Goal: Transaction & Acquisition: Purchase product/service

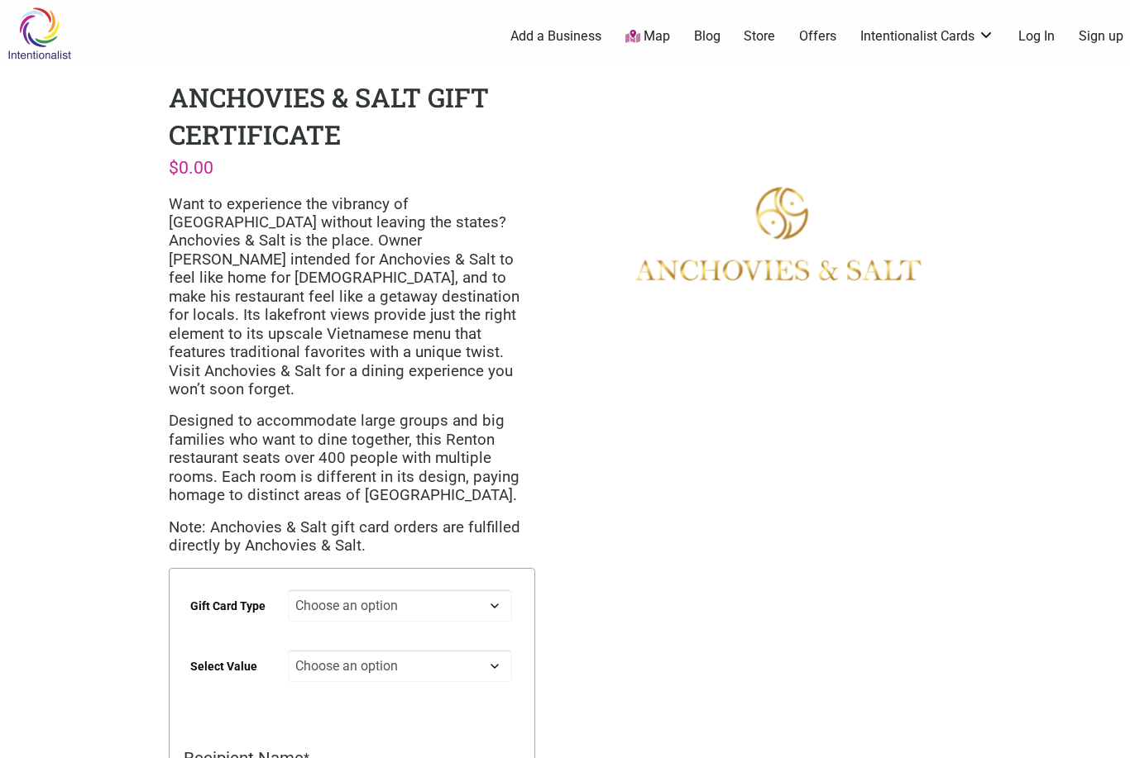
scroll to position [56, 0]
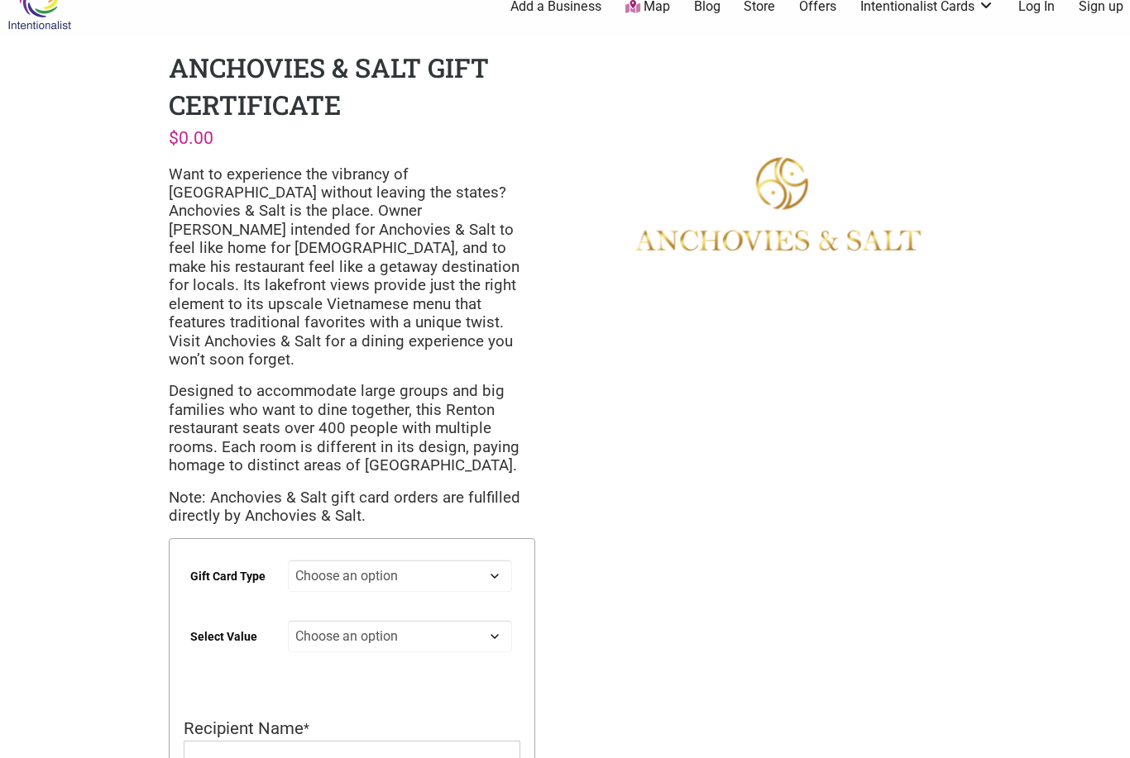
scroll to position [28, 0]
click at [477, 562] on select "Choose an option Physical" at bounding box center [400, 578] width 225 height 32
select select "Physical"
click at [491, 624] on select "Choose an option $50 $100 $200" at bounding box center [400, 638] width 225 height 32
select select "$100"
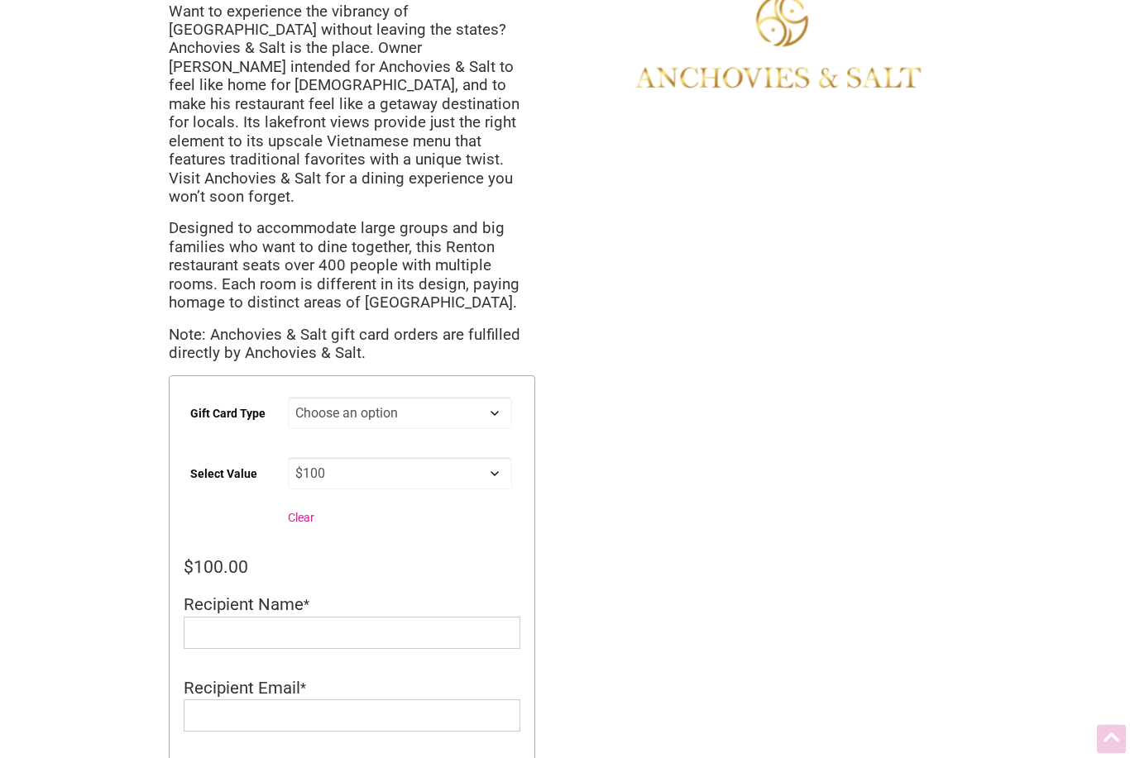
scroll to position [191, 0]
click at [433, 619] on input "Recipient Name" at bounding box center [352, 635] width 337 height 32
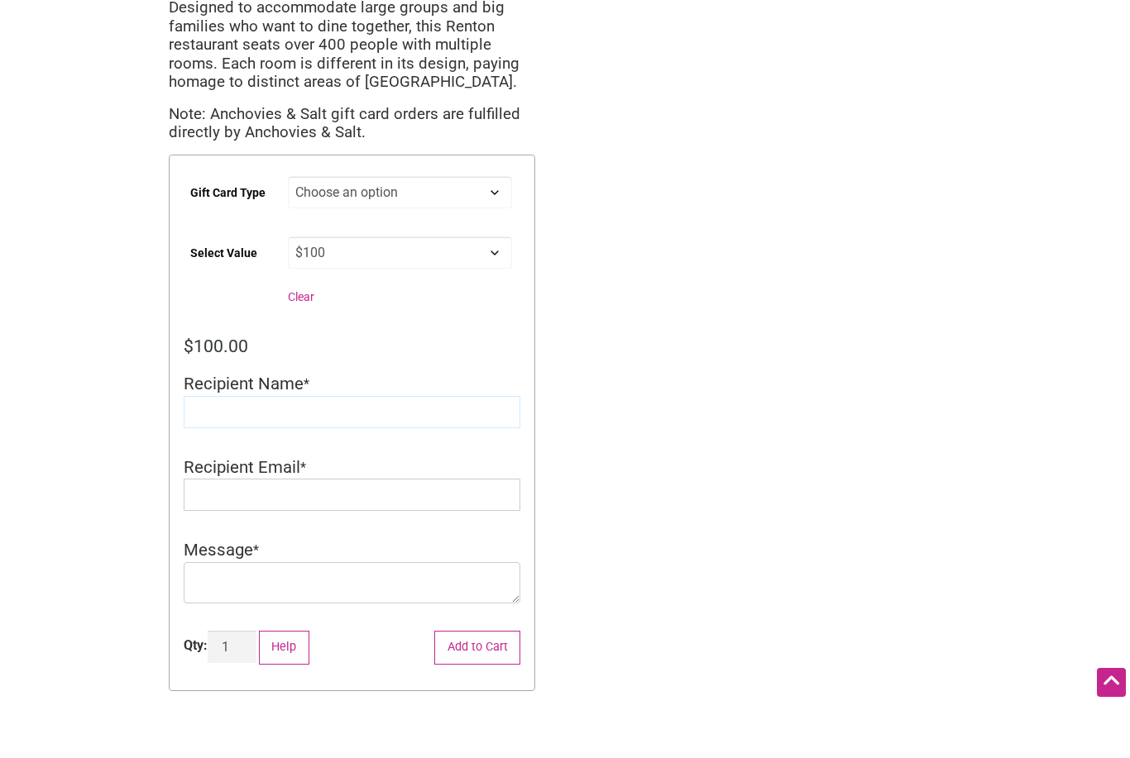
scroll to position [362, 0]
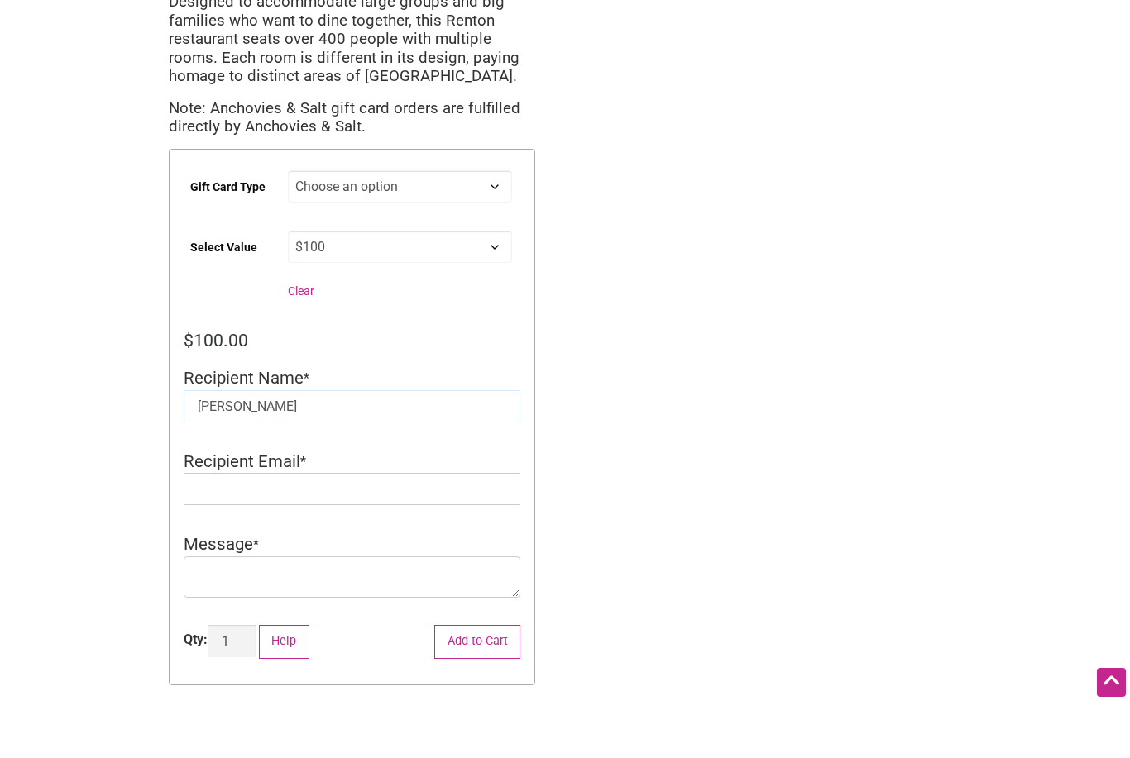
type input "Bethany"
type input "bjwyfong@gmail.com"
click at [484, 227] on select "Choose an option Physical" at bounding box center [400, 243] width 225 height 32
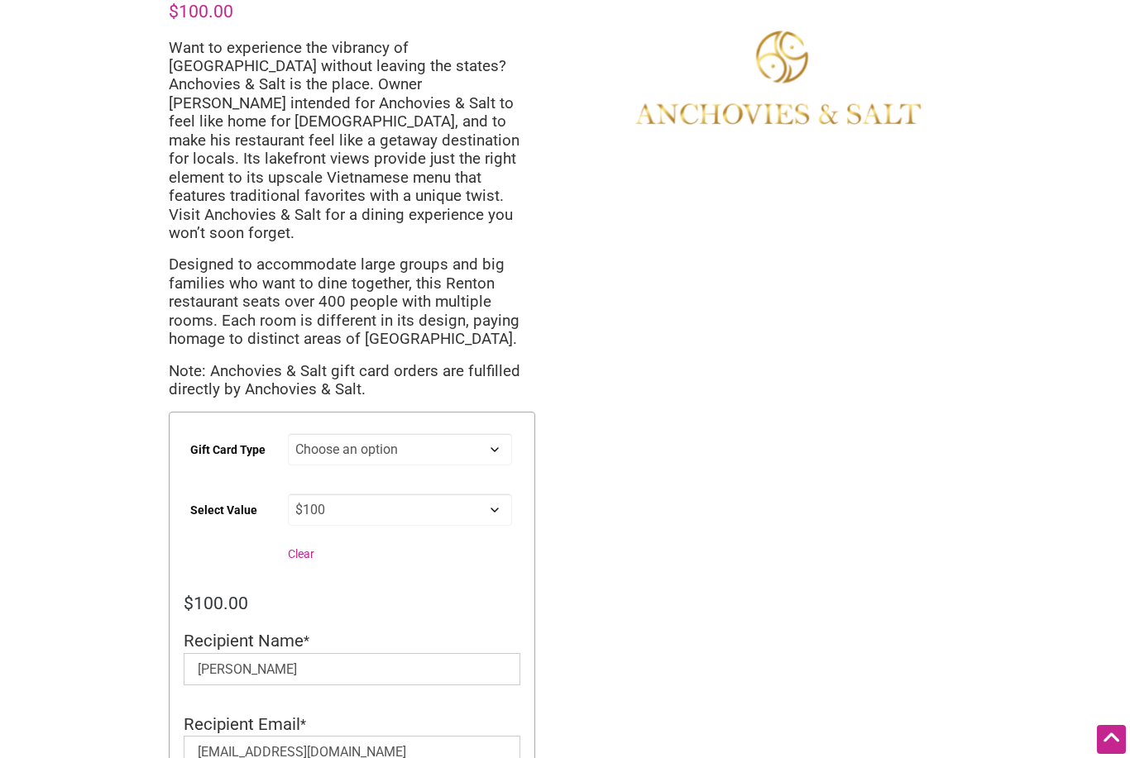
scroll to position [0, 0]
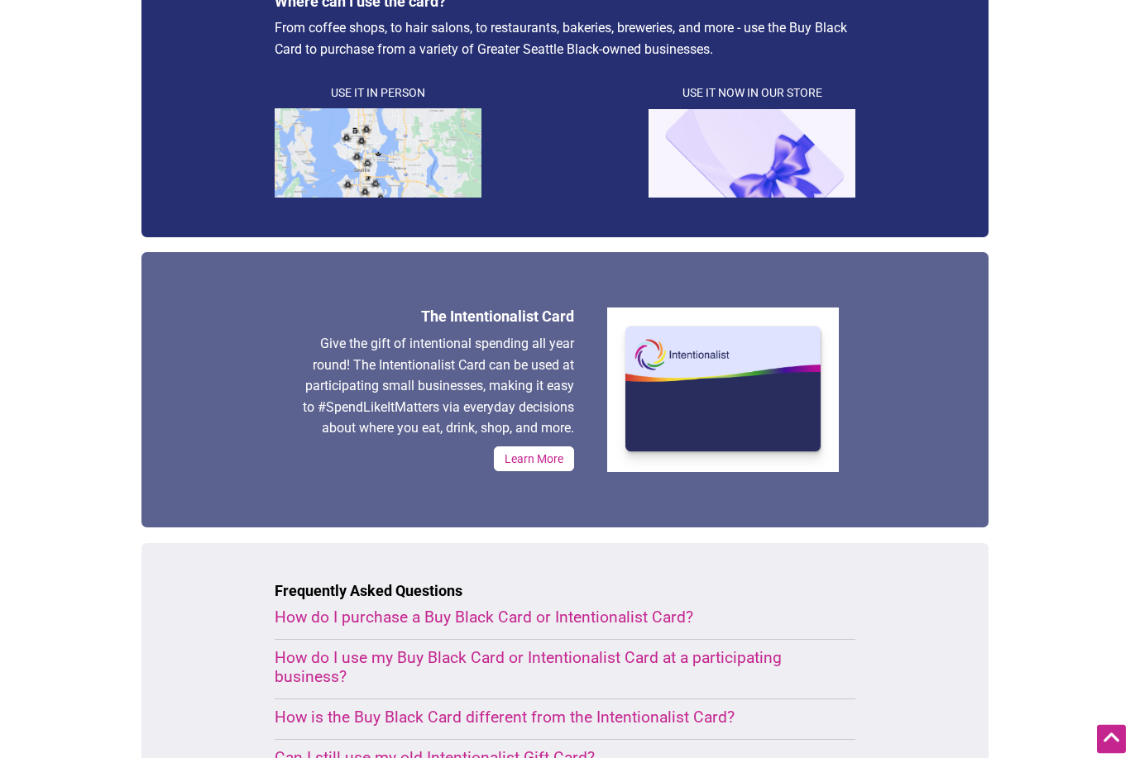
scroll to position [469, 0]
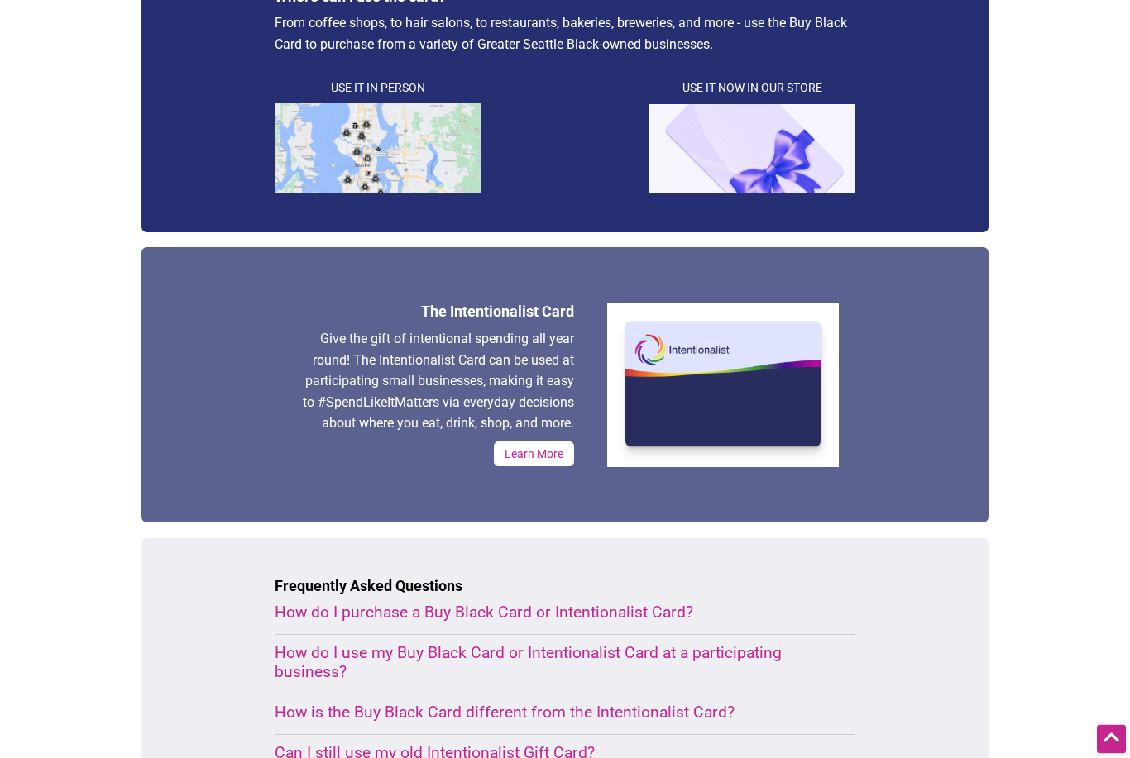
click at [554, 449] on link "Learn More" at bounding box center [534, 454] width 80 height 25
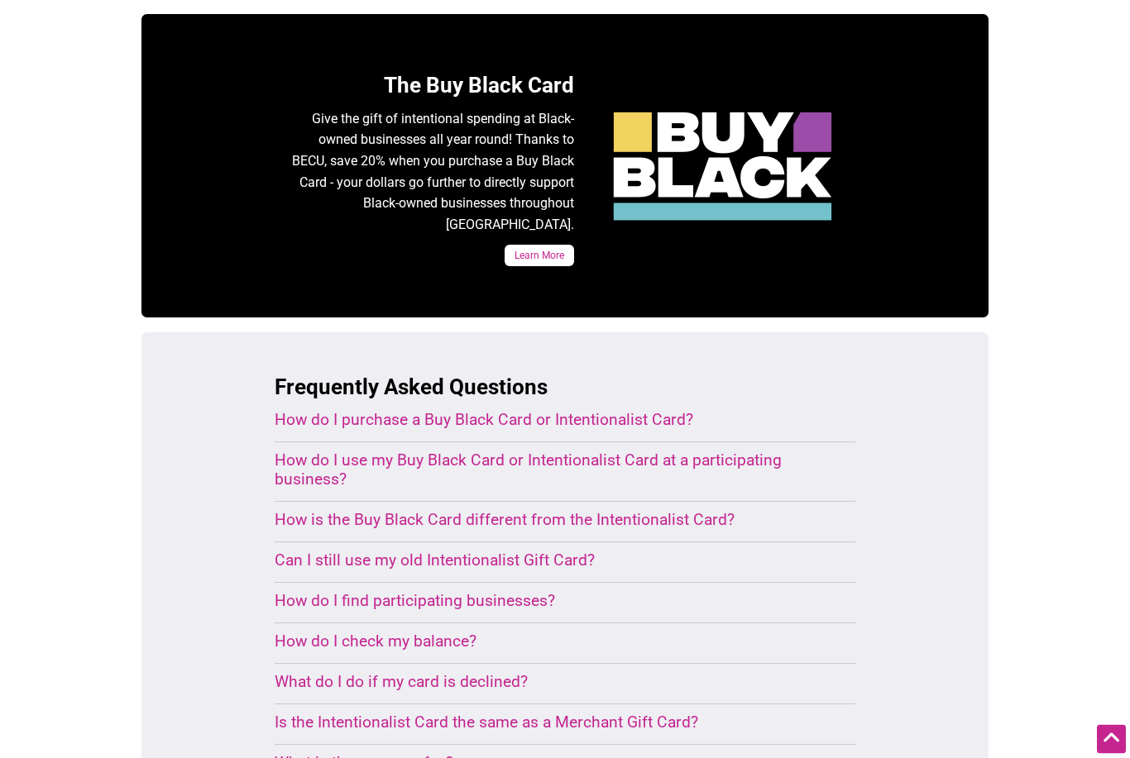
scroll to position [787, 0]
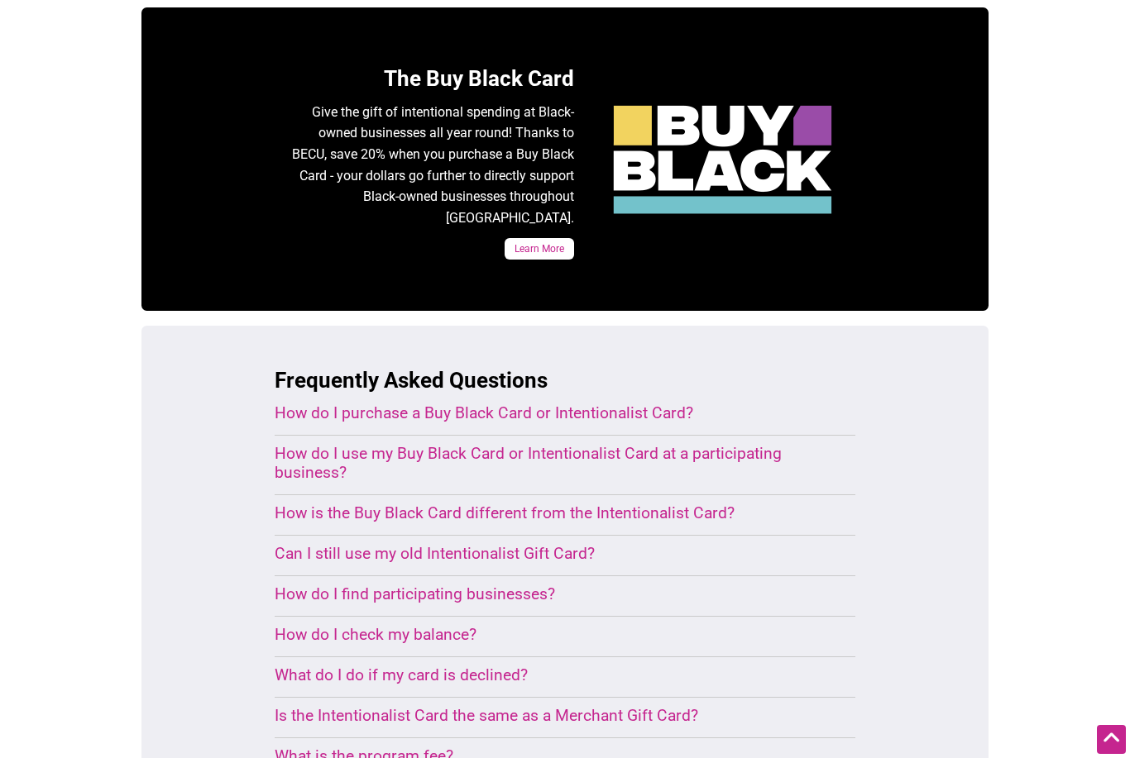
click at [758, 444] on div "How do I use my Buy Black Card or Intentionalist Card at a participating busine…" at bounding box center [545, 463] width 541 height 38
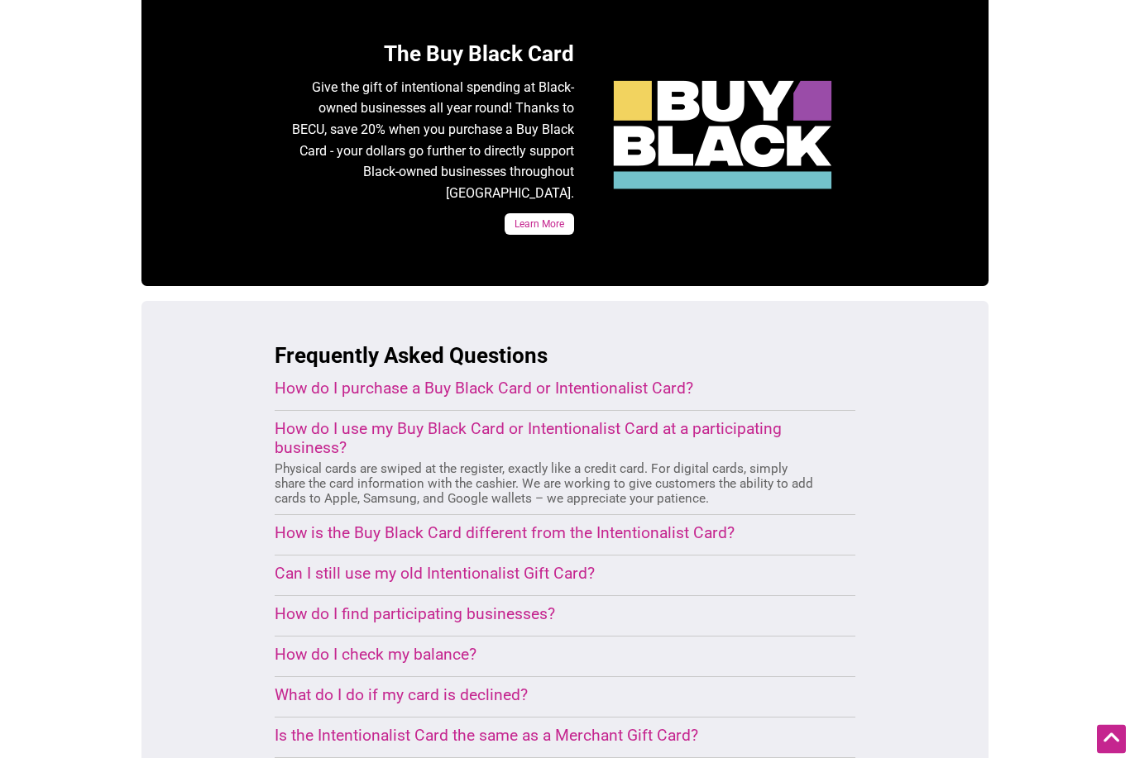
scroll to position [813, 0]
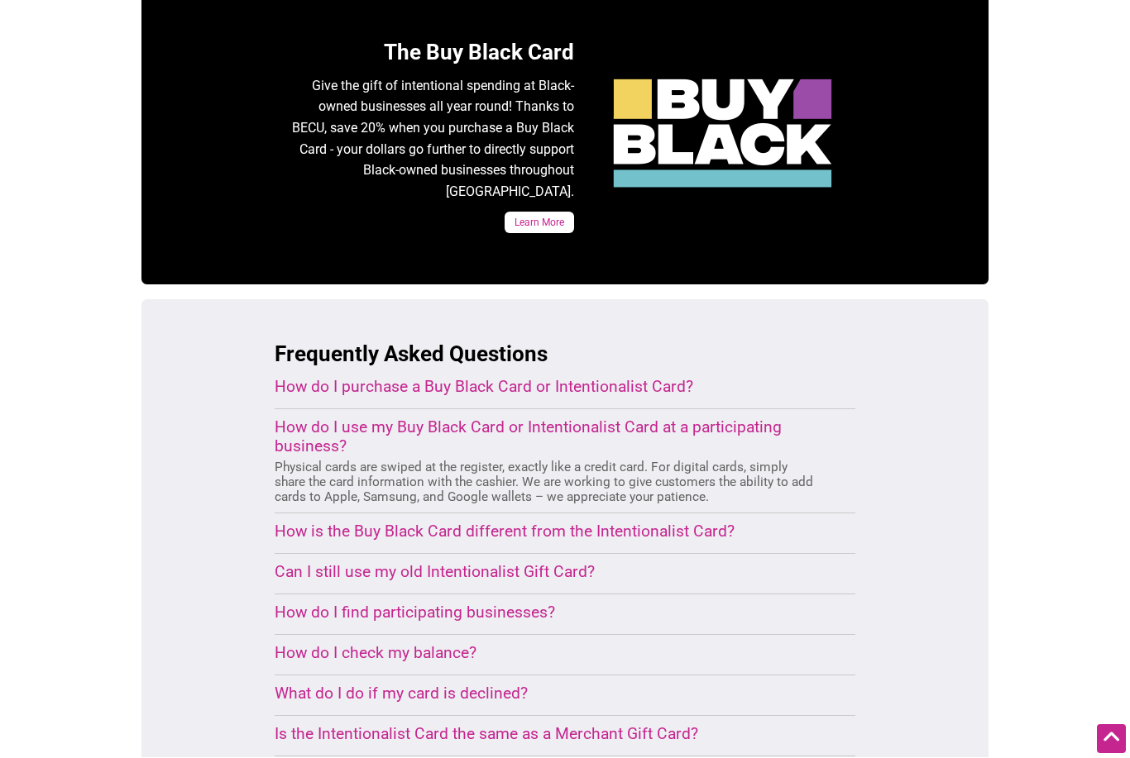
click at [705, 523] on div "How is the Buy Black Card different from the Intentionalist Card?" at bounding box center [545, 532] width 541 height 19
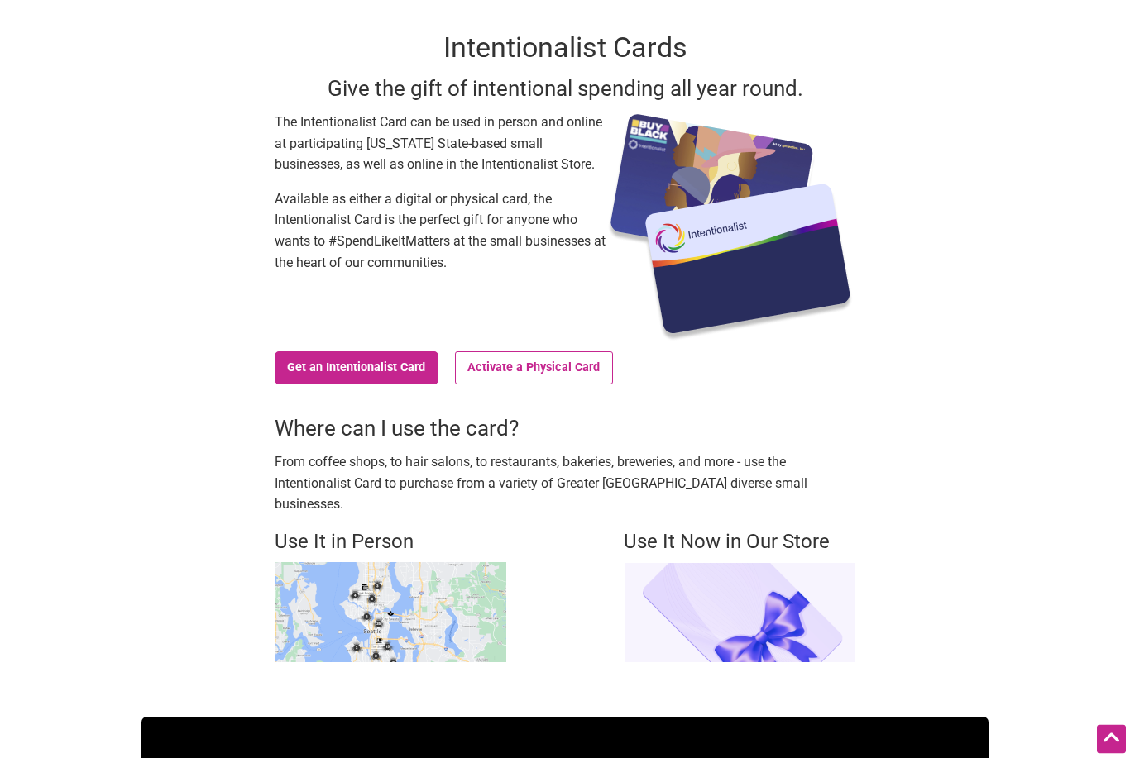
scroll to position [0, 0]
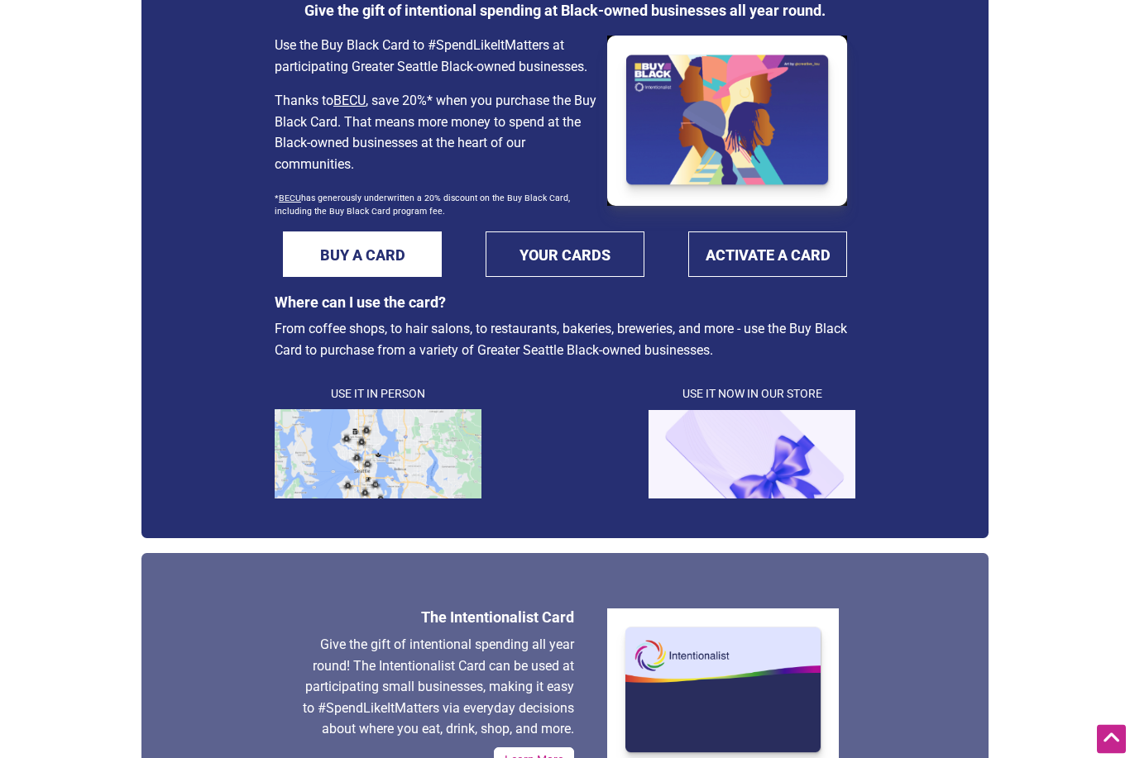
scroll to position [171, 0]
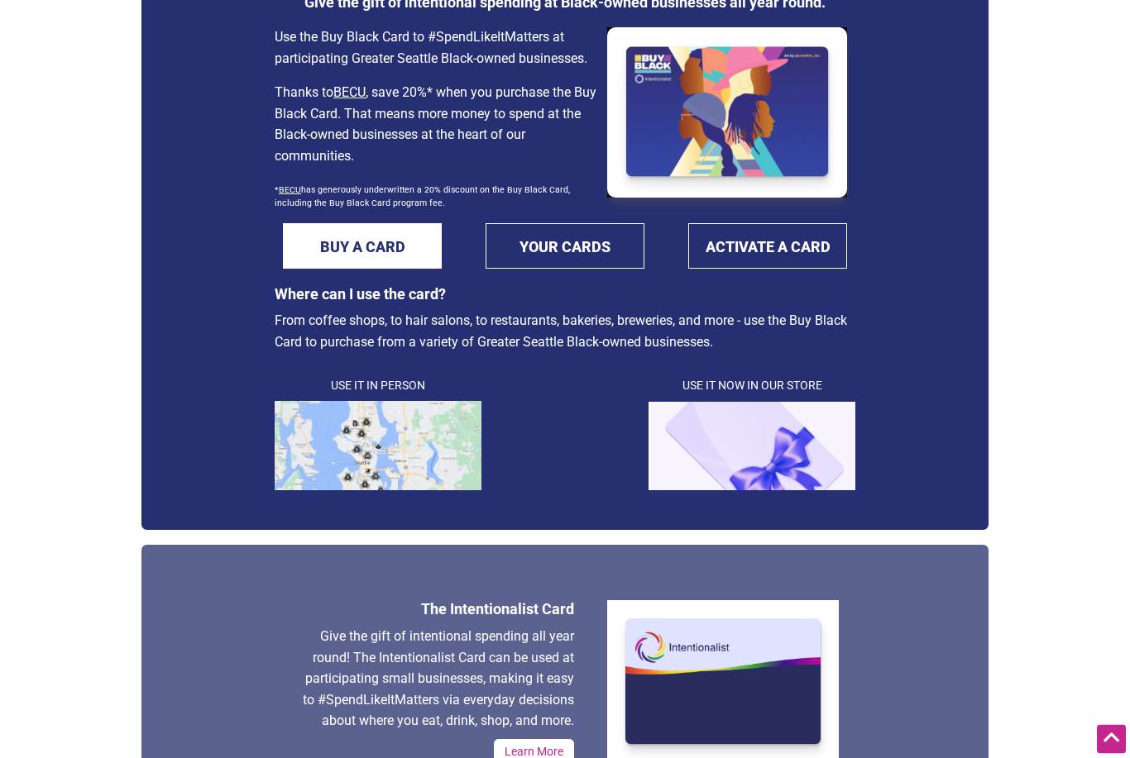
click at [424, 462] on img at bounding box center [378, 446] width 207 height 89
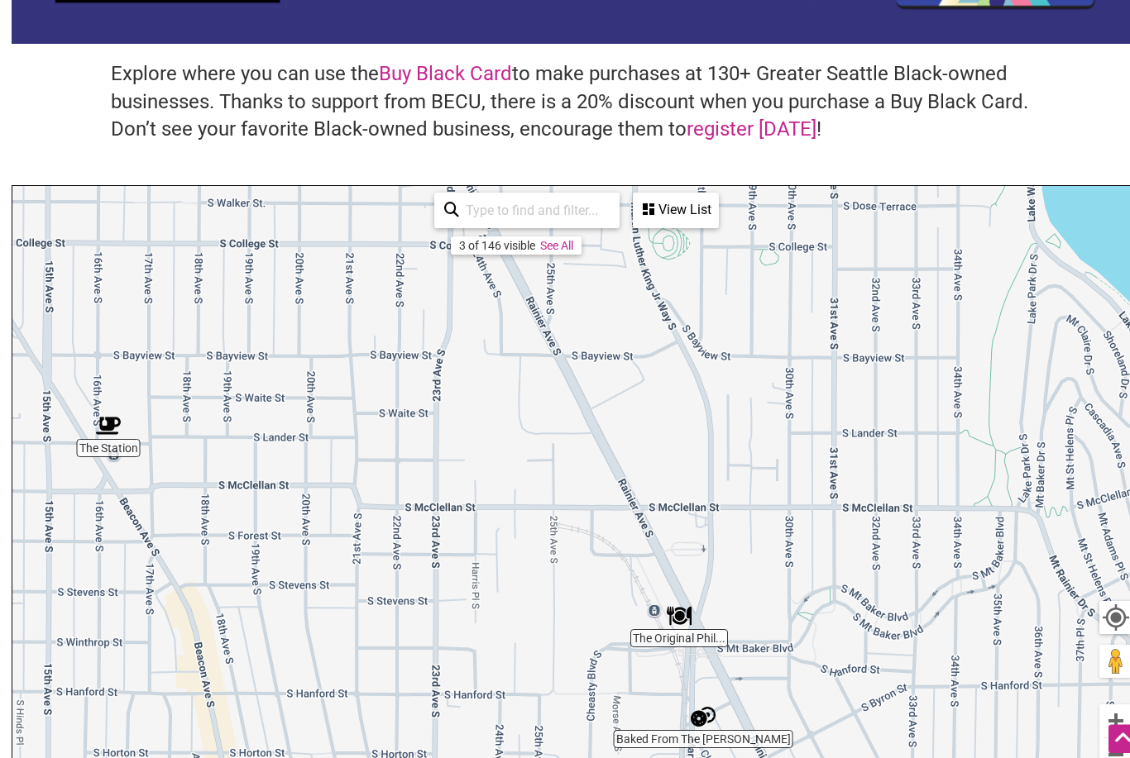
scroll to position [131, 0]
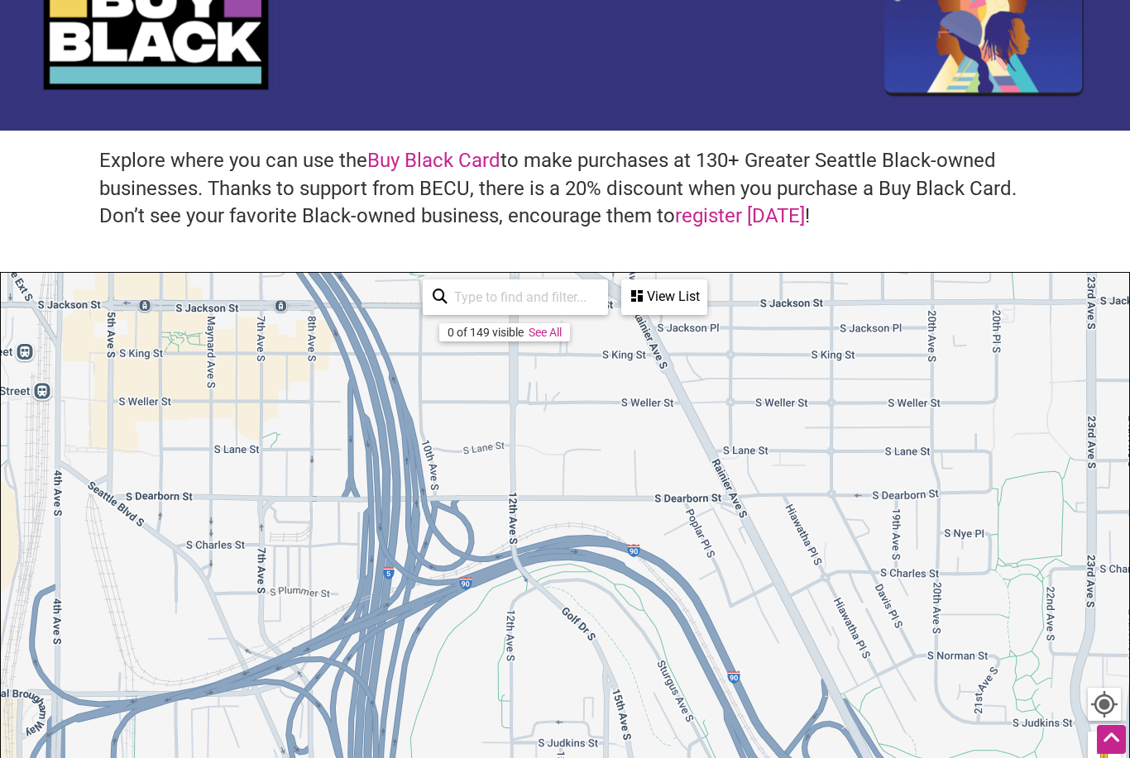
click at [676, 284] on div "View List" at bounding box center [664, 296] width 83 height 31
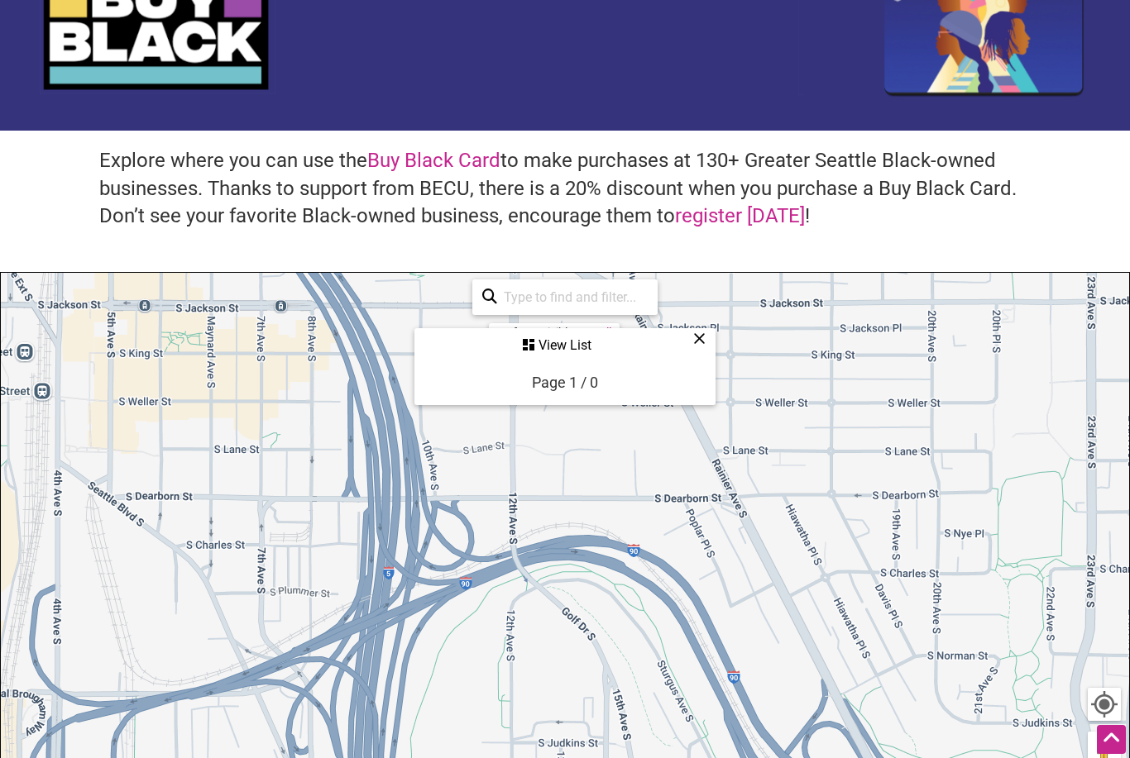
click at [712, 346] on div "View List" at bounding box center [565, 345] width 298 height 31
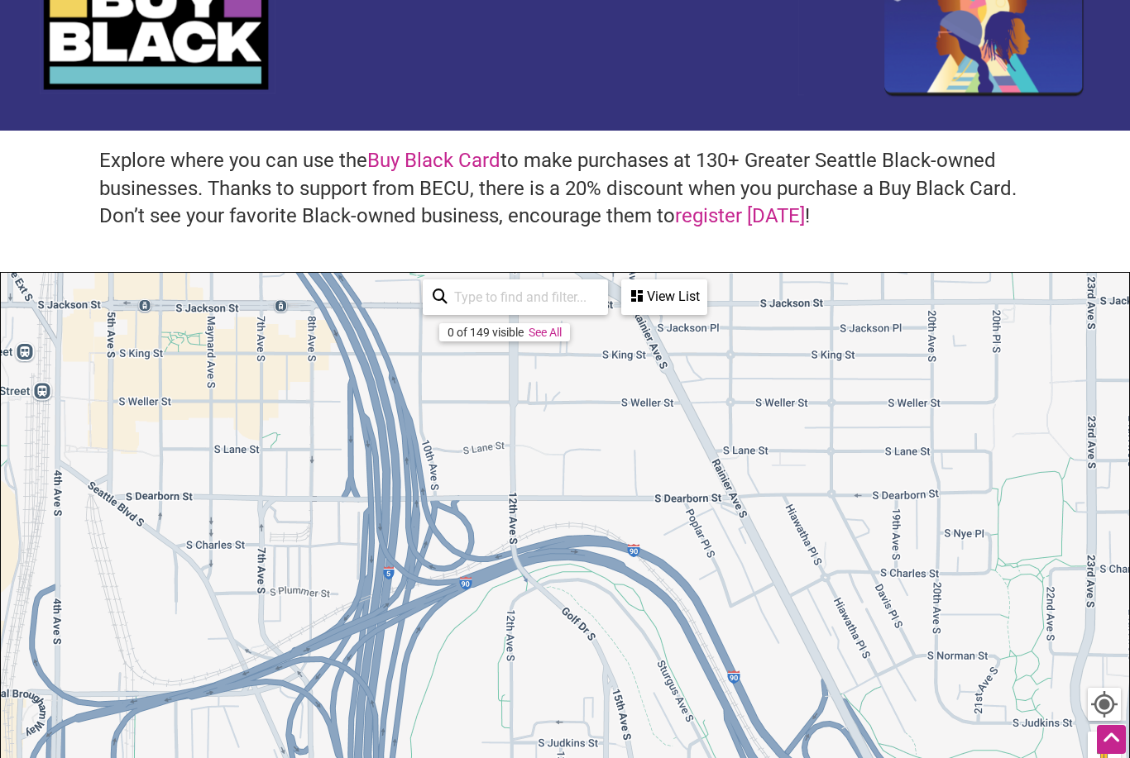
click at [557, 329] on link "See All" at bounding box center [544, 332] width 33 height 13
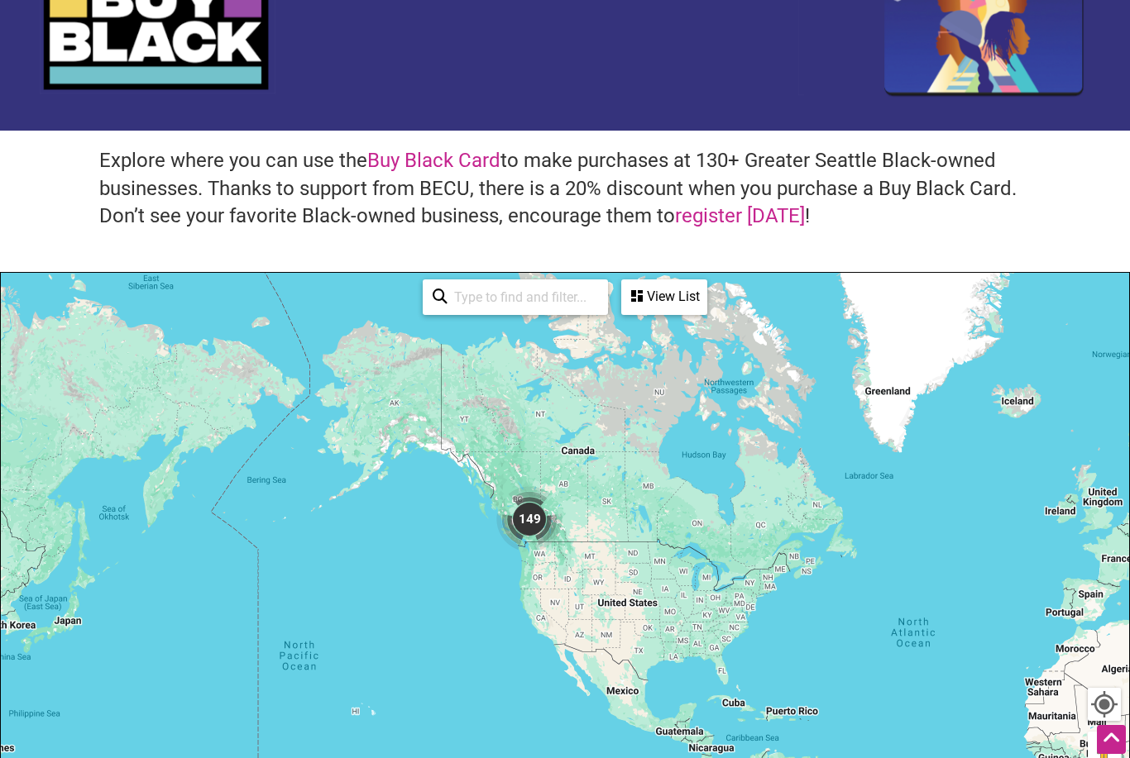
click at [675, 292] on div "View List" at bounding box center [664, 296] width 83 height 31
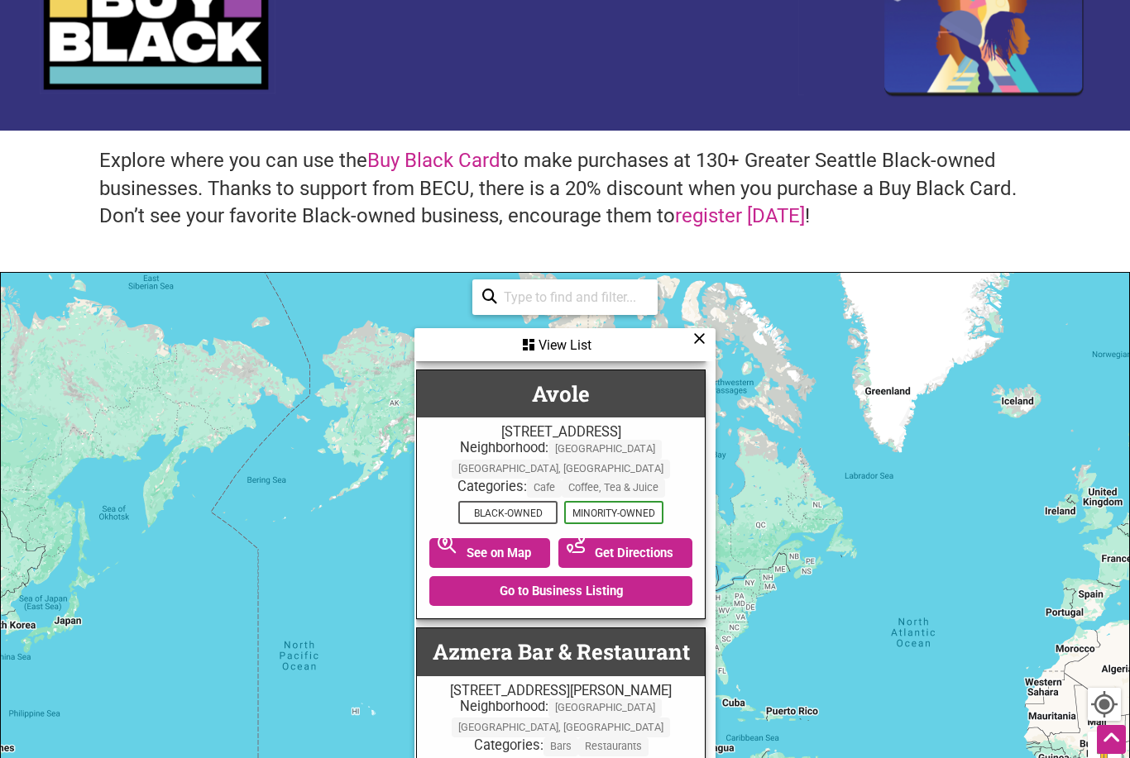
scroll to position [2072, 4]
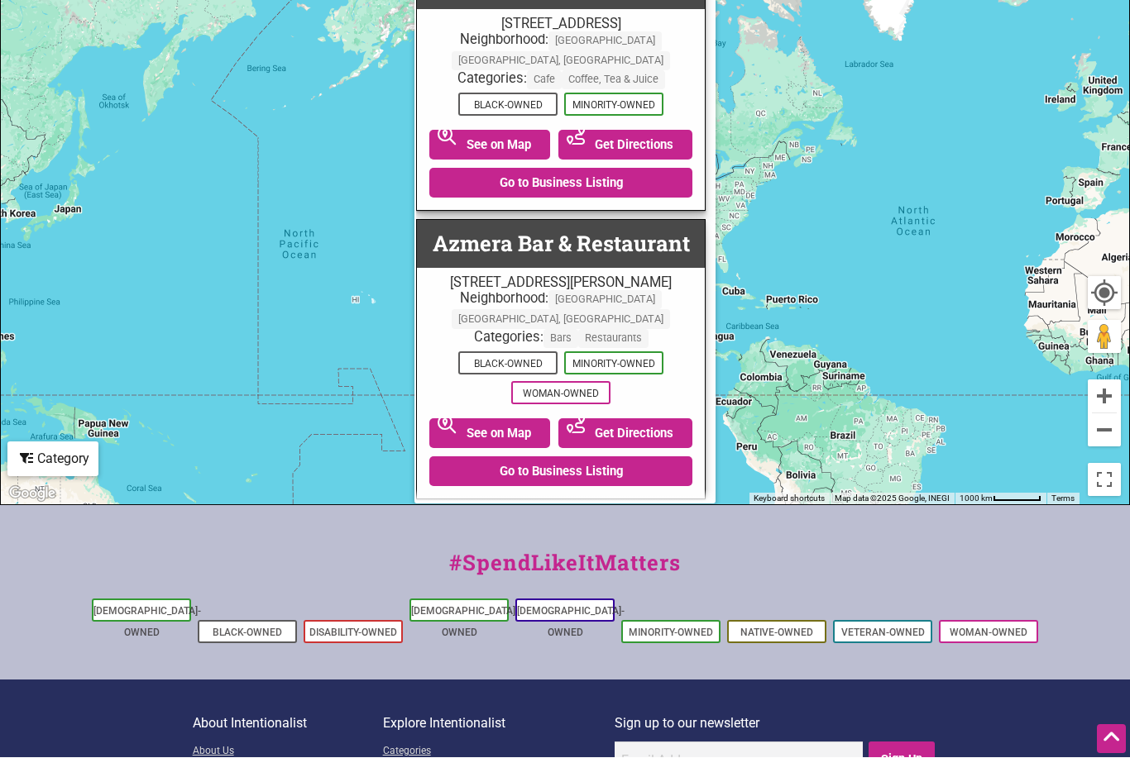
click at [599, 509] on button "Next page" at bounding box center [561, 522] width 134 height 27
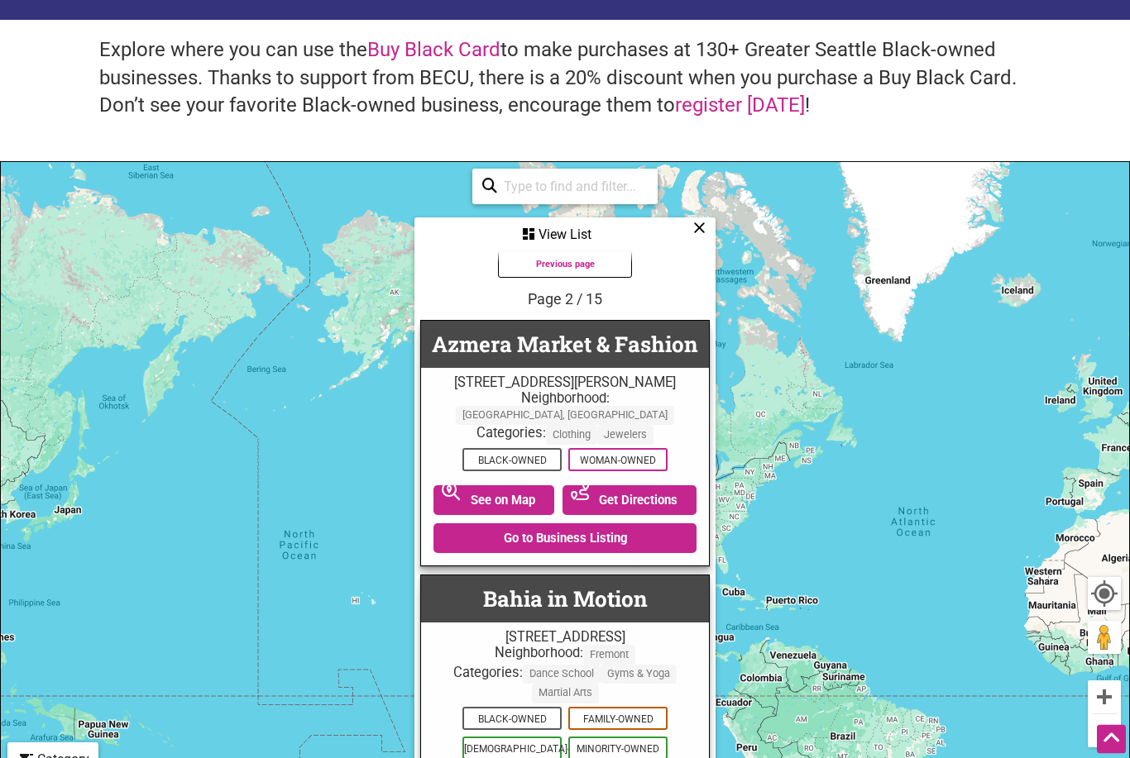
scroll to position [242, 0]
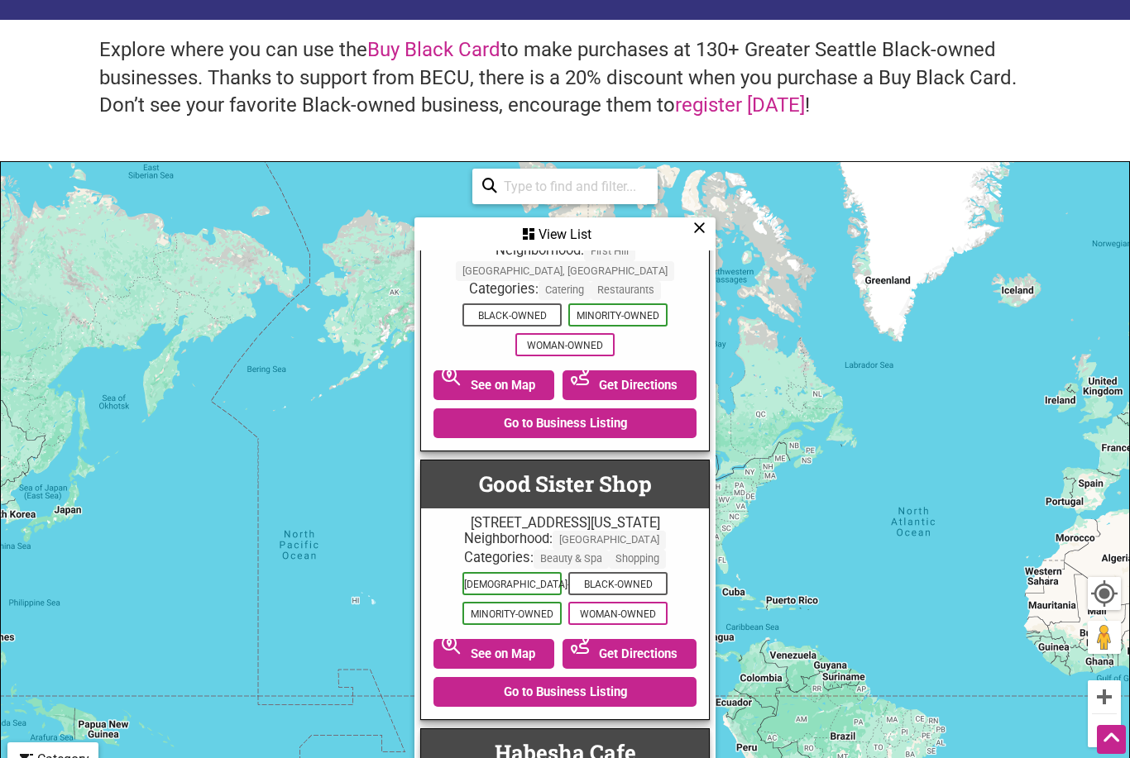
scroll to position [2080, 0]
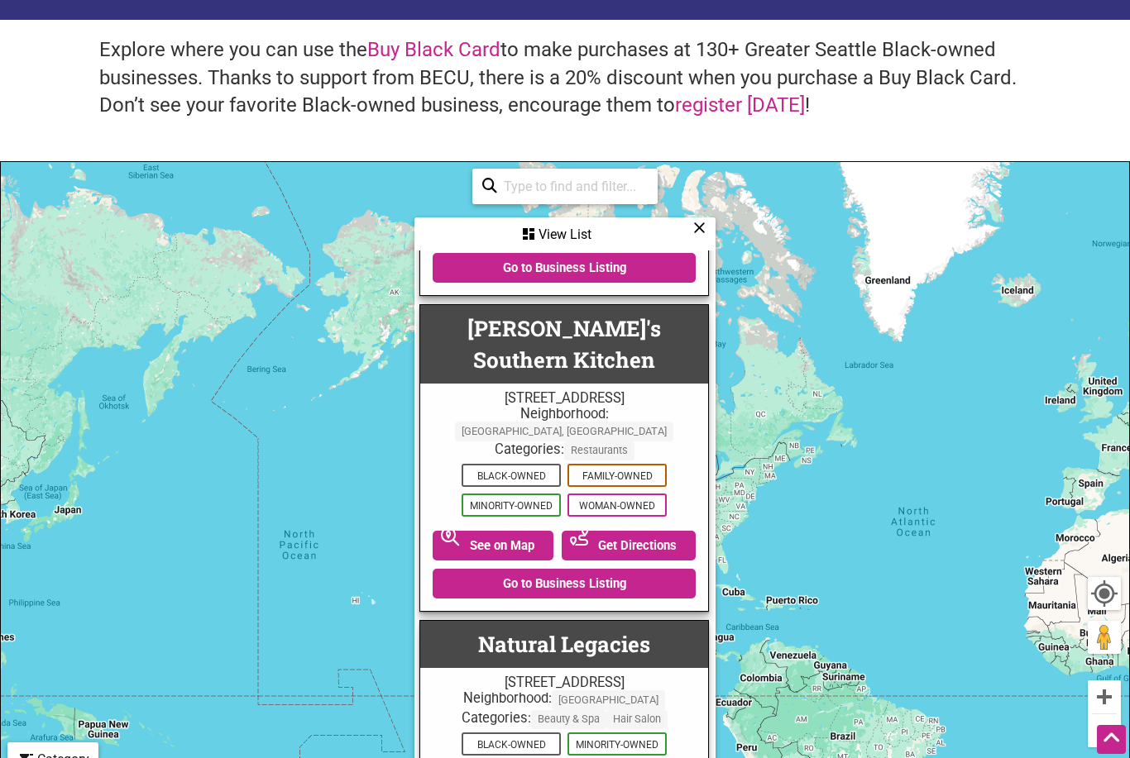
scroll to position [765, 0]
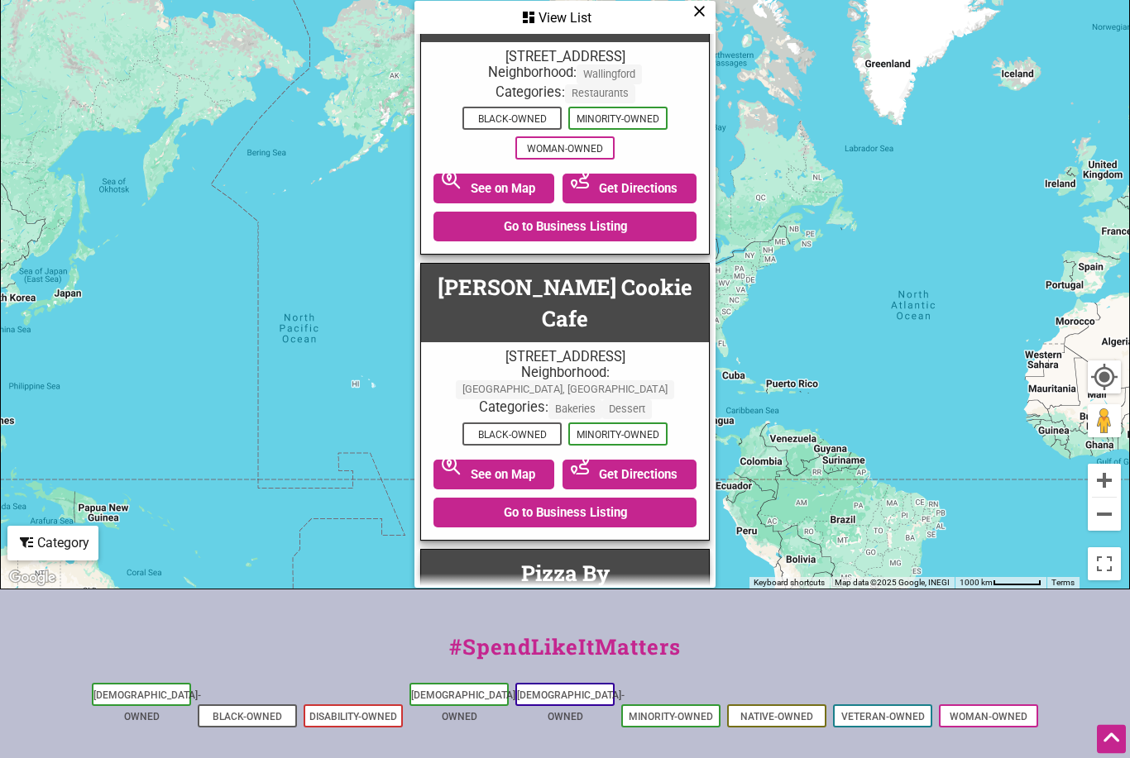
scroll to position [459, 0]
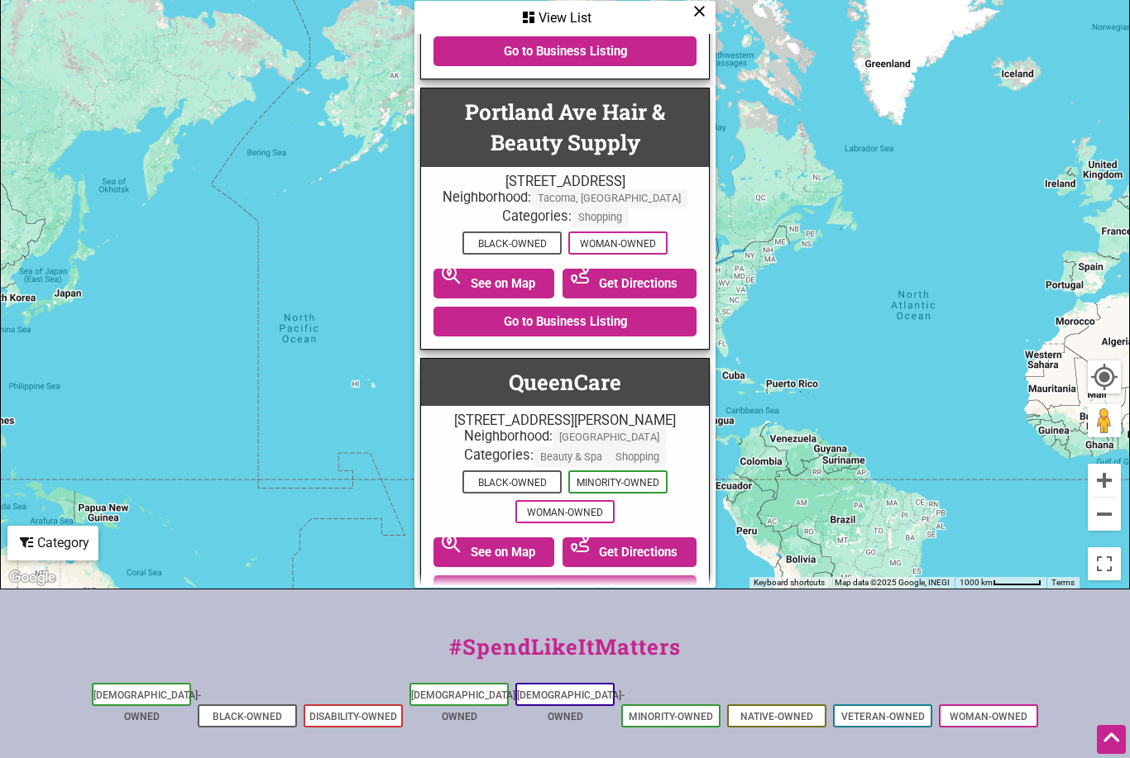
click at [602, 627] on button "Next page" at bounding box center [565, 640] width 134 height 27
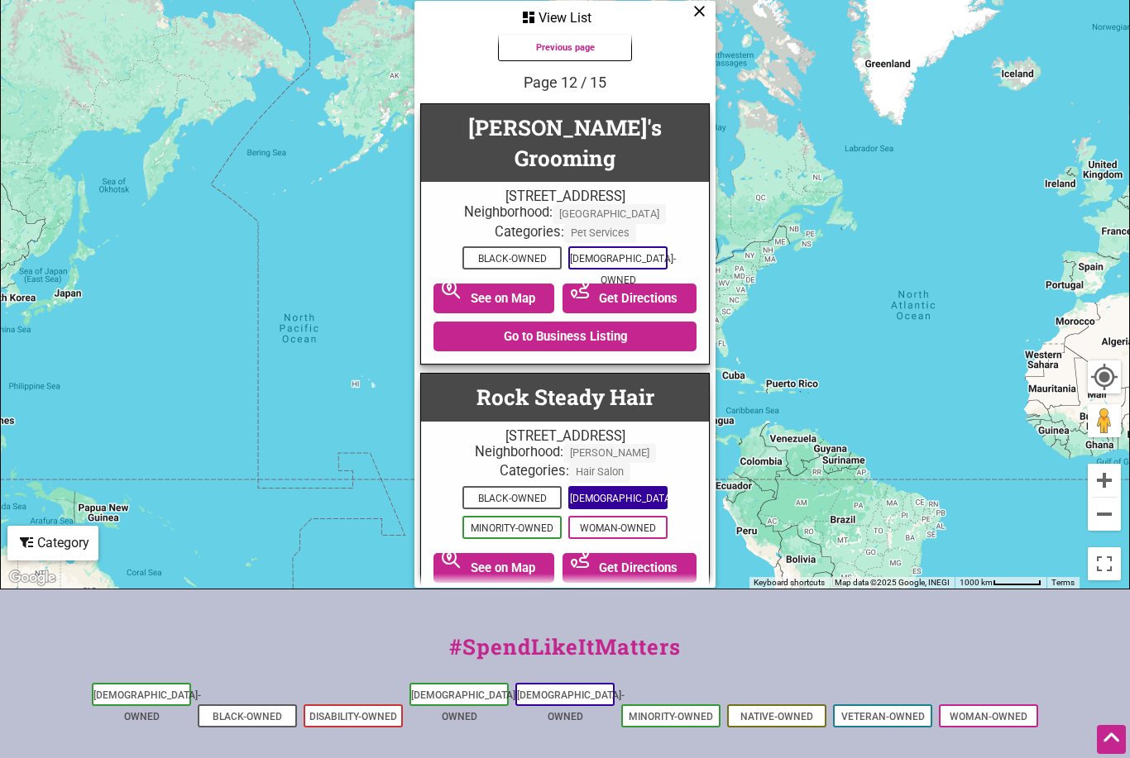
click at [636, 496] on span "[DEMOGRAPHIC_DATA]-Owned" at bounding box center [617, 497] width 99 height 23
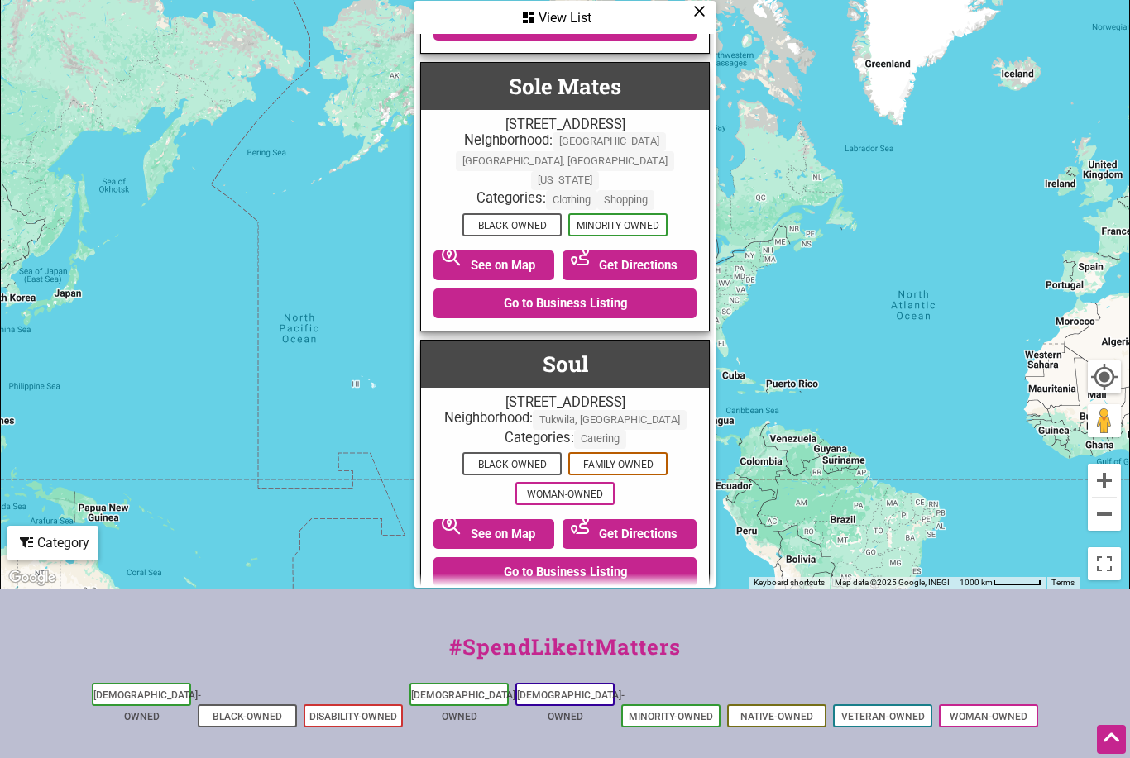
scroll to position [2268, -4]
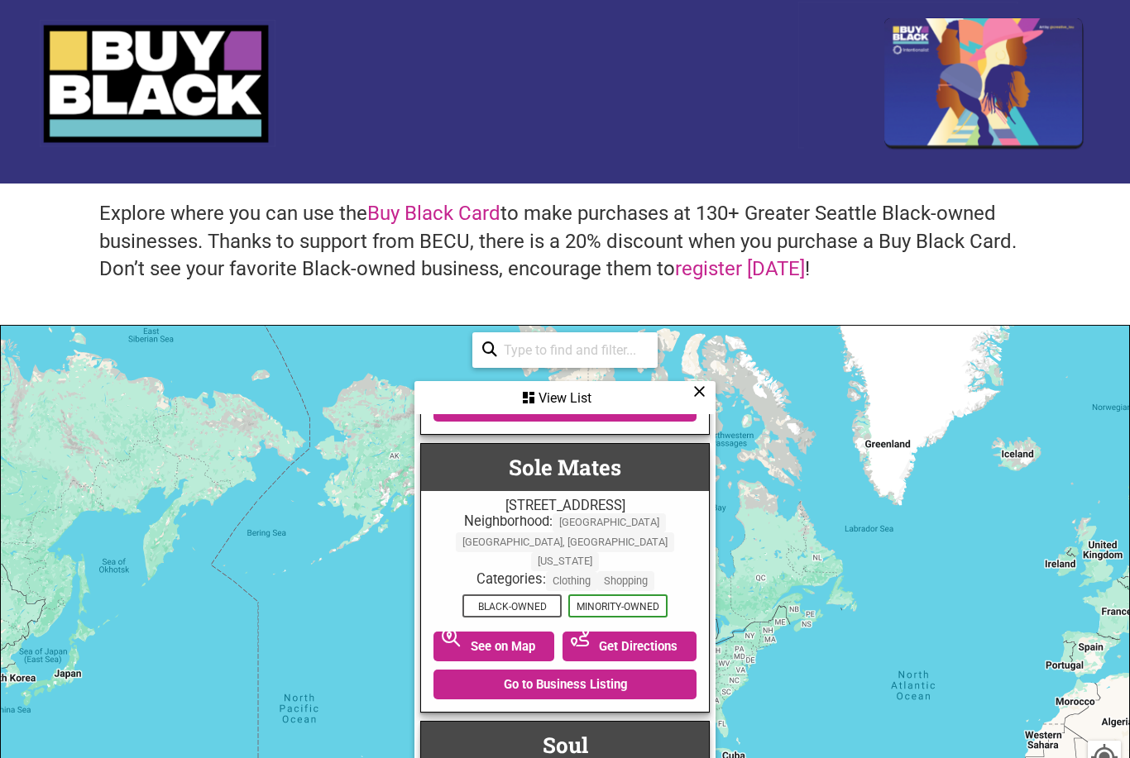
click at [700, 403] on div "View List" at bounding box center [565, 399] width 298 height 31
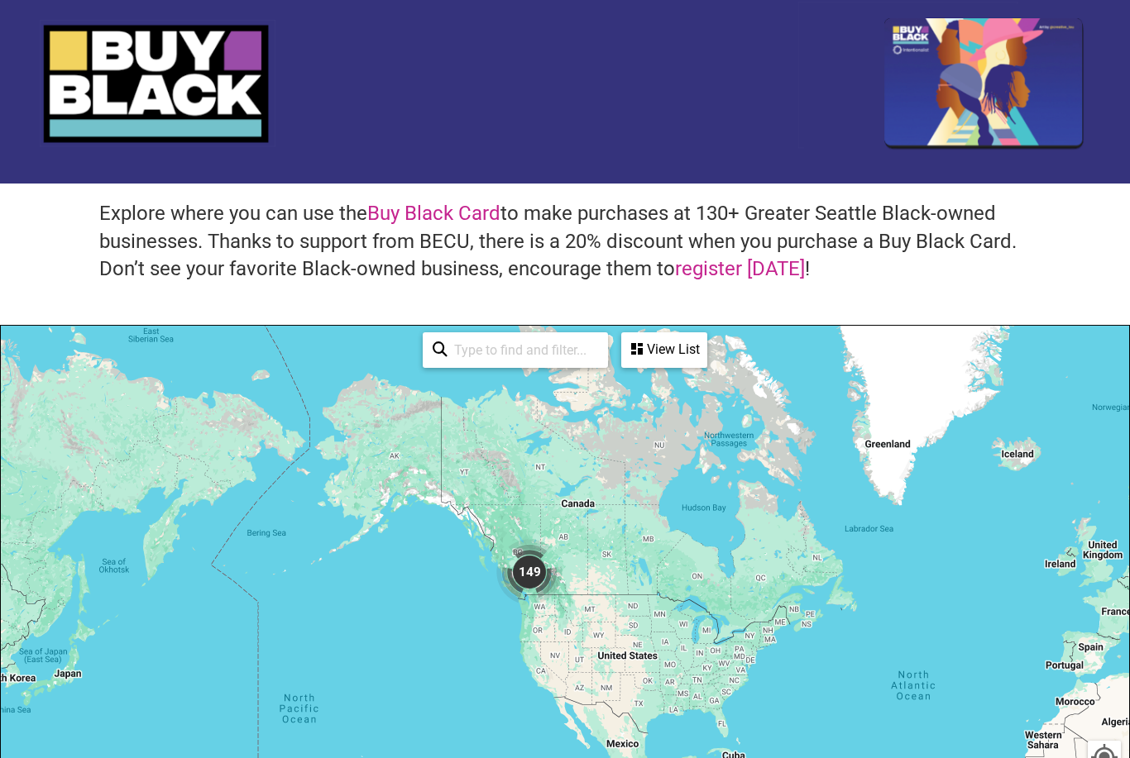
scroll to position [0, 0]
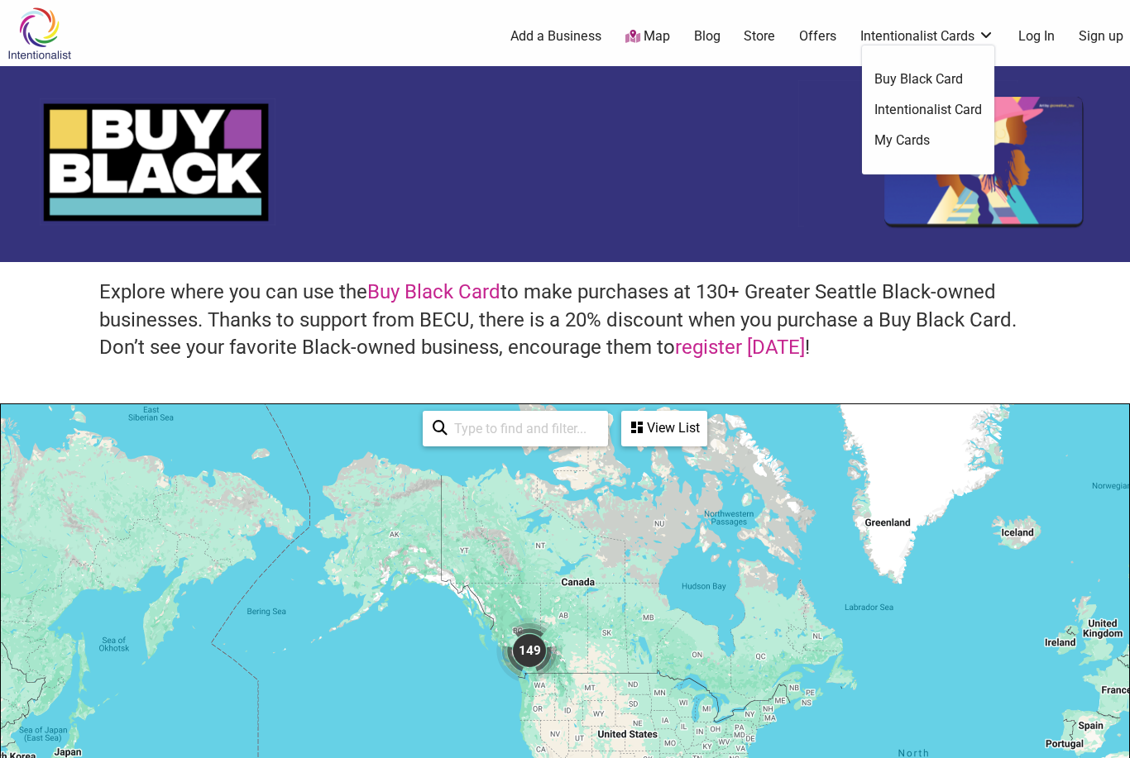
click at [956, 117] on link "Intentionalist Card" at bounding box center [928, 110] width 108 height 18
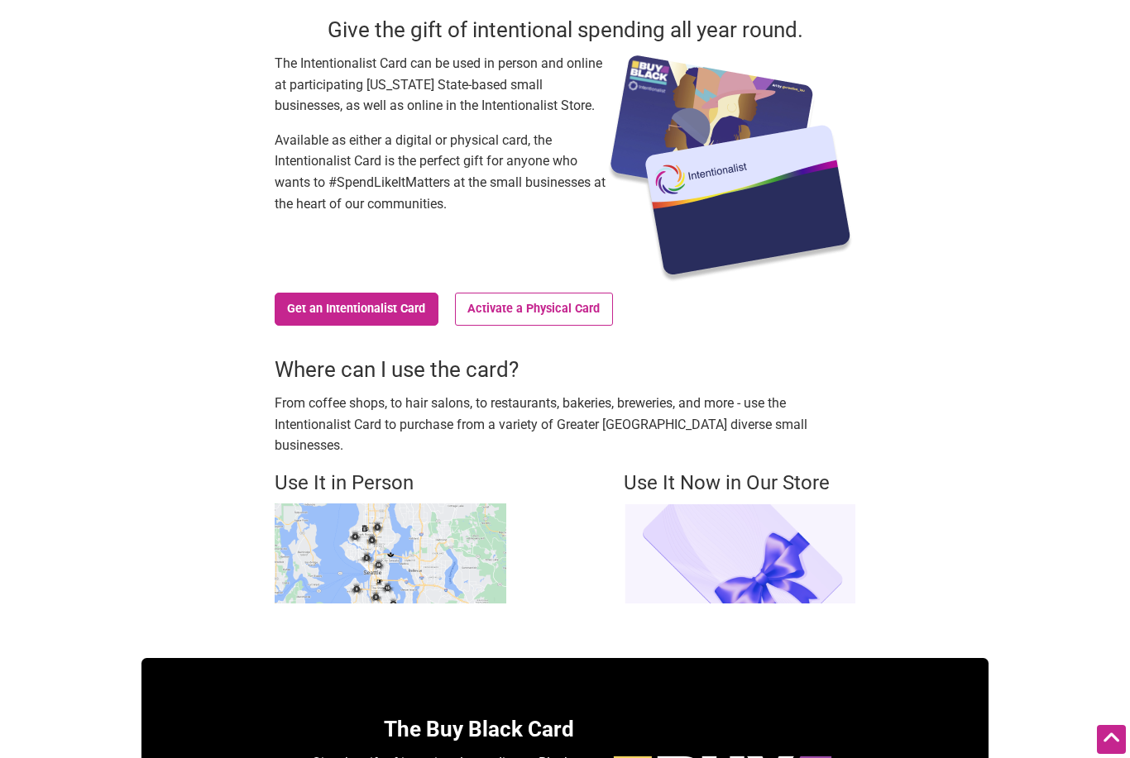
scroll to position [136, 0]
click at [448, 533] on img at bounding box center [391, 554] width 232 height 100
click at [375, 504] on img at bounding box center [391, 554] width 232 height 100
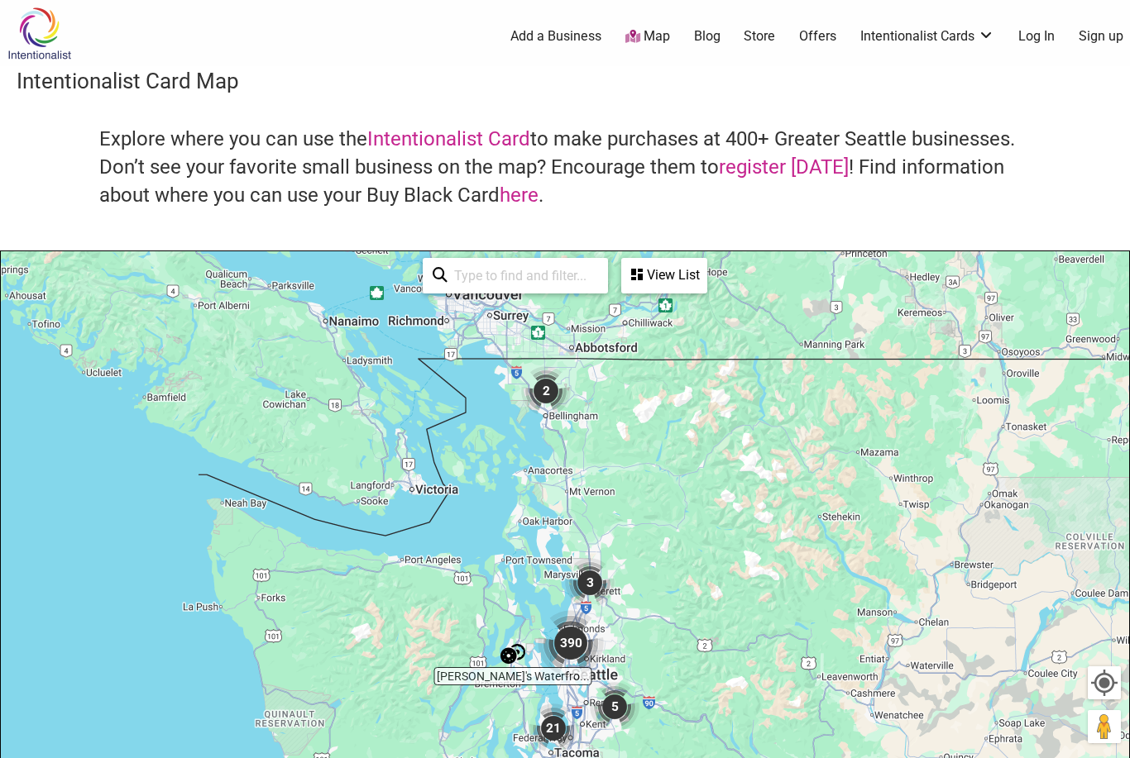
click at [979, 22] on div "0 Add a Business Map Blog Store Offers Intentionalist Cards Buy Black Card Inte…" at bounding box center [645, 36] width 988 height 66
click at [963, 117] on link "Intentionalist Card" at bounding box center [928, 110] width 108 height 18
click at [949, 105] on link "Intentionalist Card" at bounding box center [928, 110] width 108 height 18
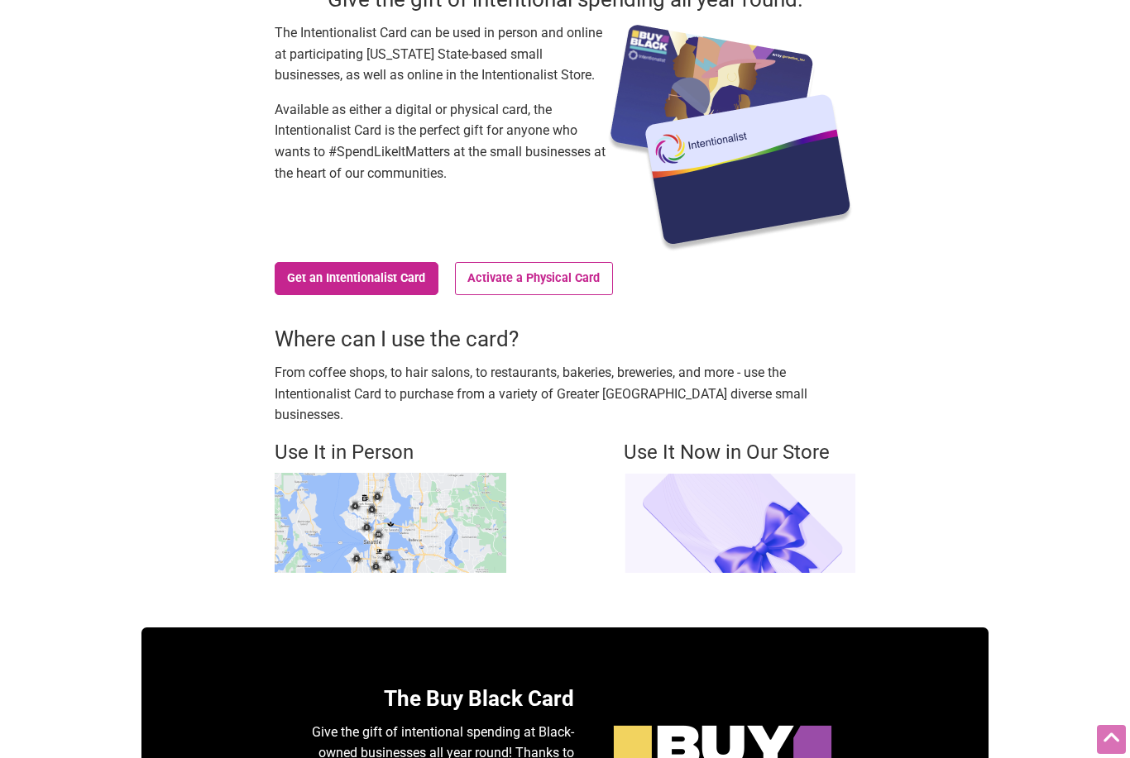
scroll to position [165, 0]
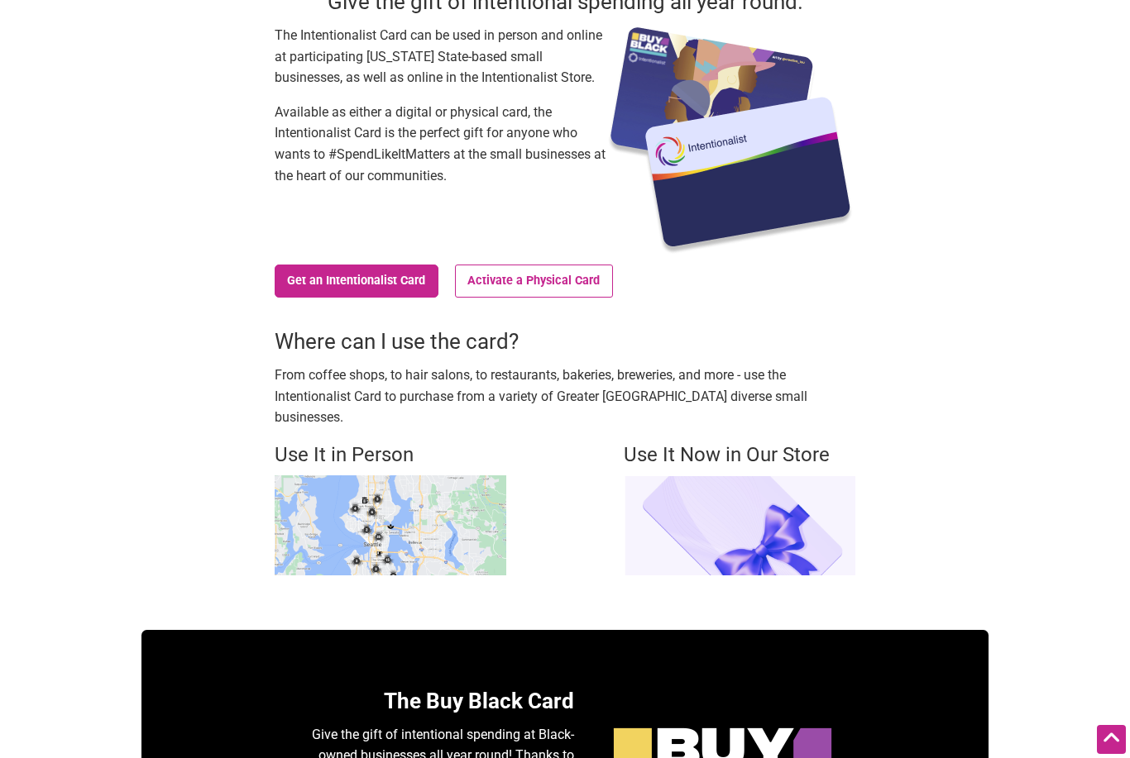
click at [768, 509] on img at bounding box center [740, 526] width 232 height 100
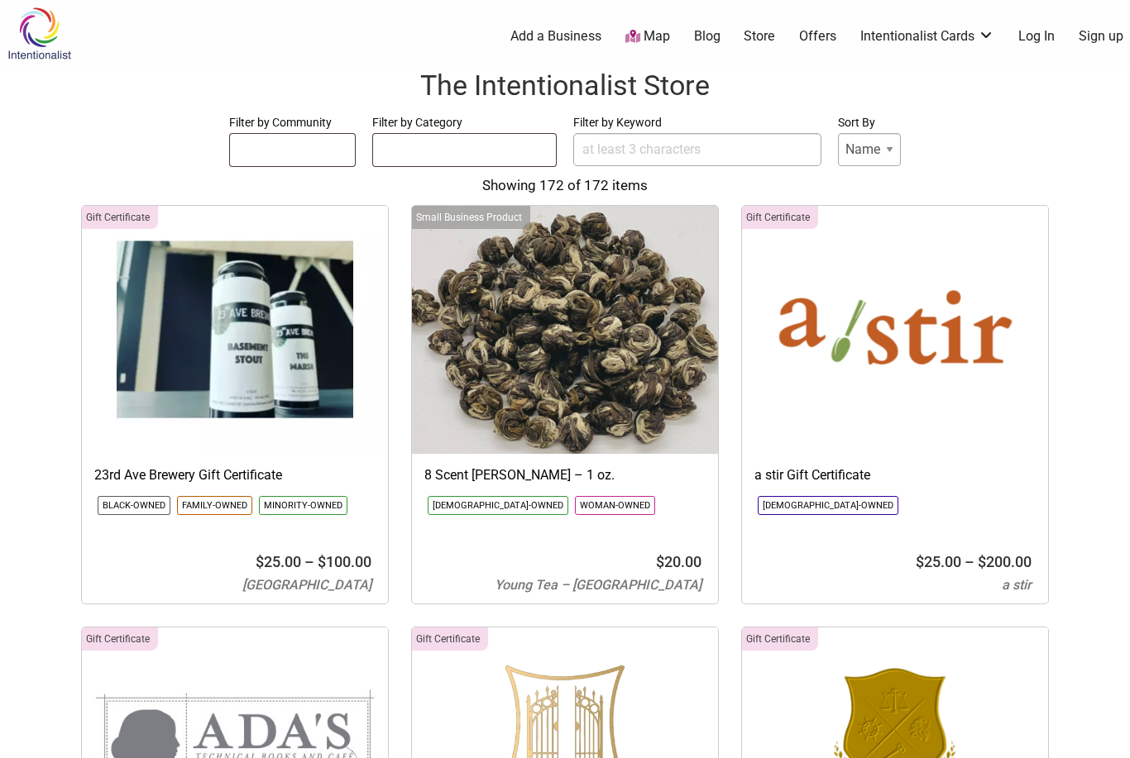
select select
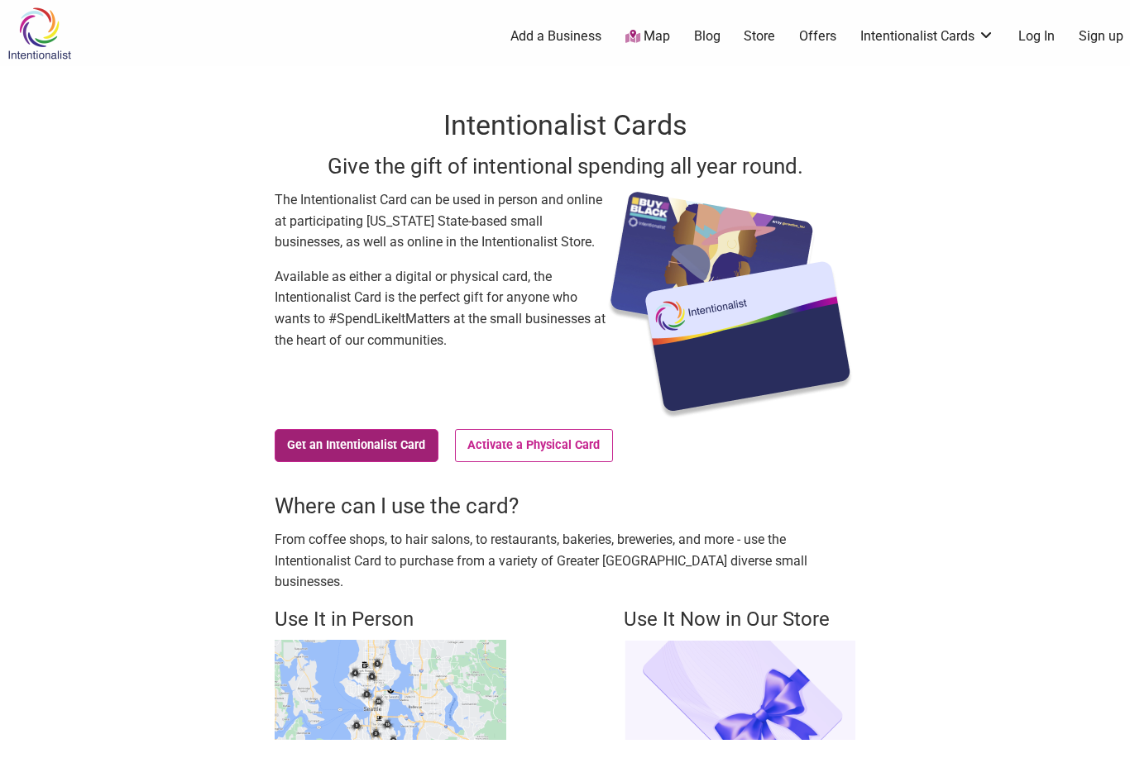
click at [389, 461] on link "Get an Intentionalist Card" at bounding box center [357, 445] width 164 height 33
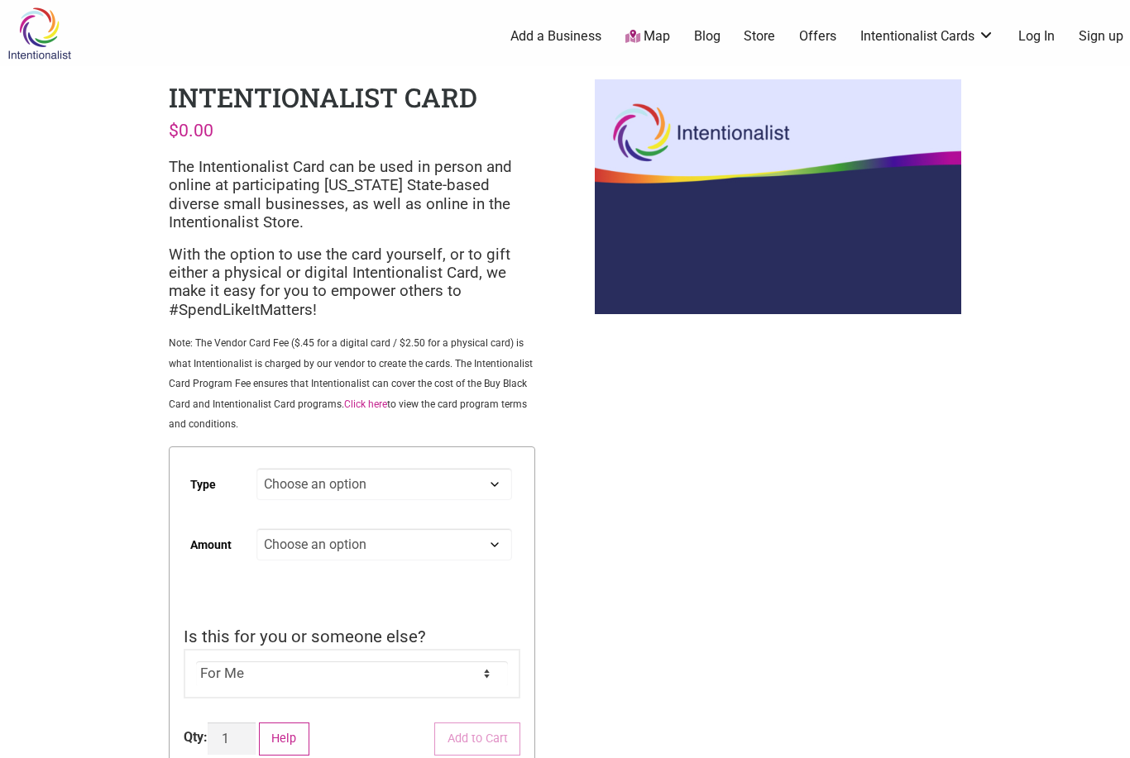
click at [472, 485] on select "Choose an option Digital Physical" at bounding box center [384, 484] width 256 height 32
select select "Physical"
click at [484, 544] on select "Choose an option Custom 25 50 100 150 200 250" at bounding box center [384, 544] width 256 height 32
select select "150"
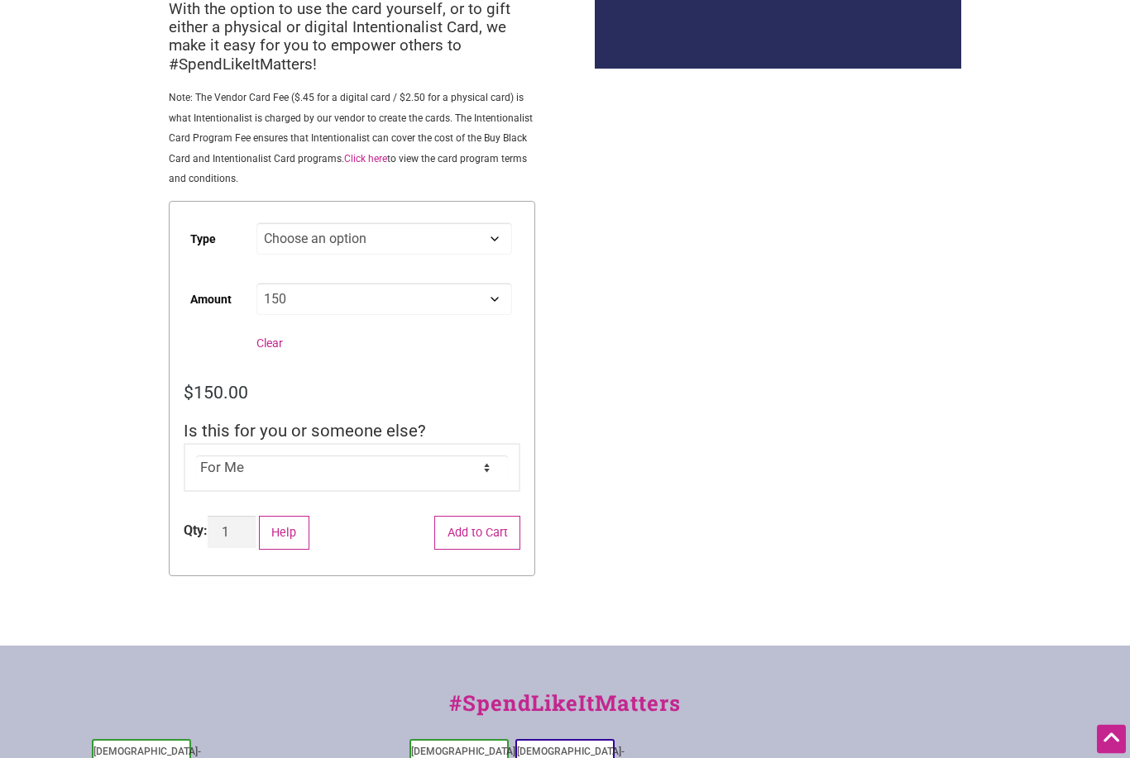
scroll to position [246, 0]
click at [494, 458] on select "For Me For Someone Else" at bounding box center [352, 468] width 313 height 25
select select "For Someone Else"
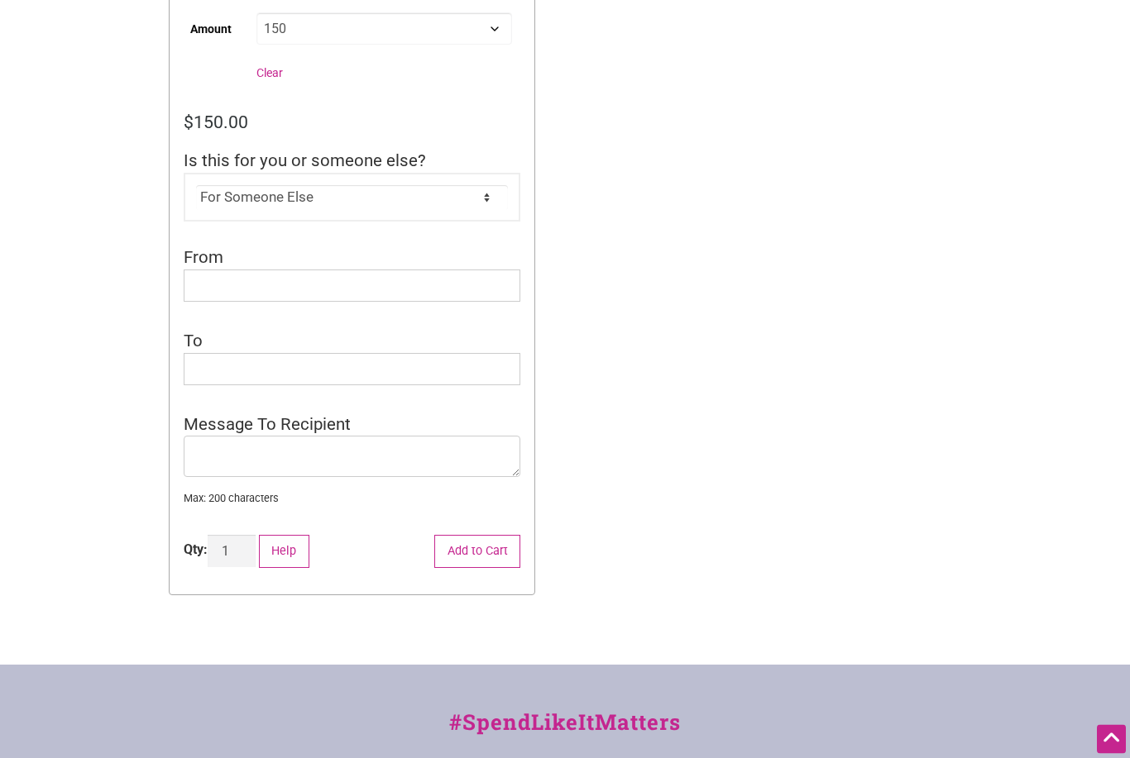
scroll to position [514, 0]
click at [446, 278] on input "From" at bounding box center [352, 287] width 337 height 32
type input "T"
type input "The NWS Dining Team"
type input "Ben & [PERSON_NAME]"
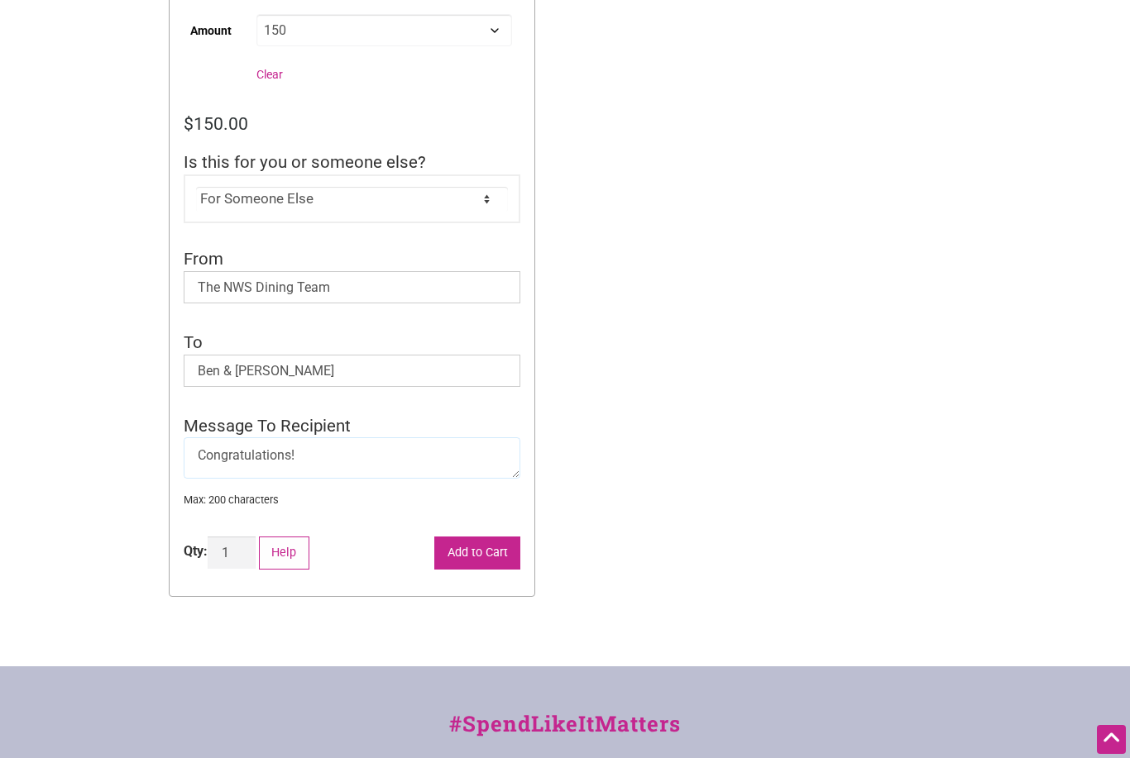
type textarea "Congratulations!"
click at [494, 544] on button "Add to Cart" at bounding box center [477, 554] width 86 height 34
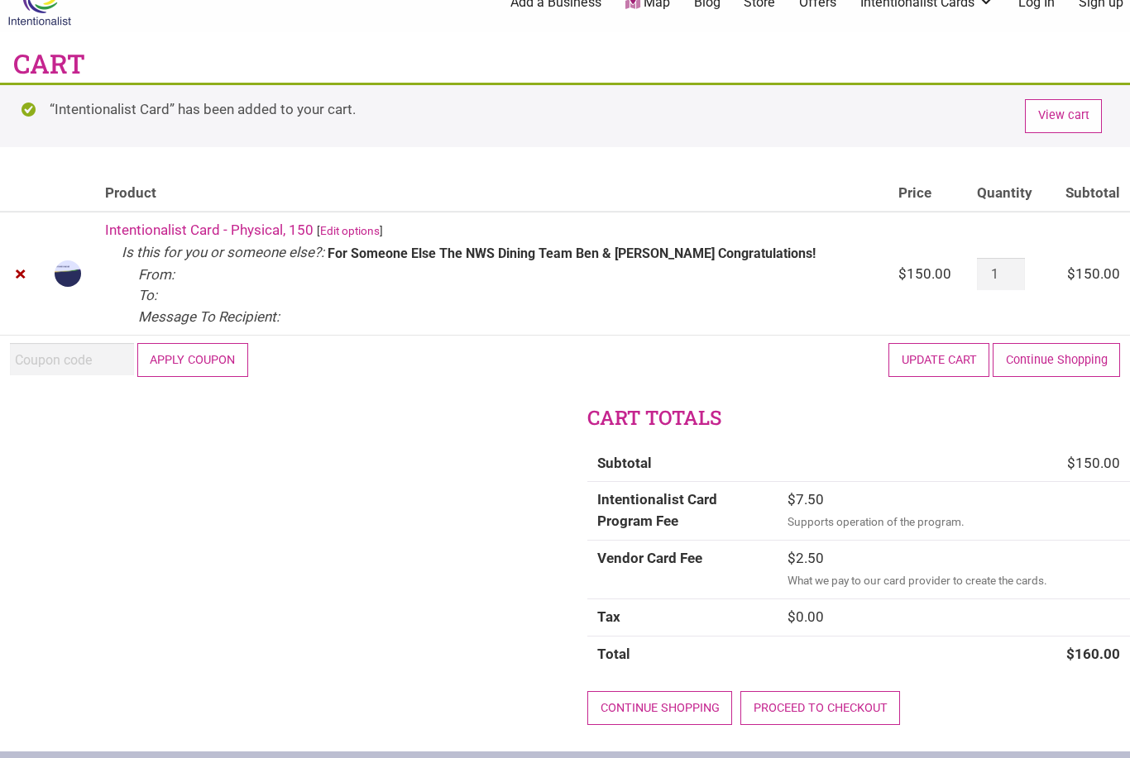
scroll to position [35, 0]
click at [883, 701] on link "Proceed to checkout" at bounding box center [820, 708] width 160 height 34
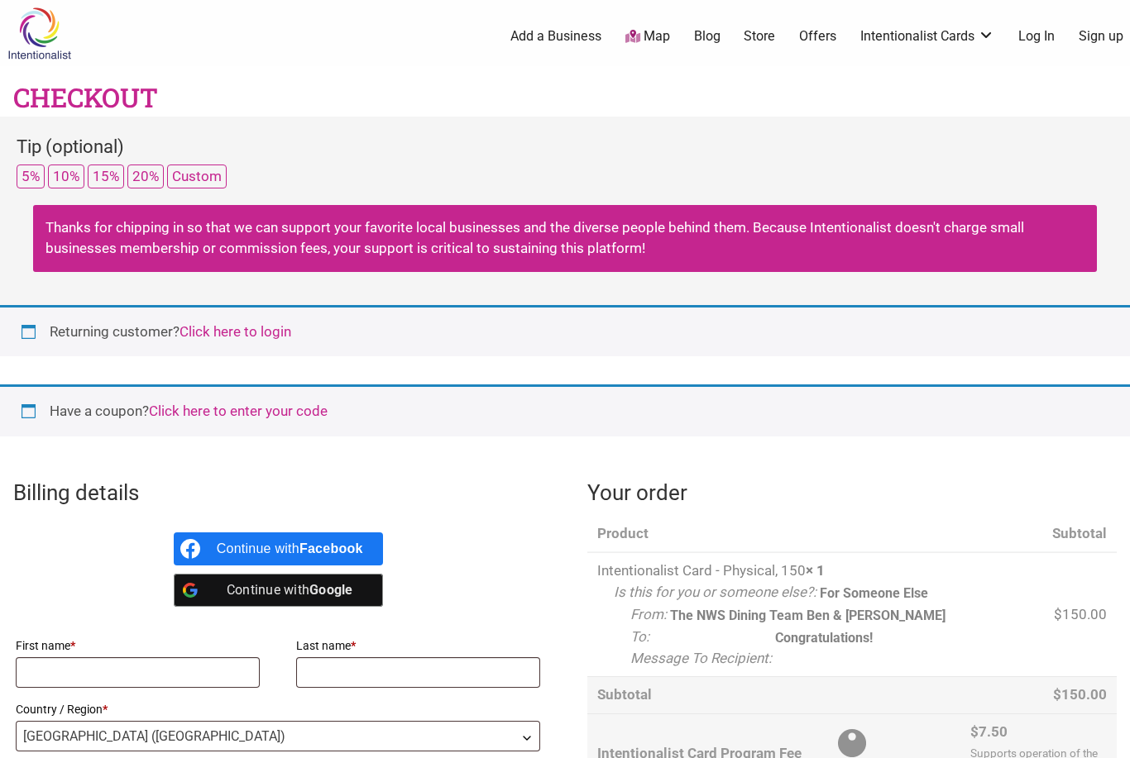
select select "WA"
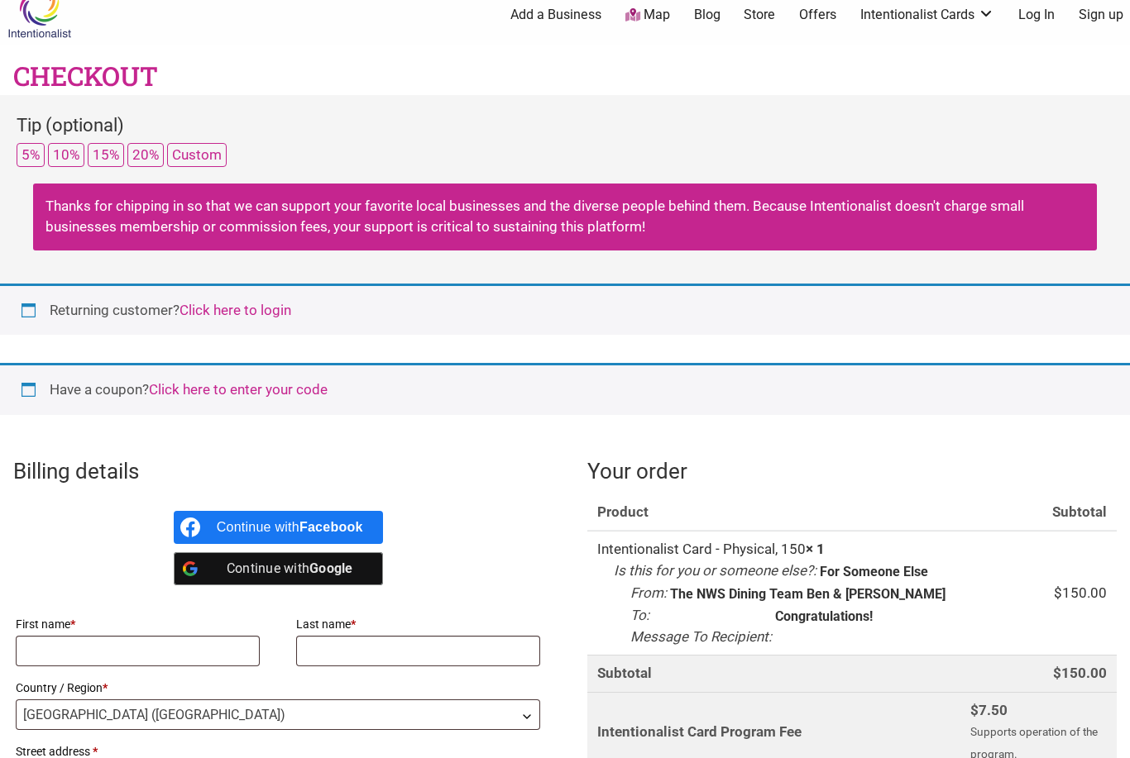
scroll to position [26, 0]
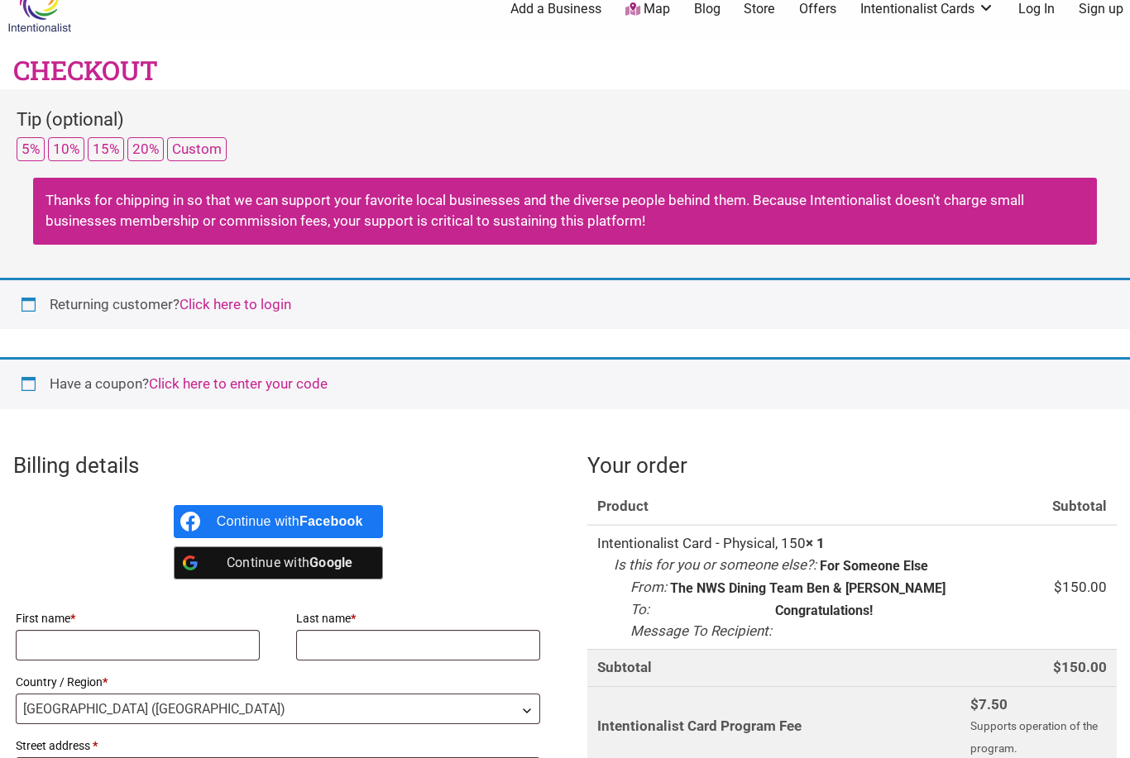
click at [230, 309] on link "Click here to login" at bounding box center [235, 305] width 112 height 17
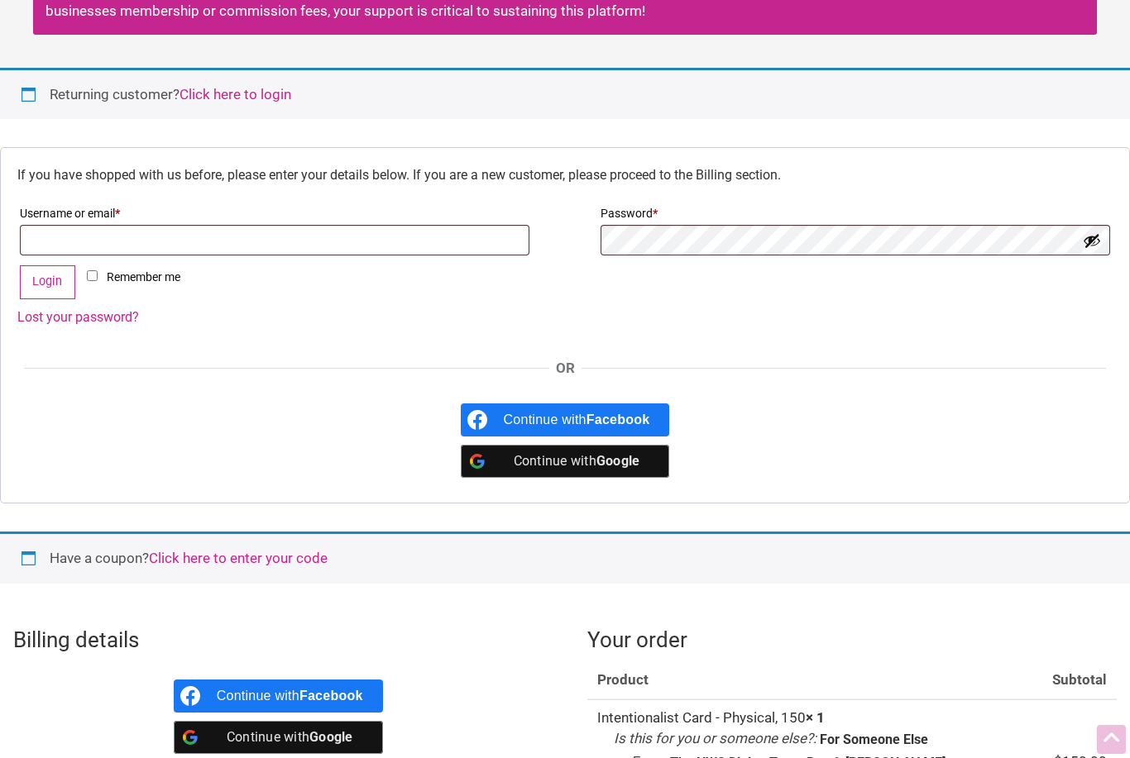
scroll to position [342, 0]
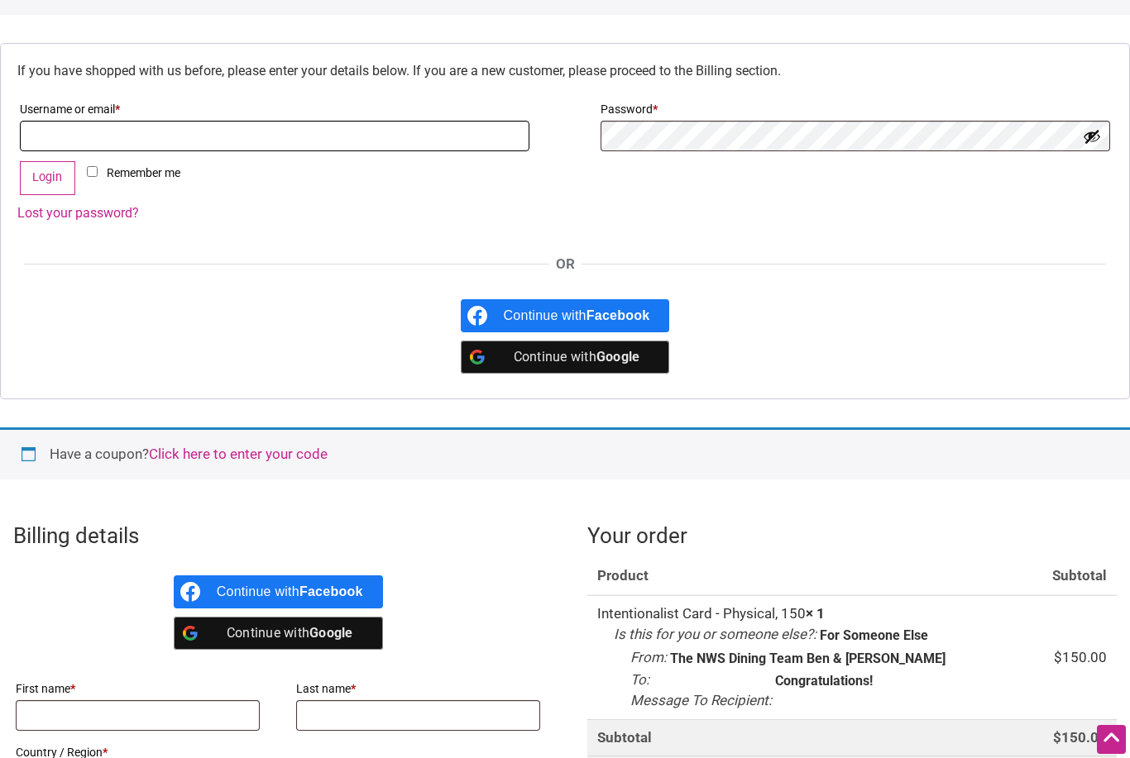
click at [45, 142] on input "Username or email * Required" at bounding box center [274, 136] width 509 height 31
type input "Bjwyfong@gmail.com"
click at [50, 189] on button "Login" at bounding box center [47, 178] width 55 height 34
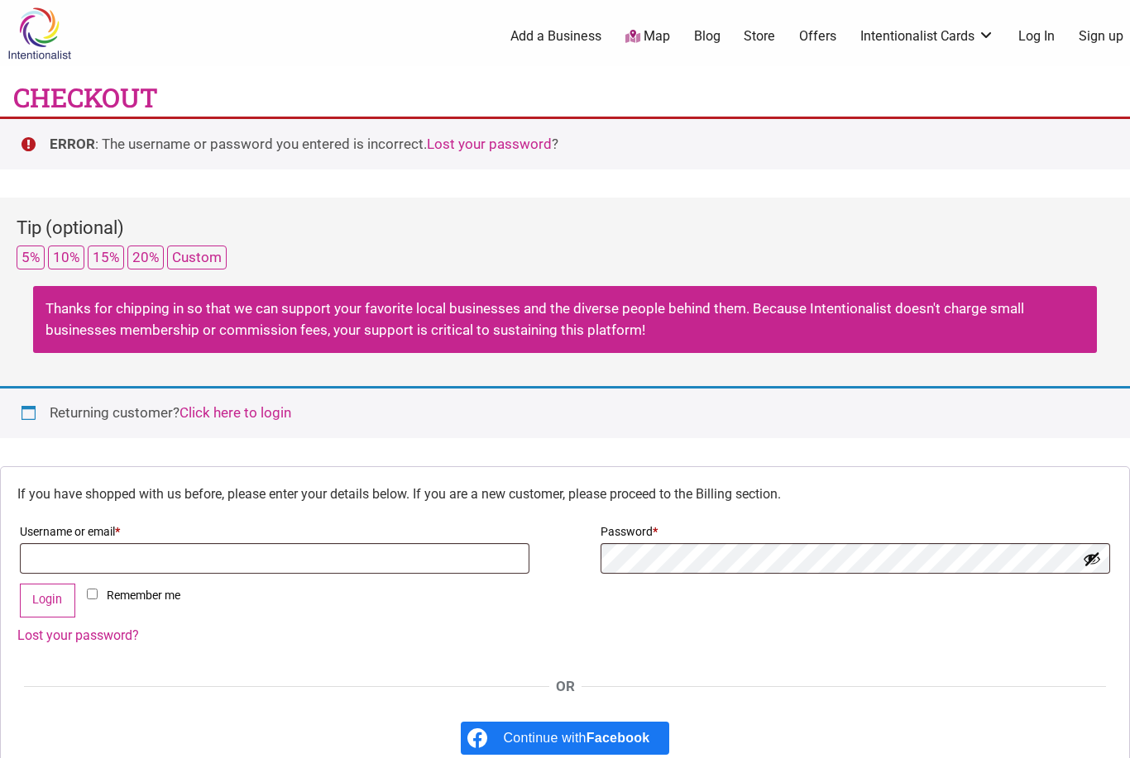
select select "WA"
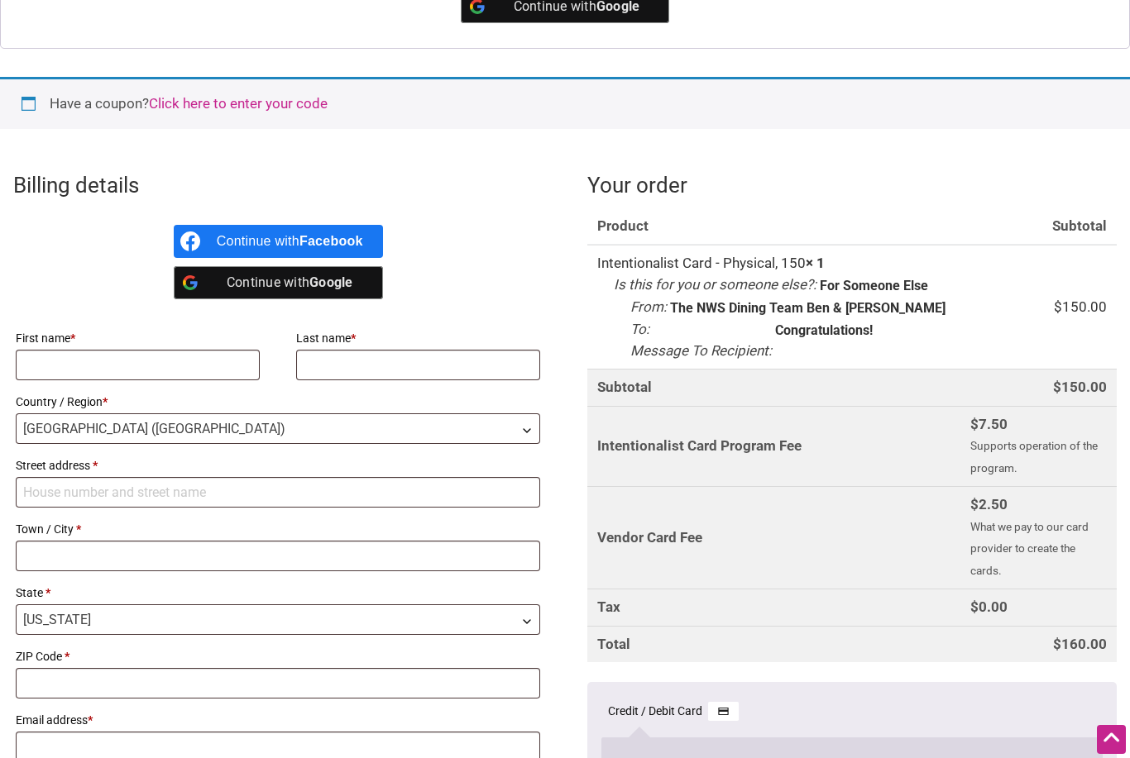
scroll to position [772, 0]
click at [199, 351] on input "First name *" at bounding box center [138, 366] width 244 height 31
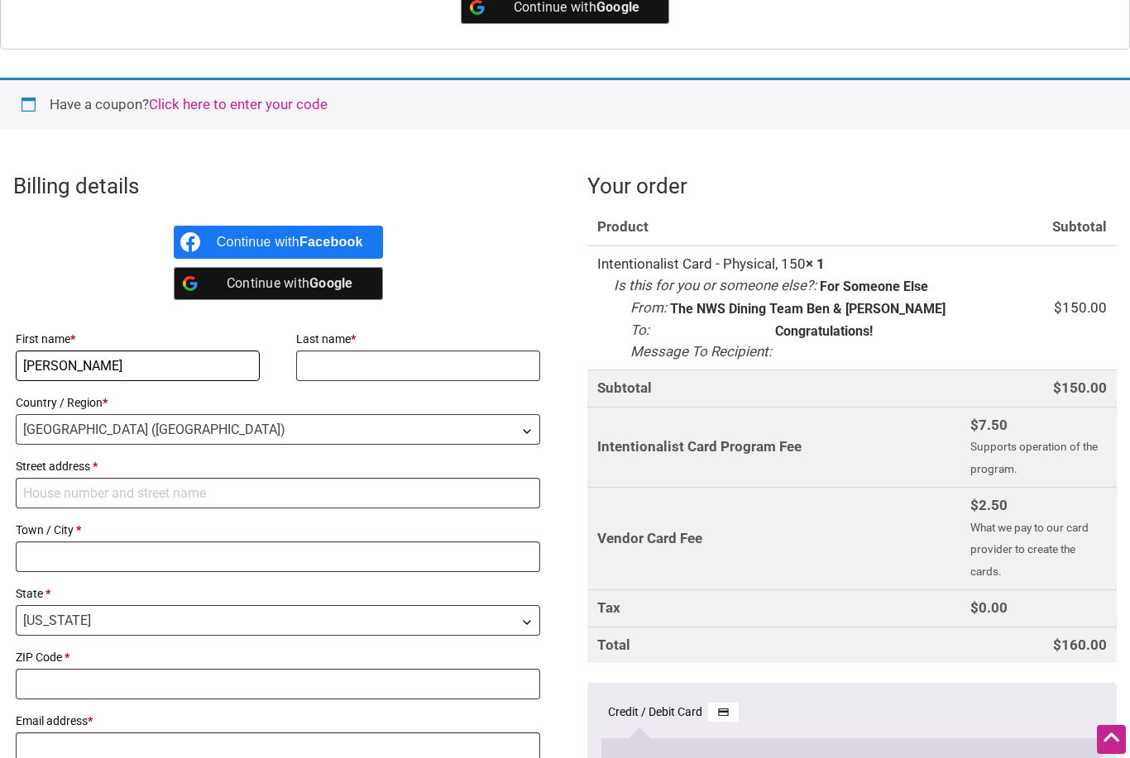
type input "[PERSON_NAME]"
type input "[STREET_ADDRESS]"
type input "Seattle"
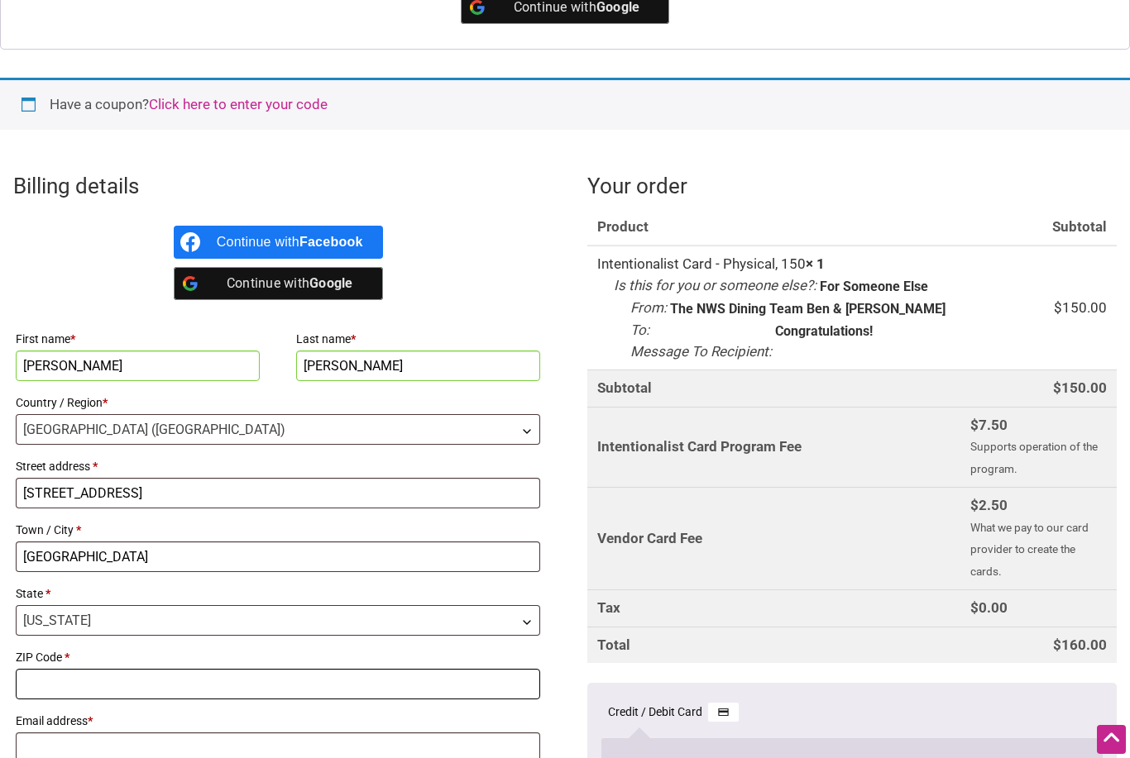
type input "98103"
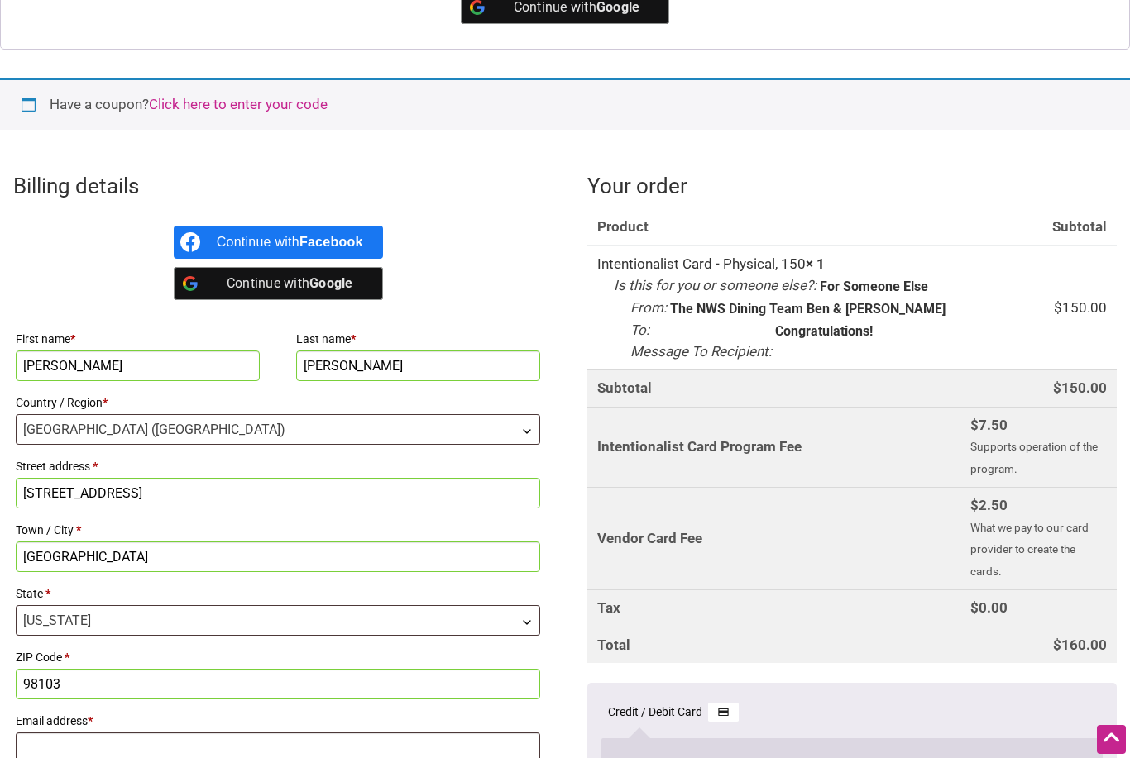
type input "711 N 79th St"
type input "Seattle"
type input "98103"
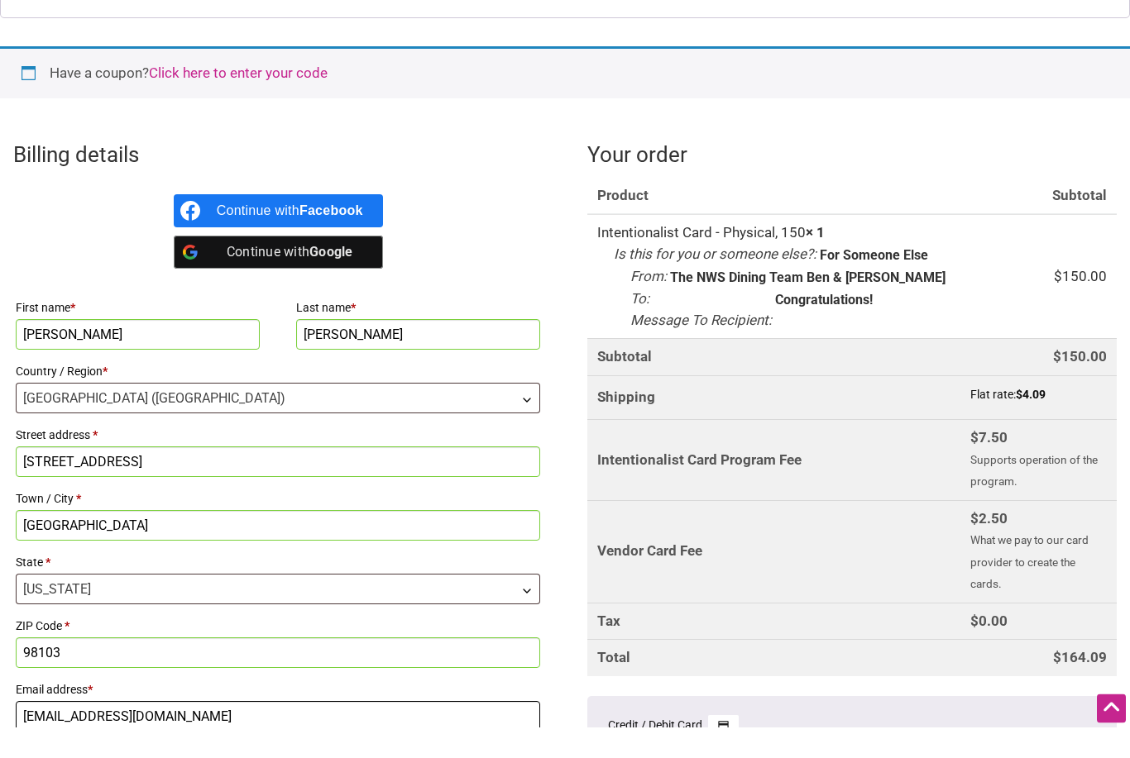
type input "bjwyfong@gmail.com"
checkbox input "false"
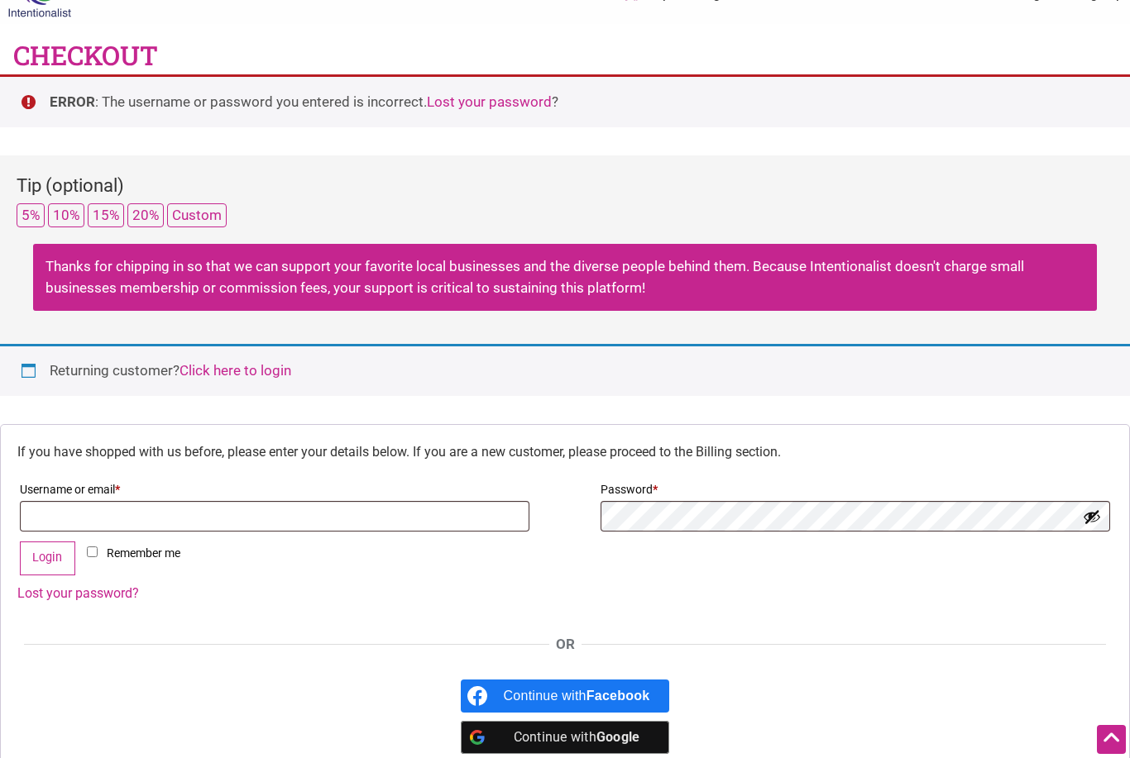
scroll to position [0, 0]
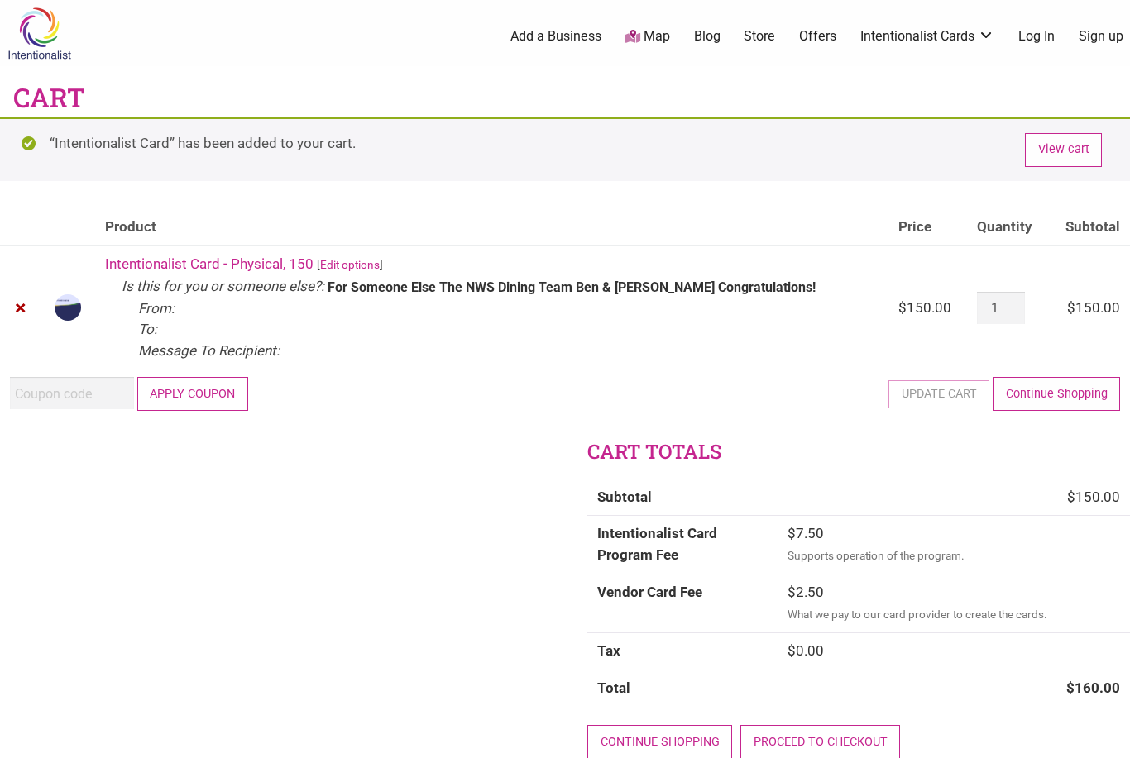
scroll to position [35, 0]
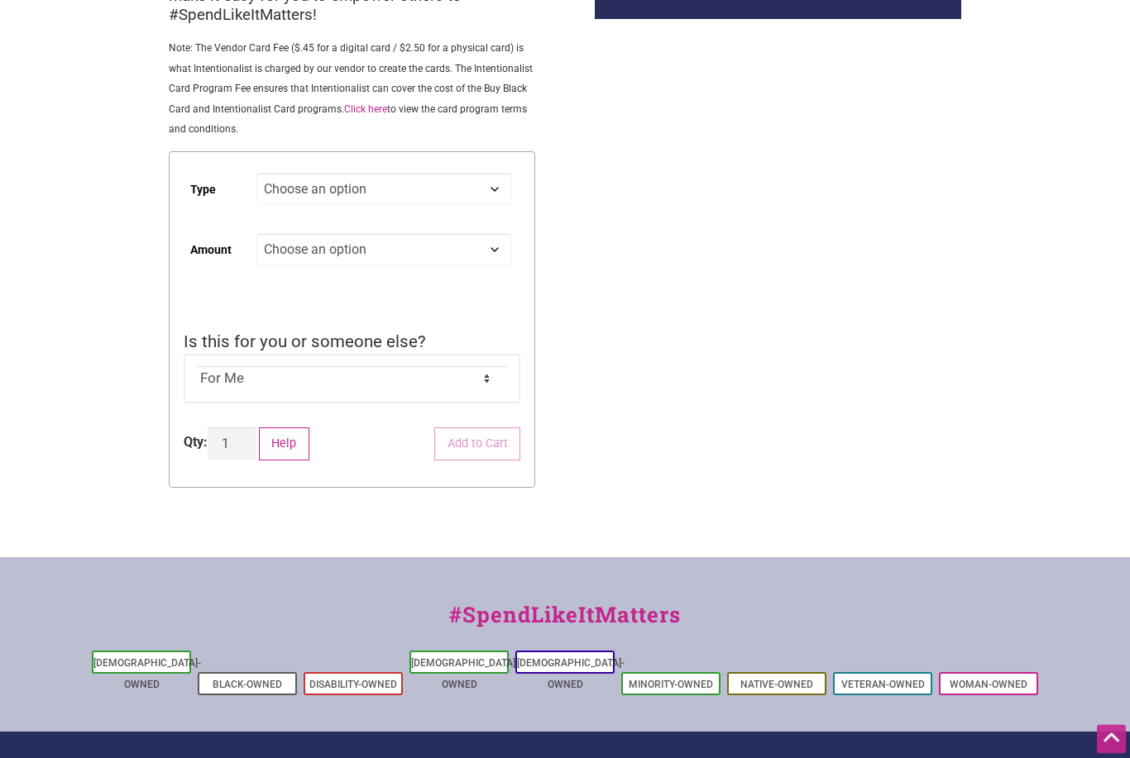
scroll to position [302, 0]
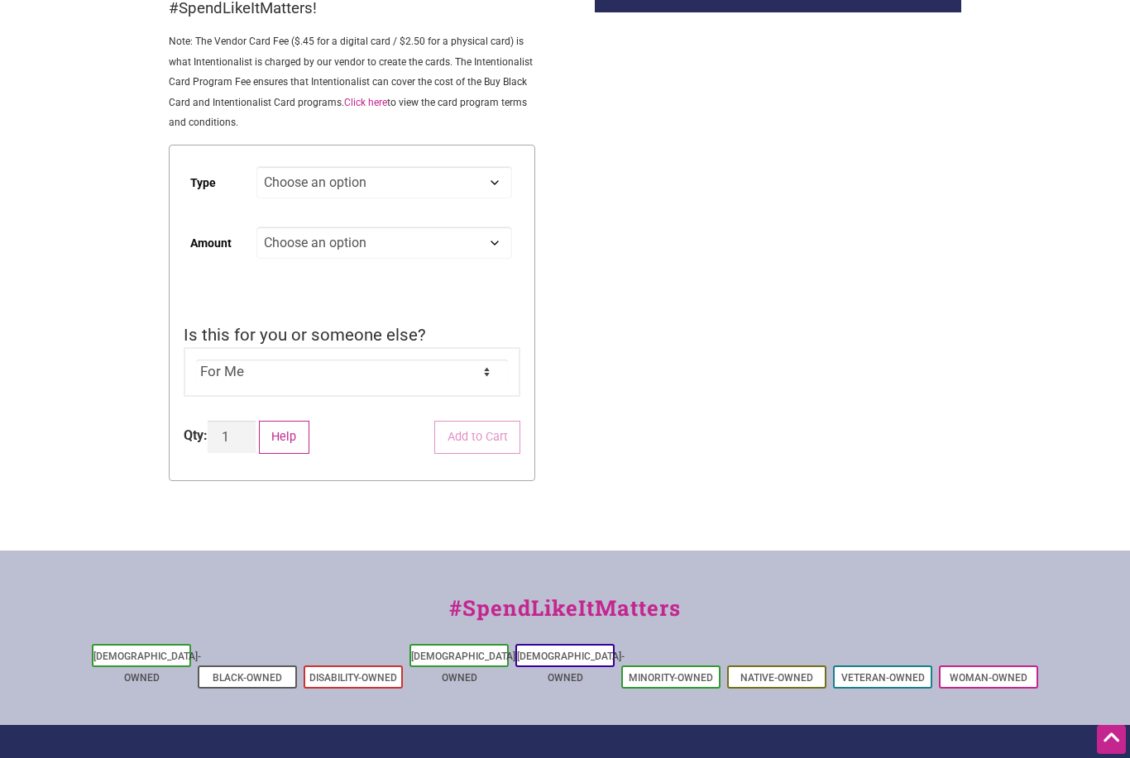
click at [203, 375] on select "For Me For Someone Else" at bounding box center [352, 372] width 313 height 25
select select "For Someone Else"
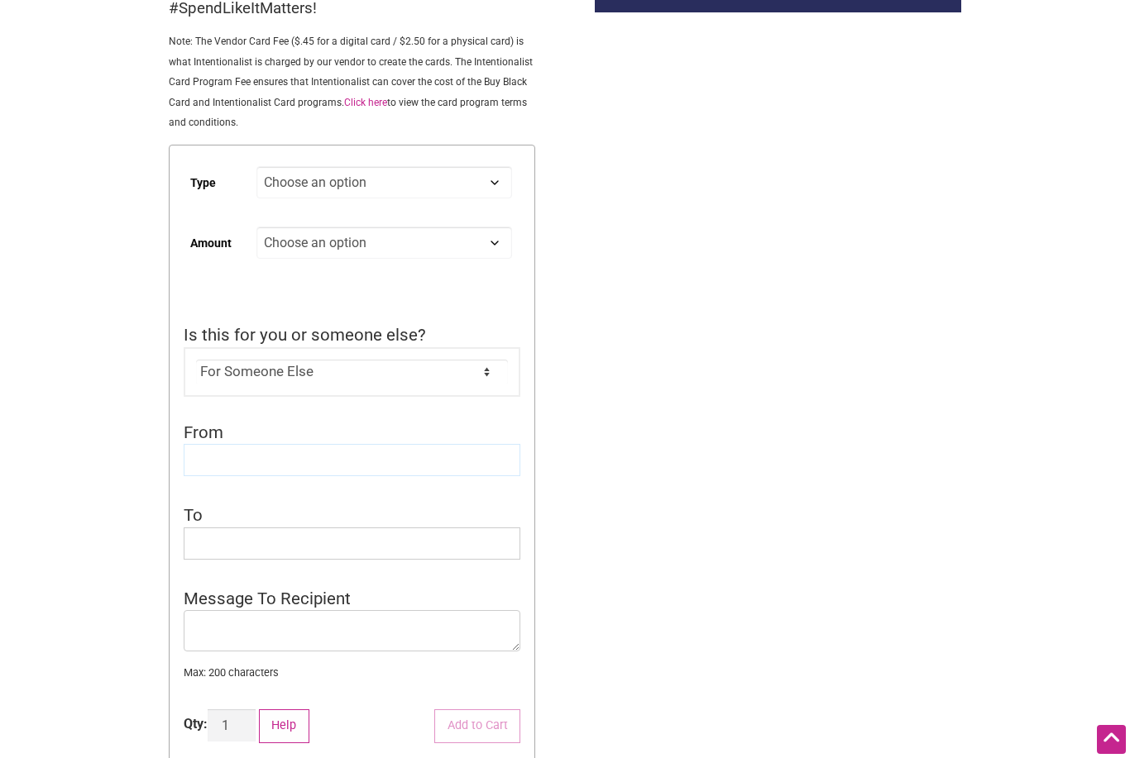
click at [213, 450] on input "From" at bounding box center [352, 460] width 337 height 32
type input "N"
type input "The Dining Team"
type input "Ben & [PERSON_NAME]"
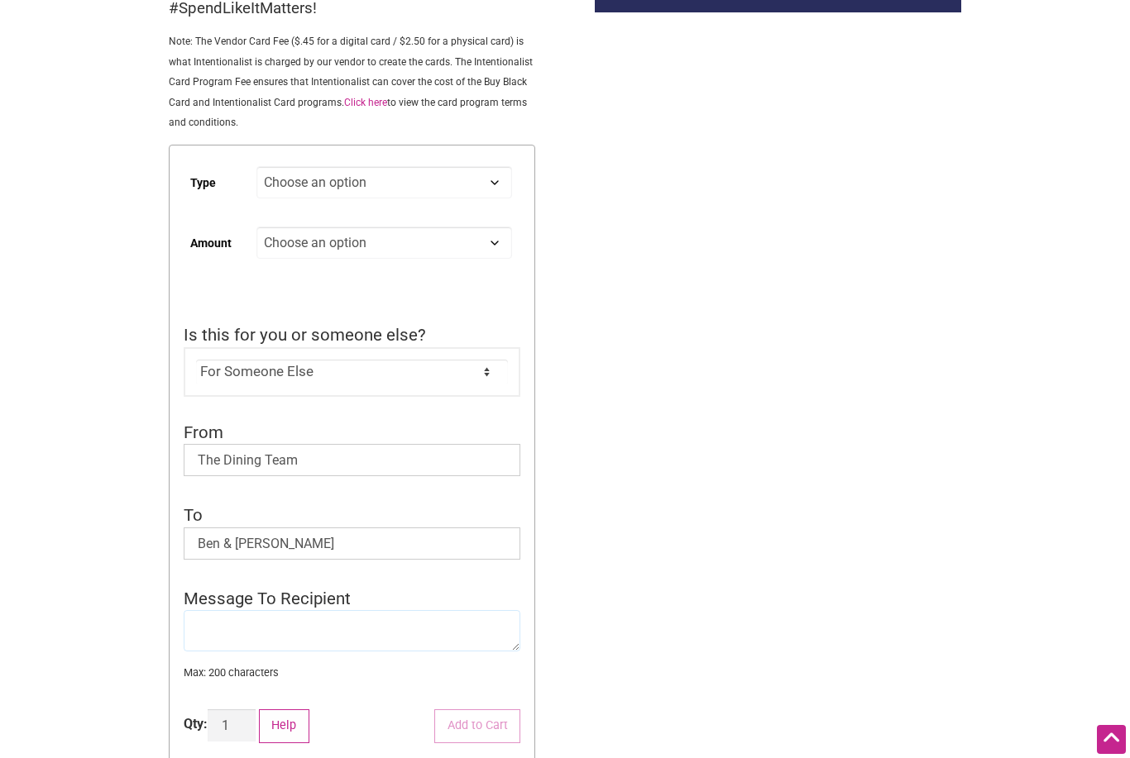
click at [227, 622] on textarea "Message To Recipient" at bounding box center [352, 630] width 337 height 41
type textarea "Congratulations!"
click at [480, 716] on button "Add to Cart" at bounding box center [477, 727] width 86 height 34
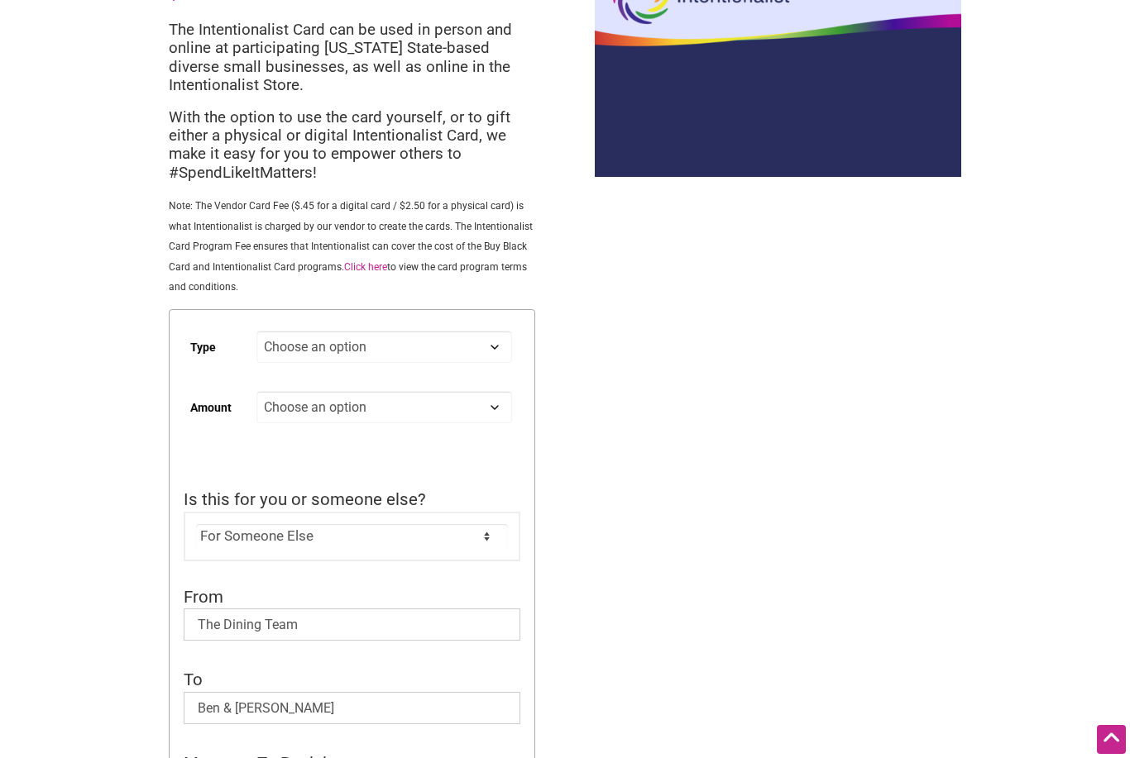
scroll to position [131, 0]
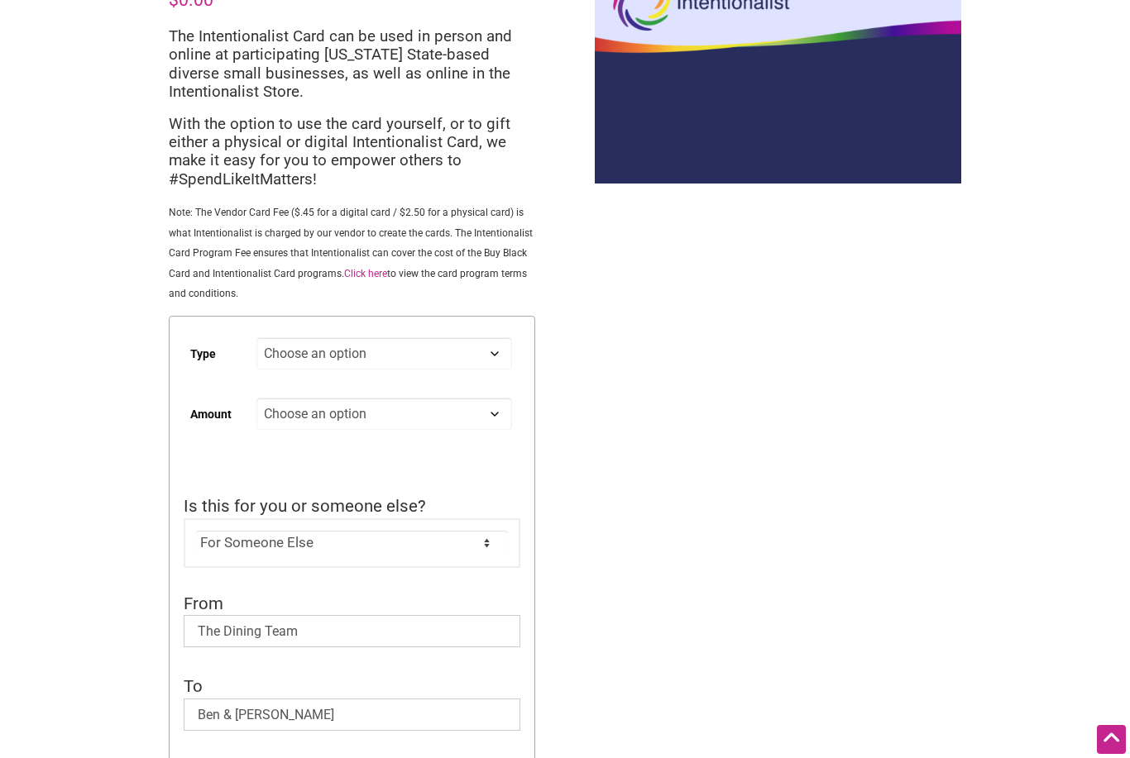
click at [495, 364] on select "Choose an option Digital Physical" at bounding box center [384, 353] width 256 height 32
select select "Physical"
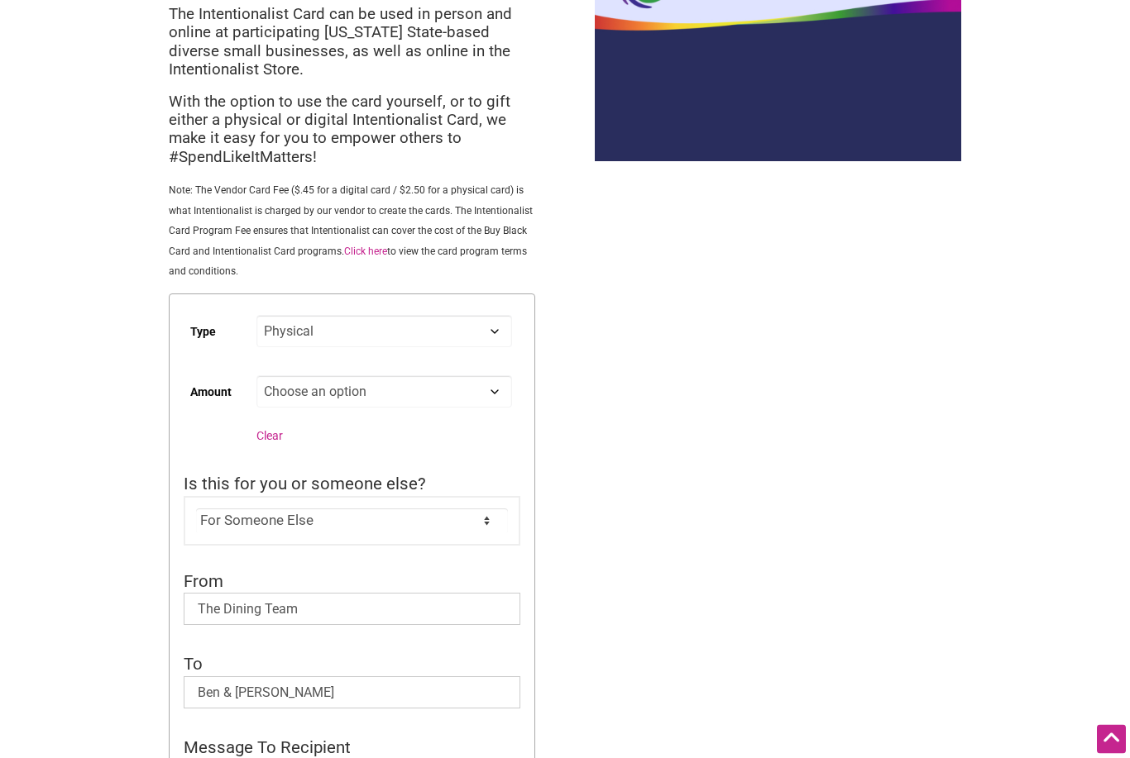
scroll to position [154, 0]
click at [470, 386] on select "Choose an option Custom 25 50 100 150 200 250" at bounding box center [384, 391] width 256 height 32
select select "Custom"
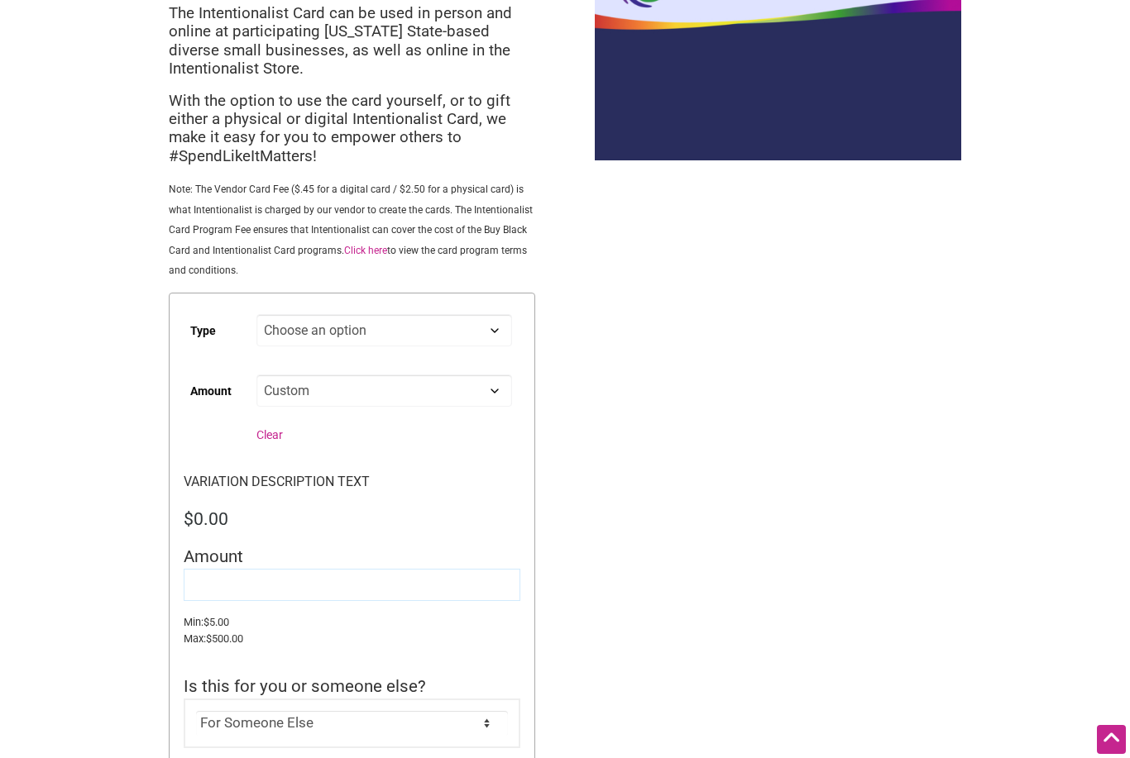
click at [442, 571] on input "Amount" at bounding box center [352, 585] width 337 height 32
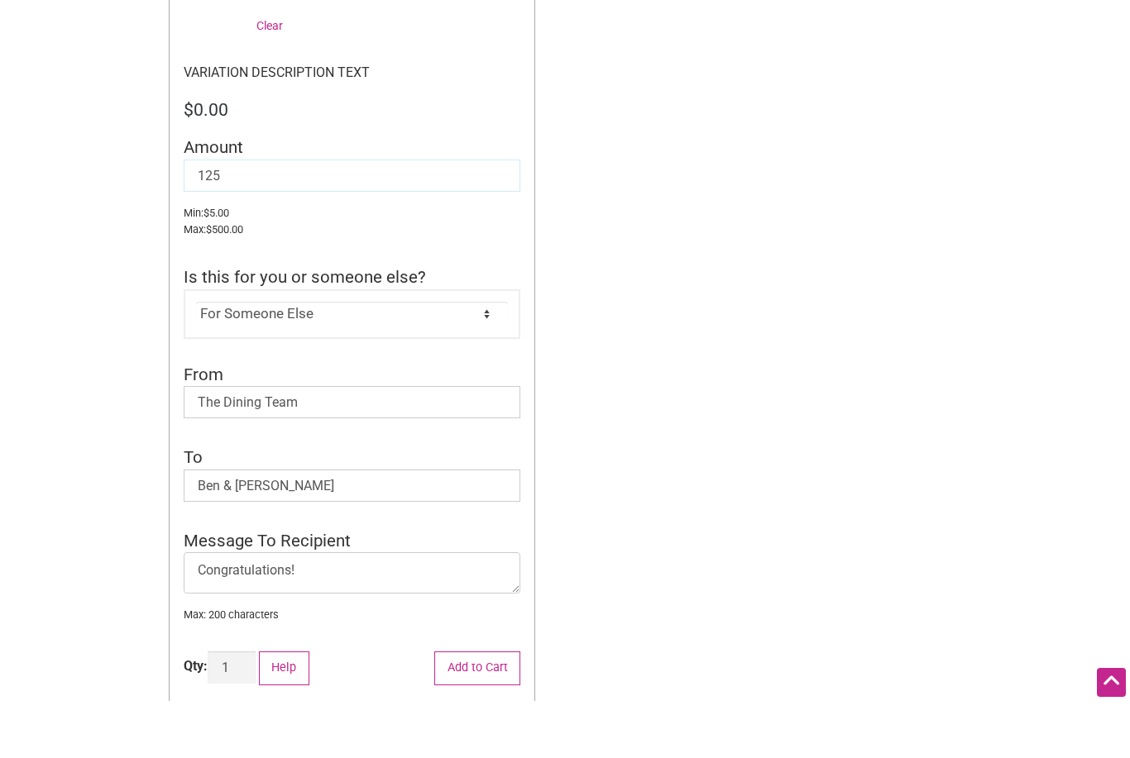
scroll to position [605, 0]
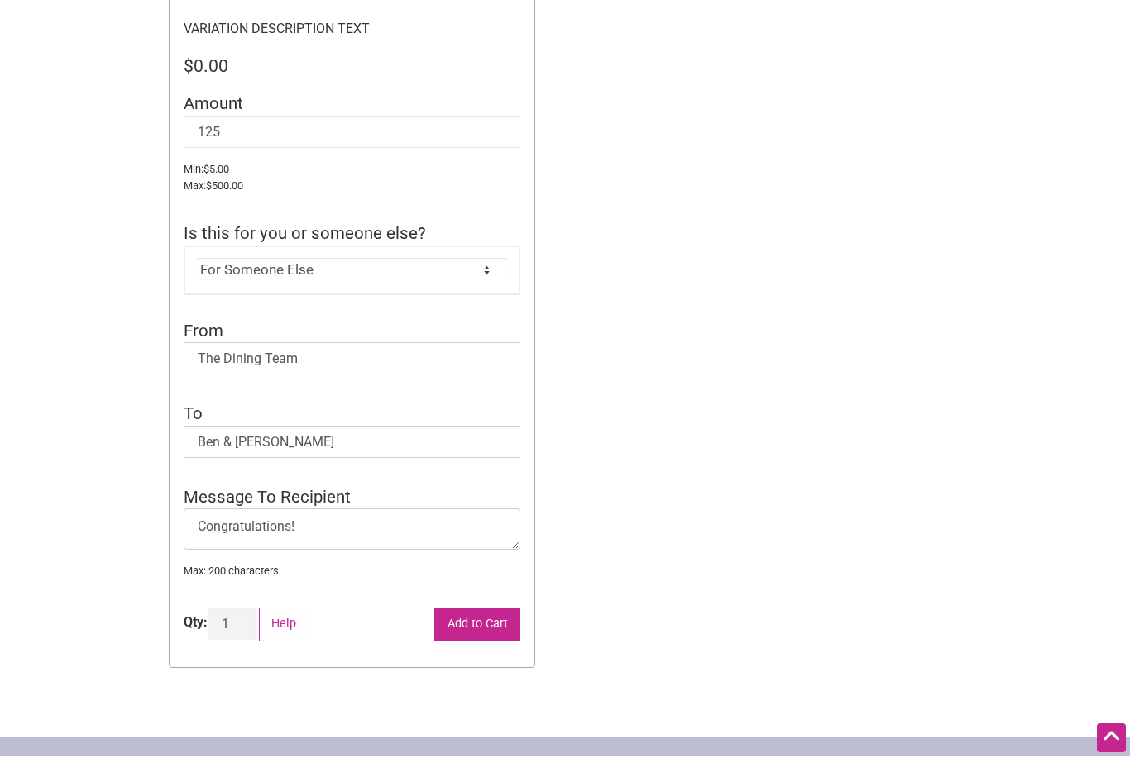
type input "125"
click at [490, 609] on button "Add to Cart" at bounding box center [477, 626] width 86 height 34
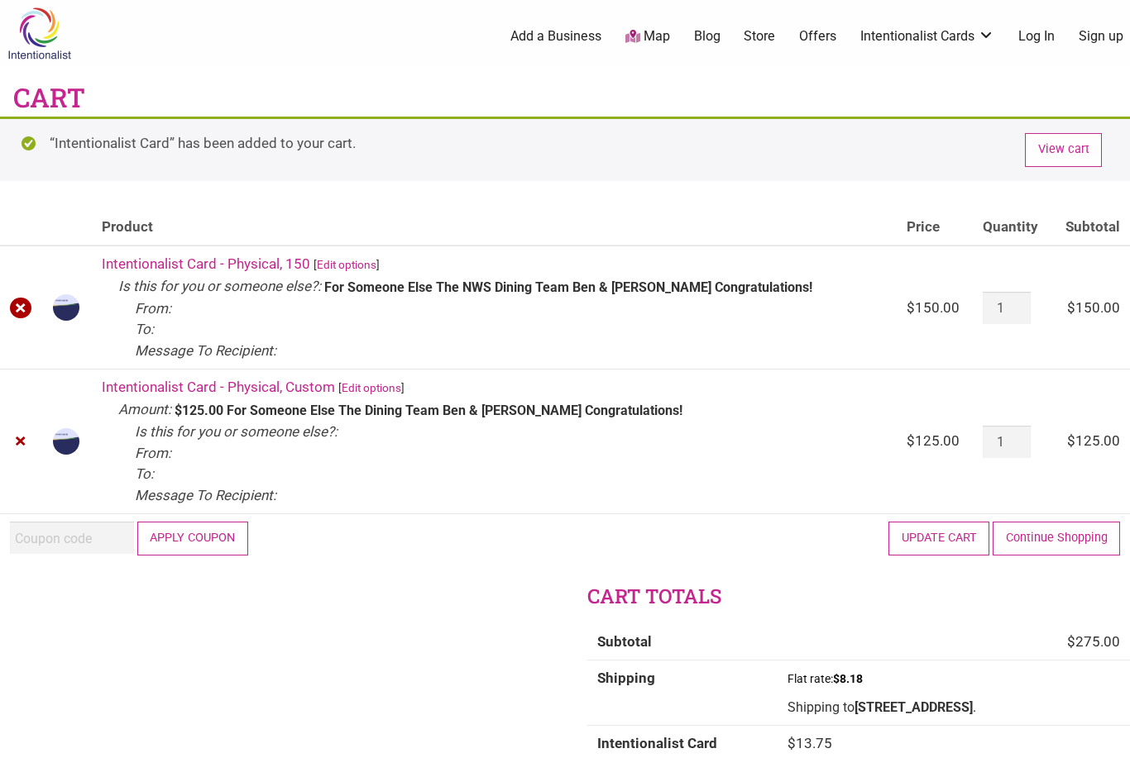
click at [23, 306] on link "×" at bounding box center [21, 309] width 22 height 22
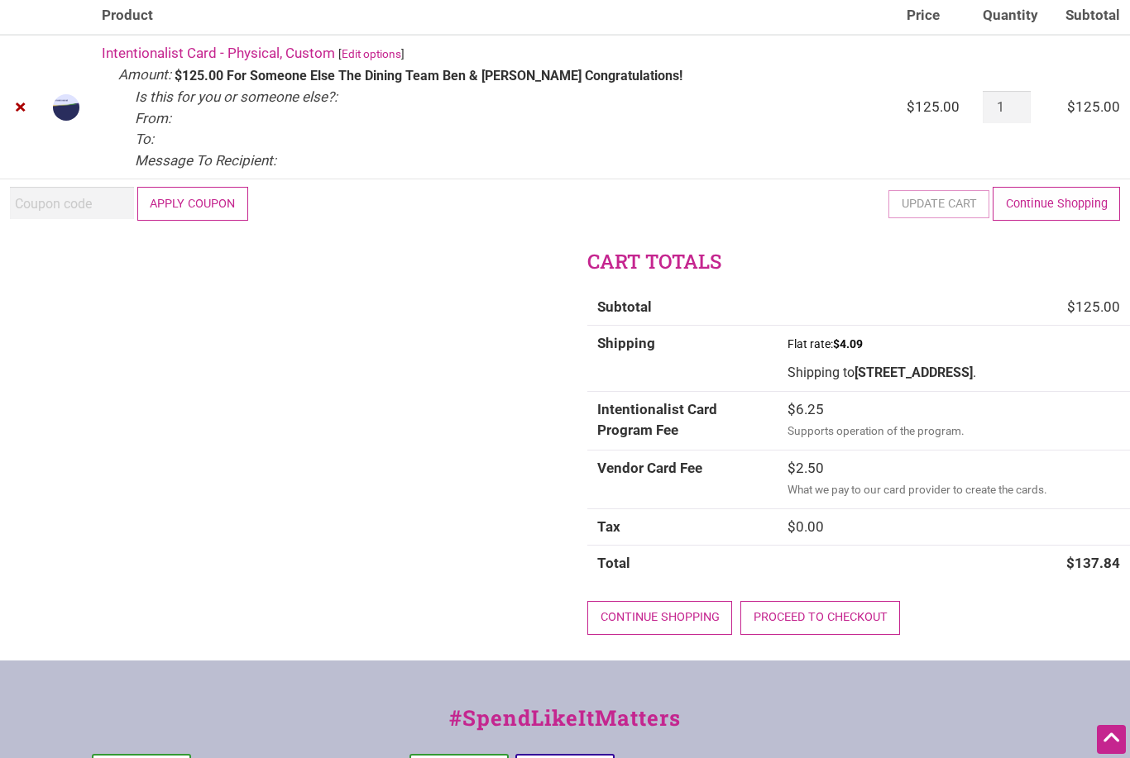
scroll to position [199, 0]
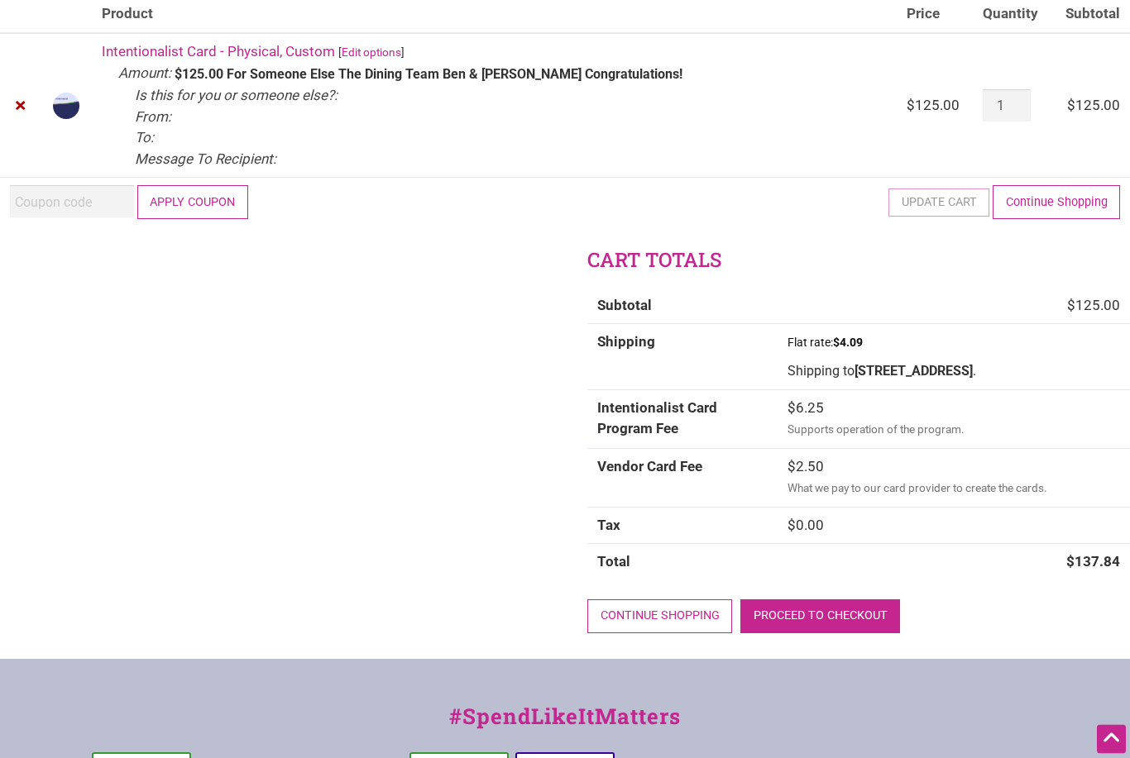
click at [838, 608] on link "Proceed to checkout" at bounding box center [820, 617] width 160 height 34
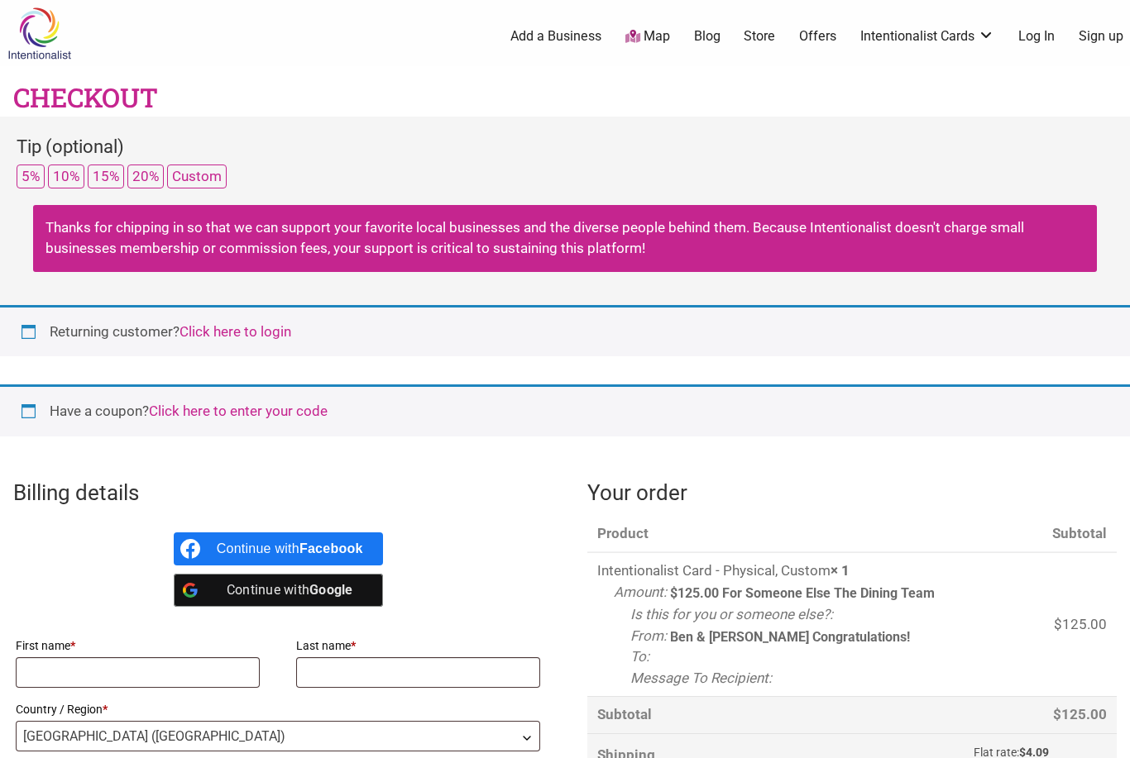
select select "WA"
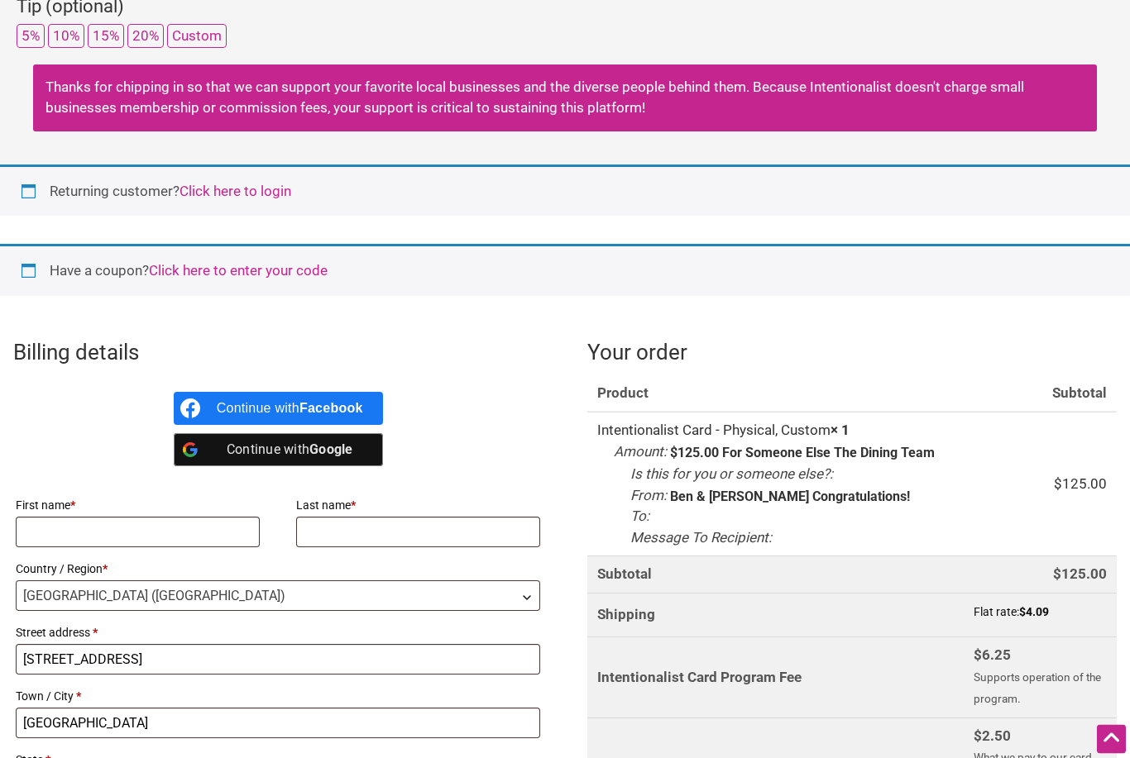
scroll to position [141, 0]
click at [44, 519] on input "First name *" at bounding box center [138, 532] width 244 height 31
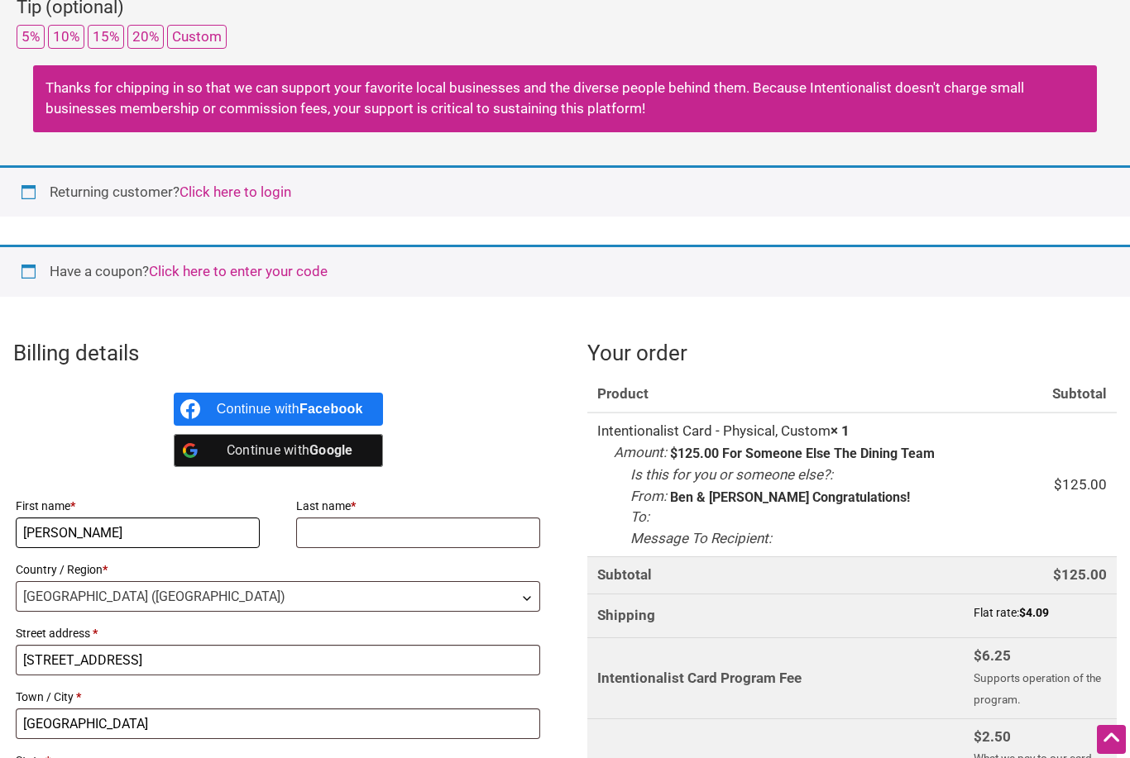
type input "Bethany"
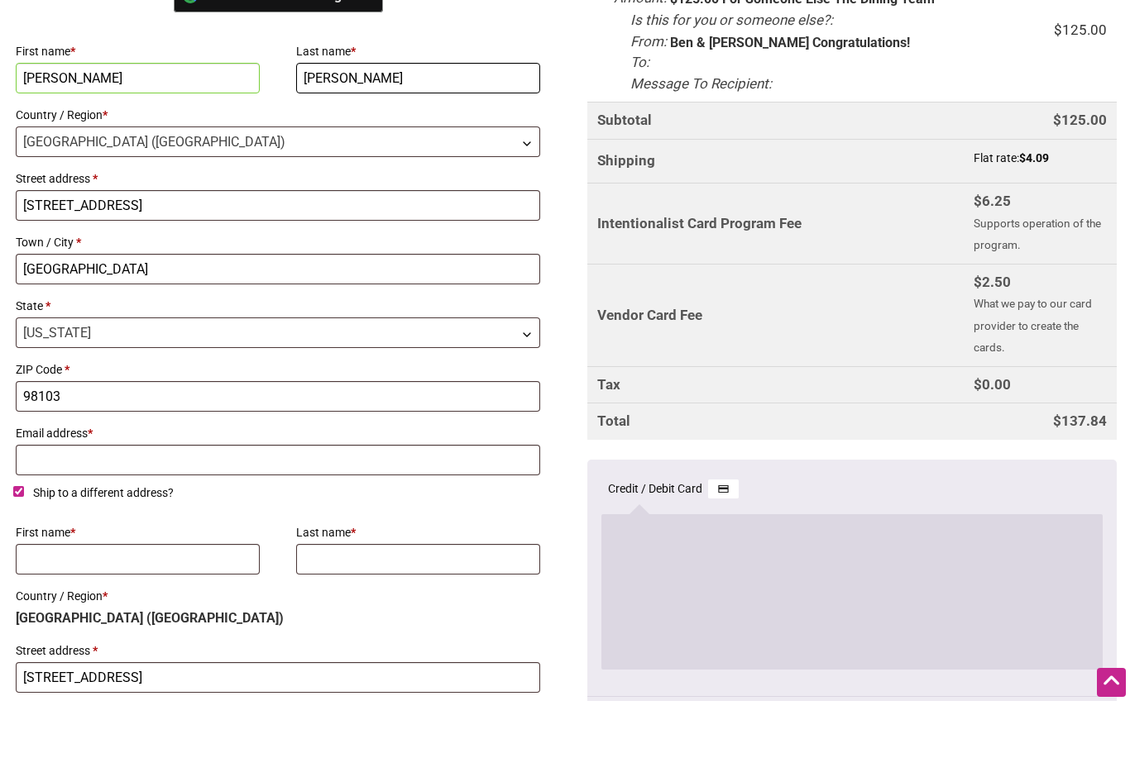
scroll to position [542, 0]
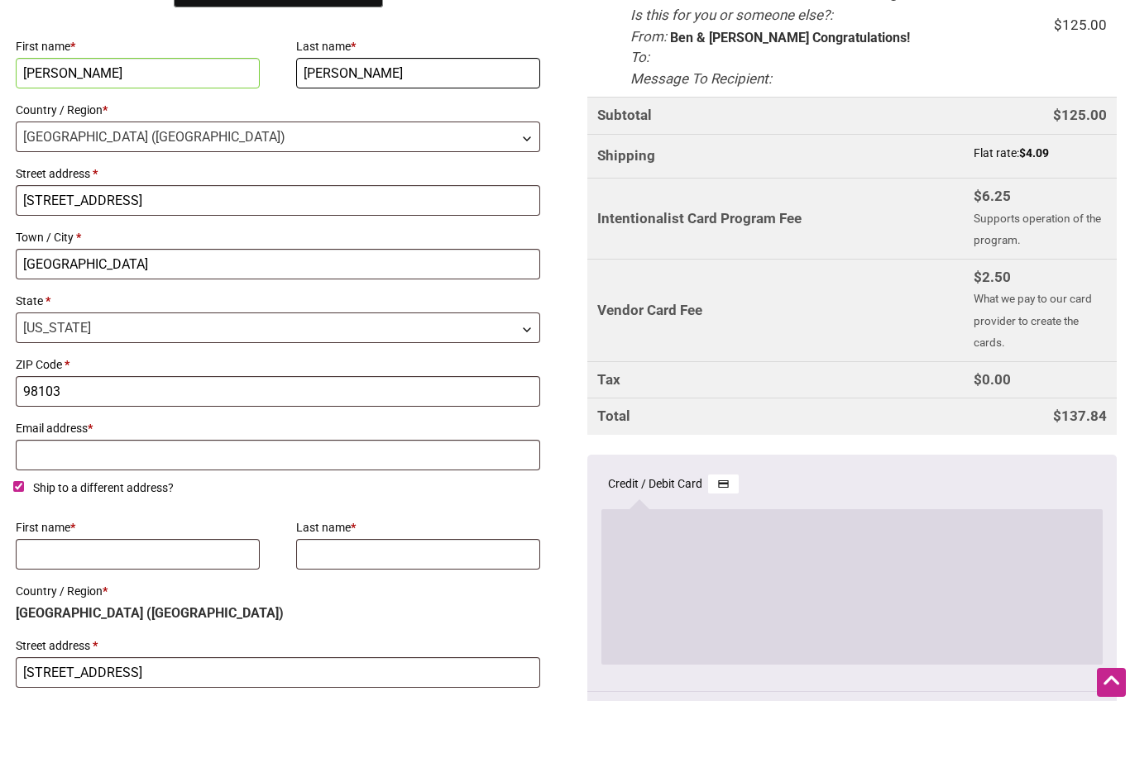
type input "Fong"
click at [29, 497] on input "Email address *" at bounding box center [278, 512] width 524 height 31
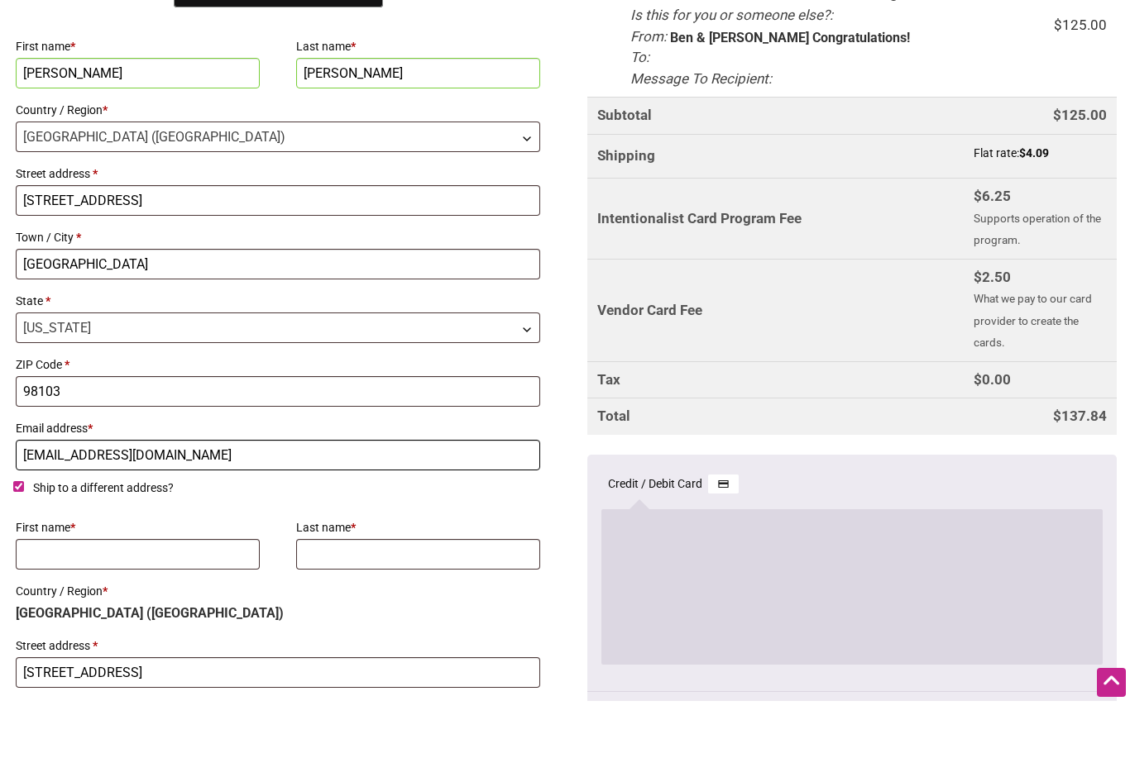
type input "[EMAIL_ADDRESS][DOMAIN_NAME]"
click at [10, 487] on div "Billing details Continue with Facebook Continue with Google First name * Bethan…" at bounding box center [565, 439] width 1130 height 1035
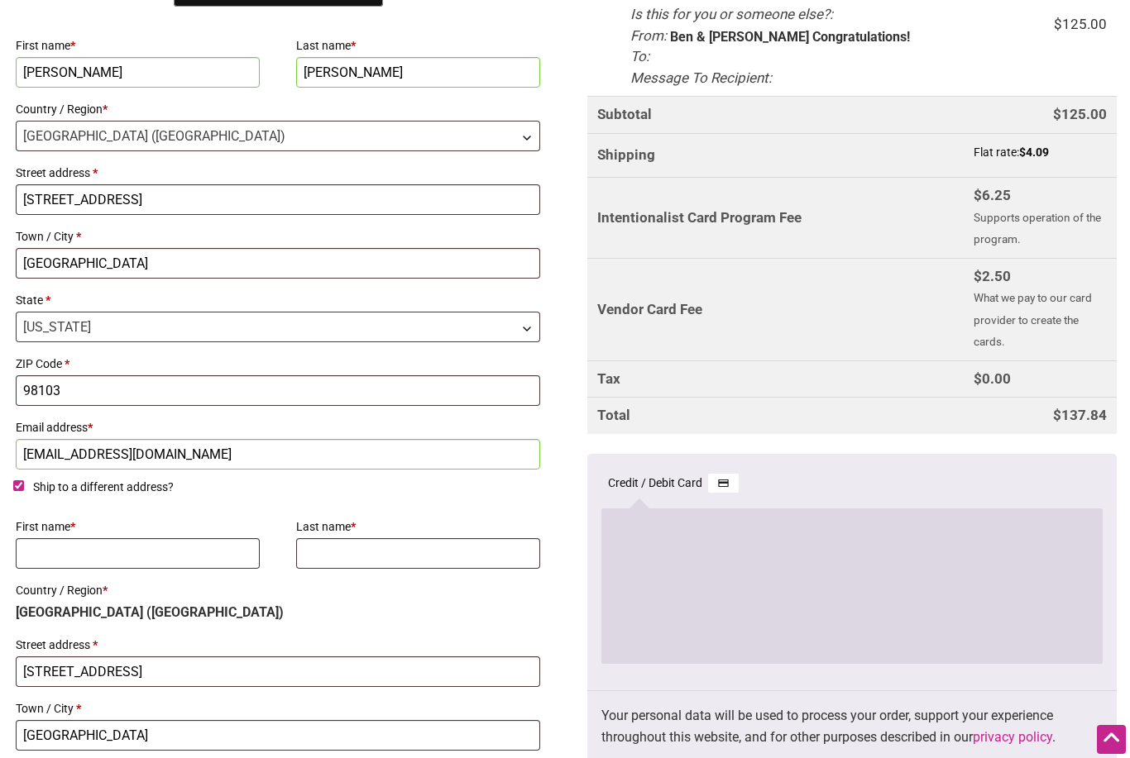
click at [19, 496] on label "Ship to a different address?" at bounding box center [277, 490] width 529 height 27
click at [19, 491] on input "Ship to a different address?" at bounding box center [18, 485] width 11 height 11
checkbox input "false"
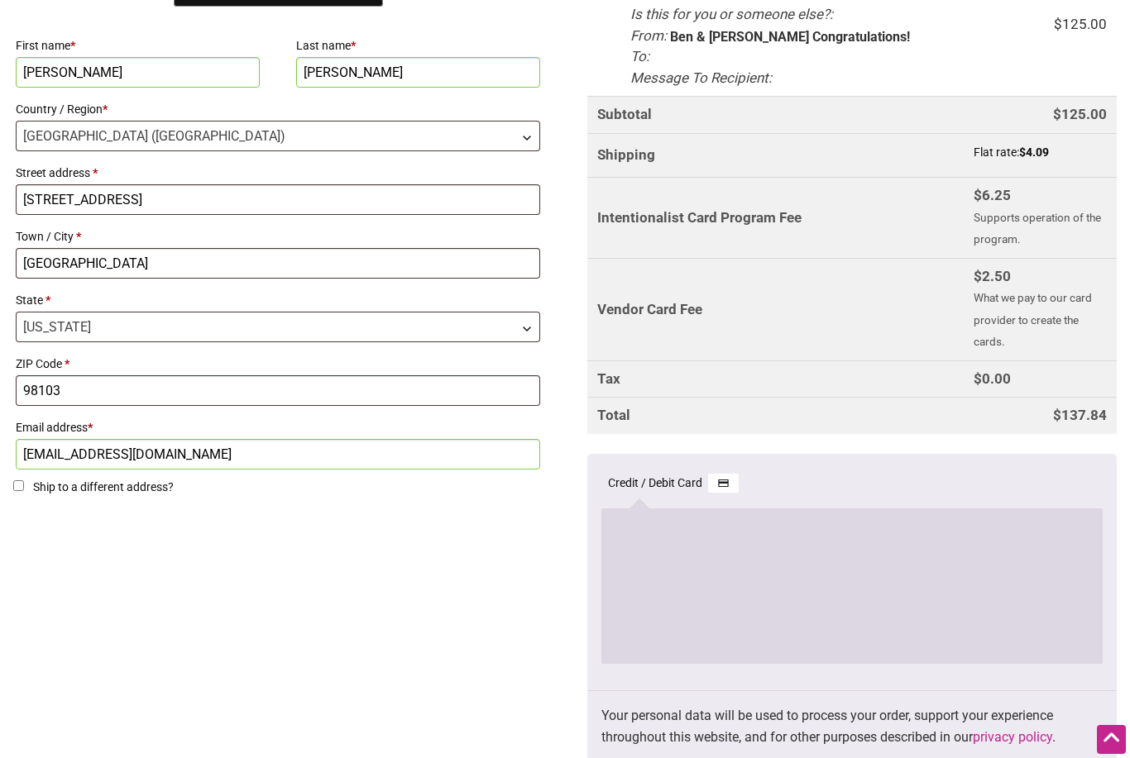
scroll to position [600, 0]
click at [523, 686] on div "Billing details Continue with Facebook Continue with Google First name * Bethan…" at bounding box center [565, 346] width 1130 height 963
click at [514, 650] on div "Billing details Continue with Facebook Continue with Google First name * Bethan…" at bounding box center [565, 346] width 1130 height 963
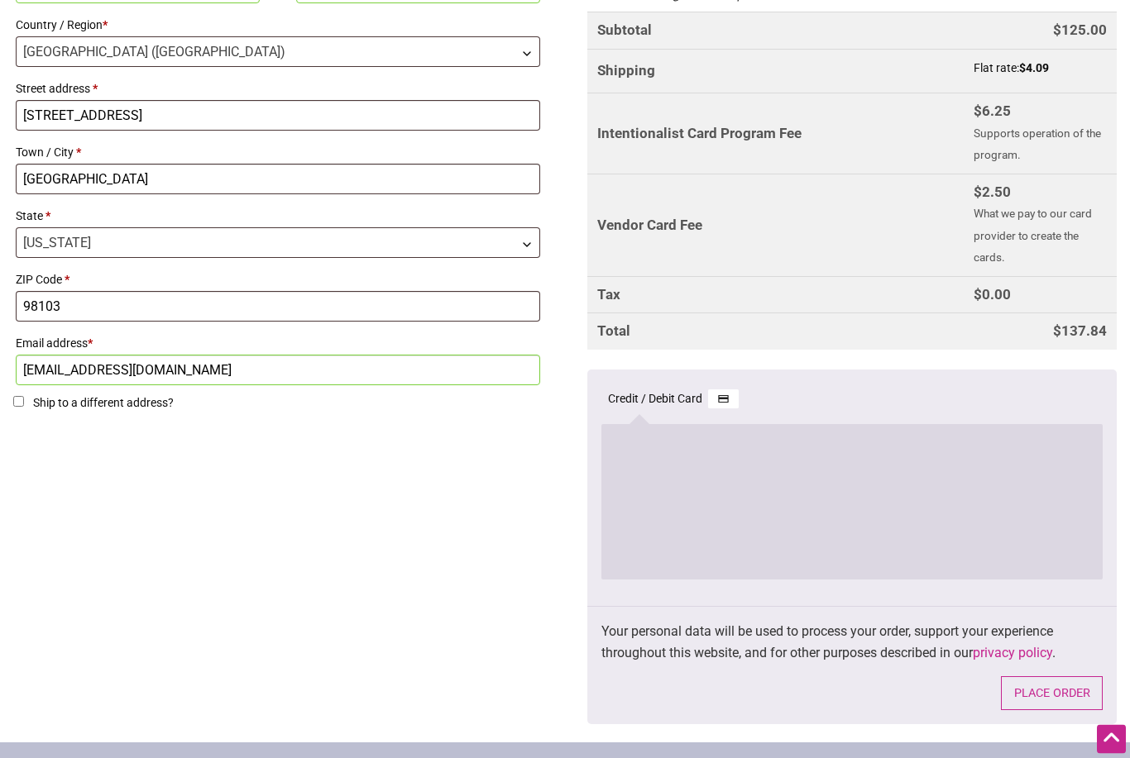
scroll to position [698, 0]
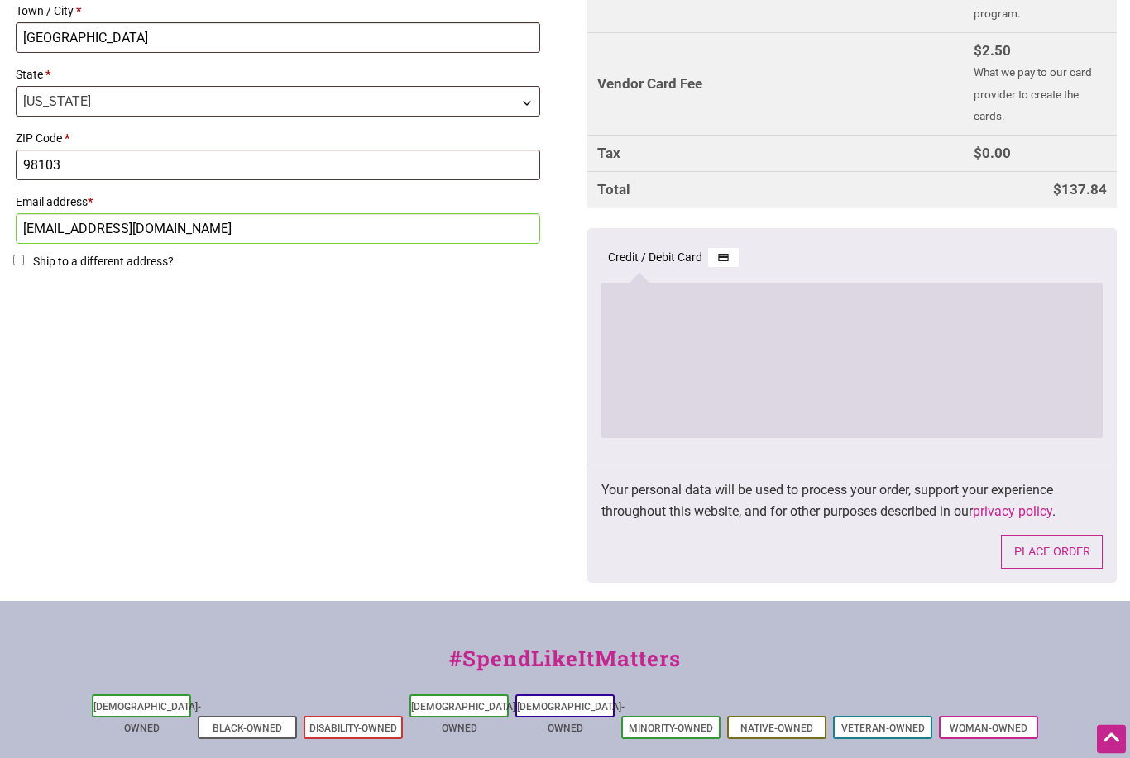
click at [1063, 536] on button "Place order" at bounding box center [1052, 553] width 102 height 34
